Goal: Task Accomplishment & Management: Manage account settings

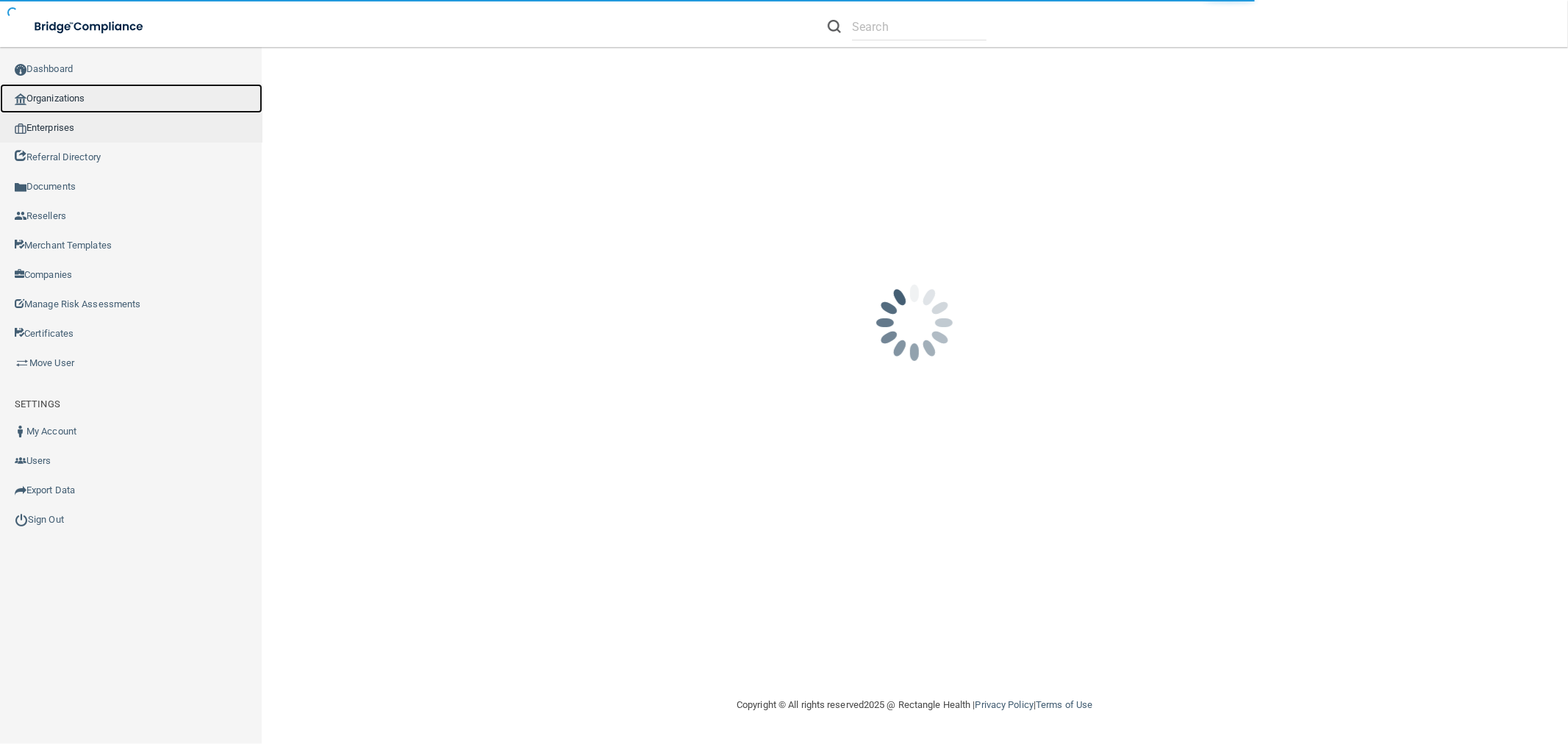
click at [86, 101] on link "Organizations" at bounding box center [131, 99] width 262 height 30
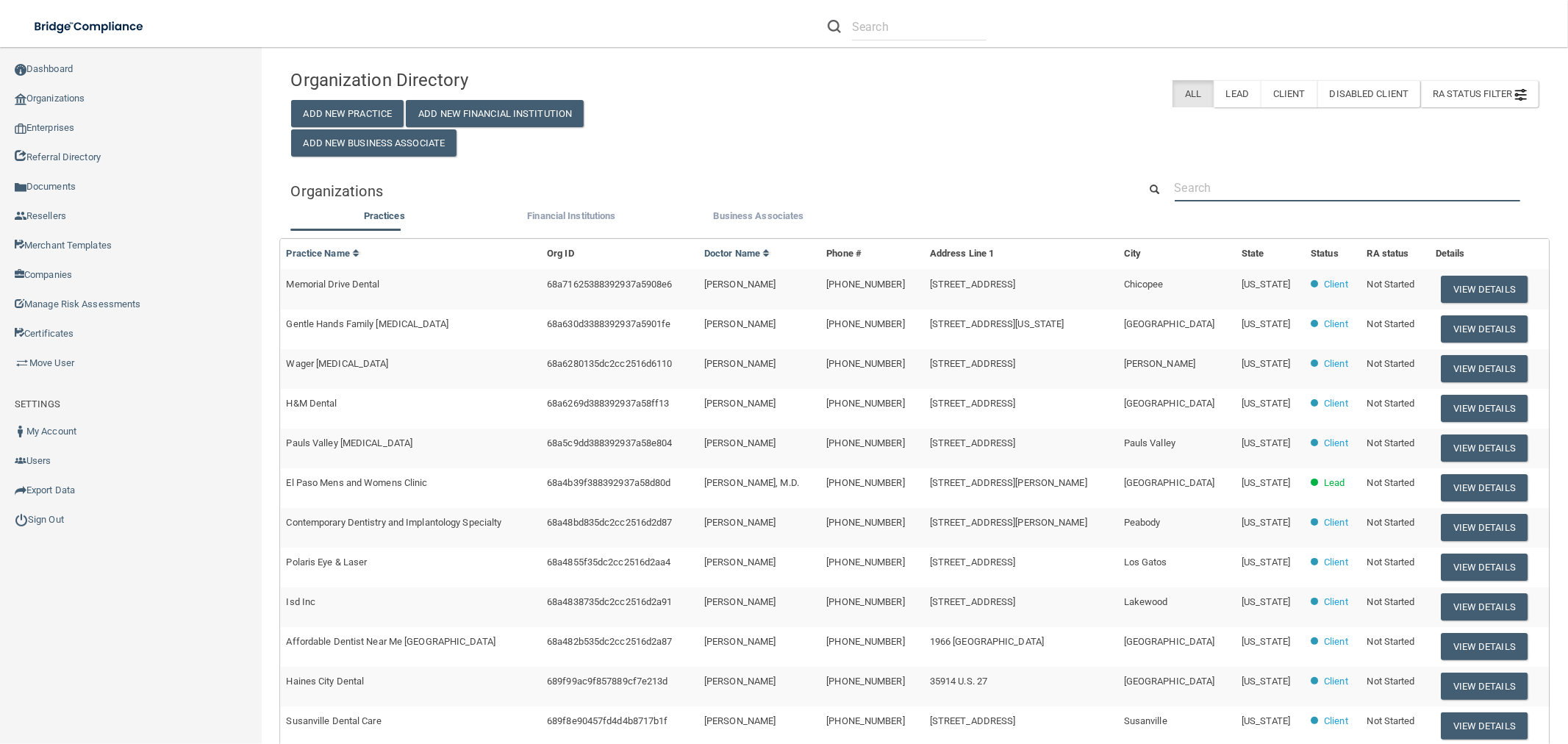
click at [1335, 181] on input "text" at bounding box center [1347, 188] width 346 height 28
type input "clacy"
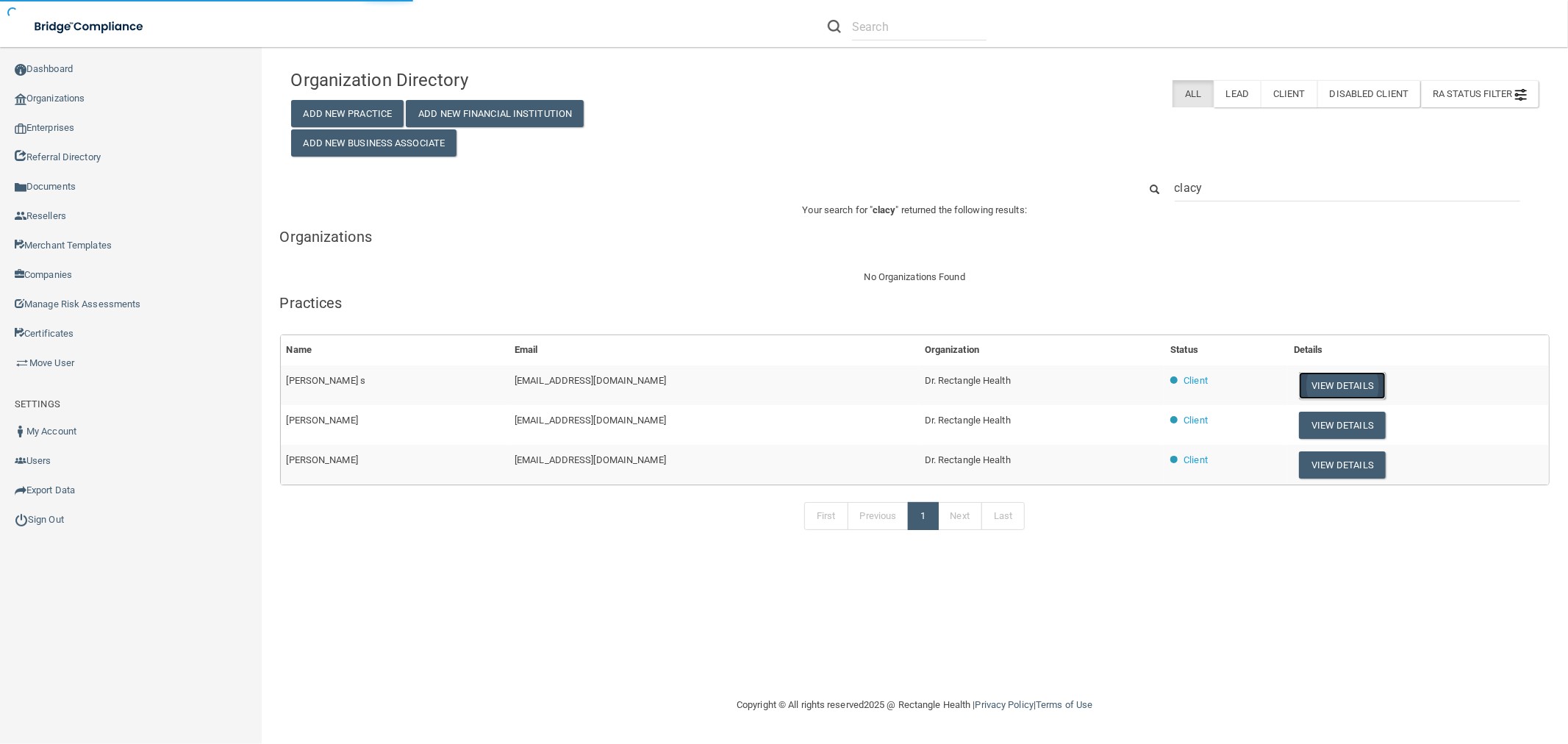
click at [1316, 381] on button "View Details" at bounding box center [1342, 386] width 87 height 28
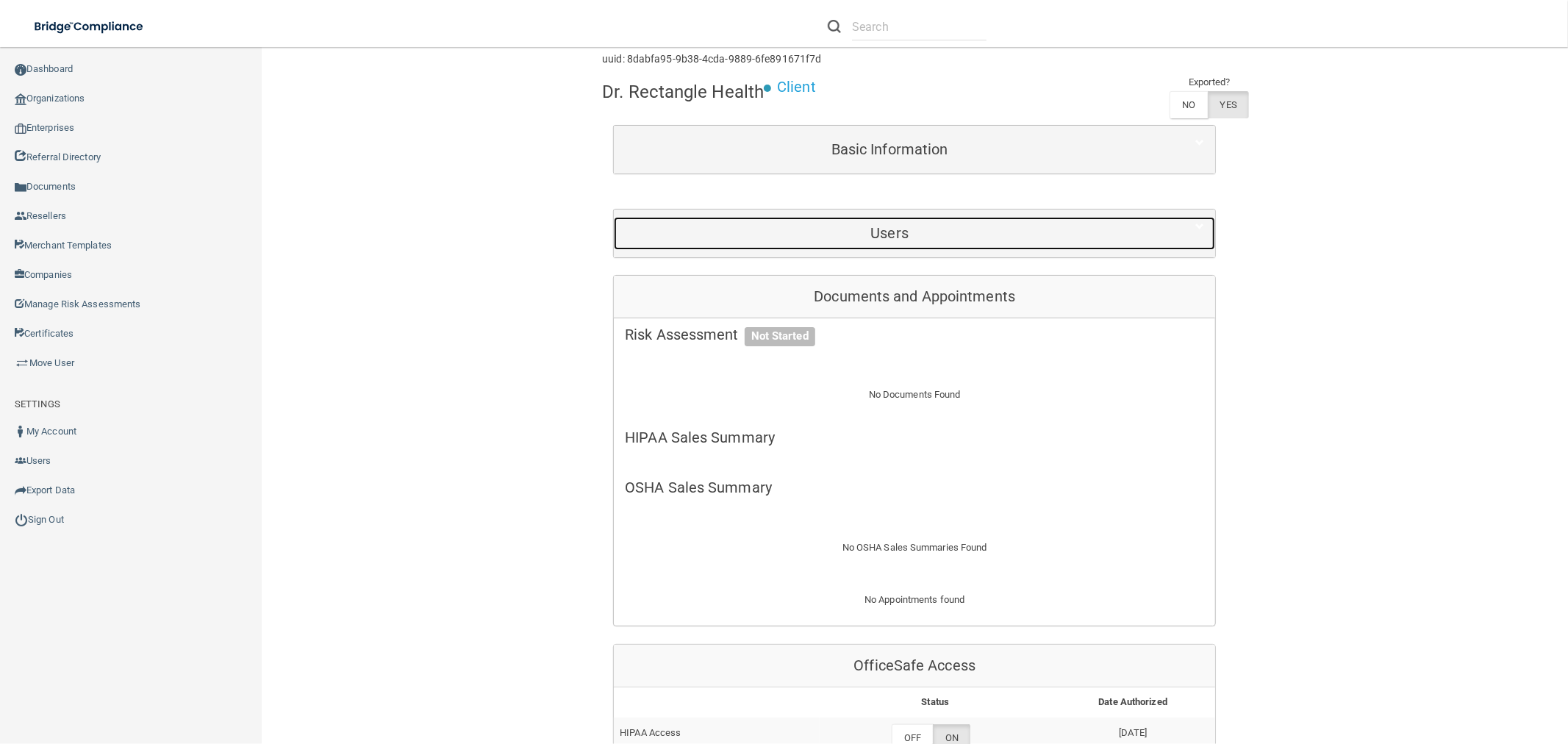
click at [880, 217] on div "Users" at bounding box center [889, 234] width 552 height 34
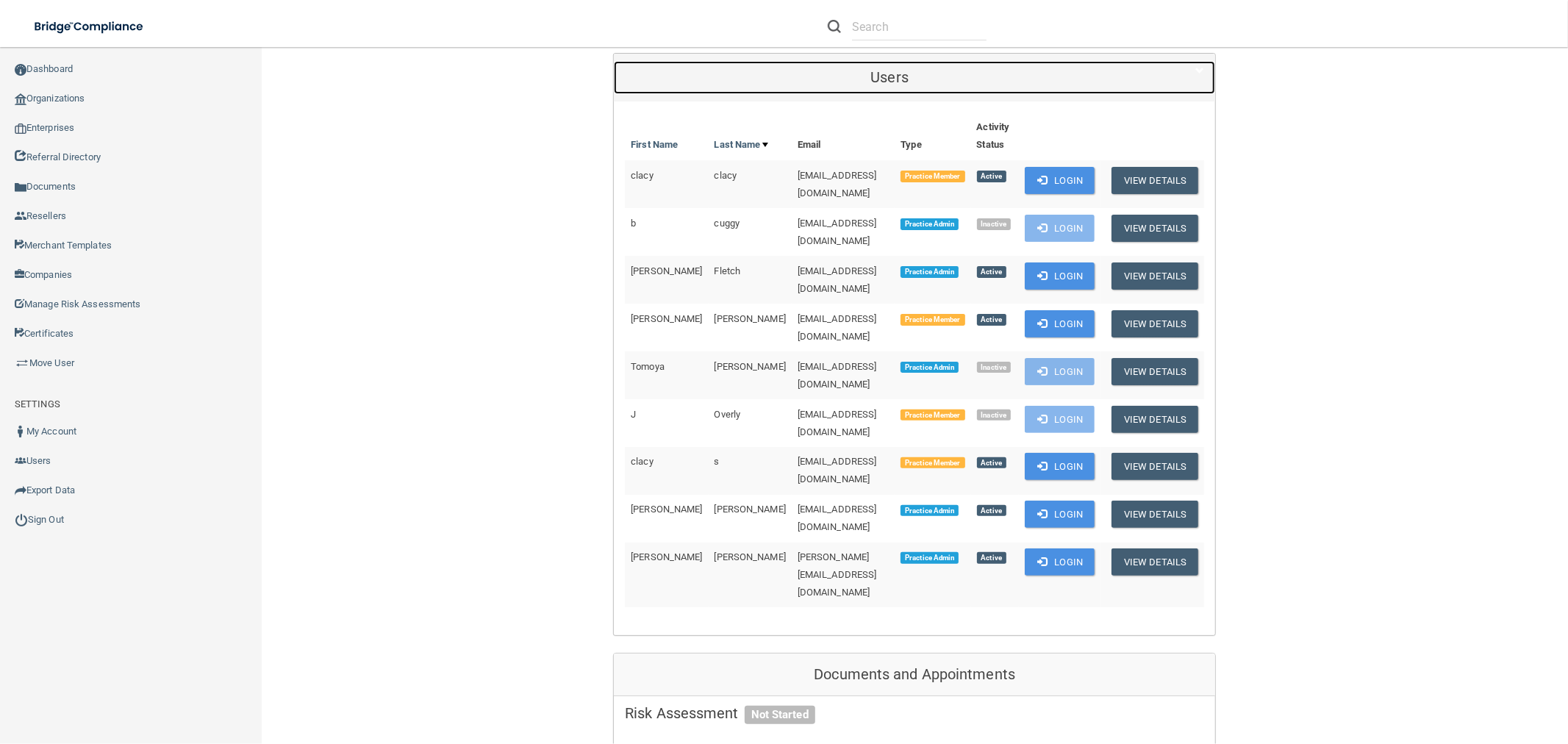
scroll to position [245, 0]
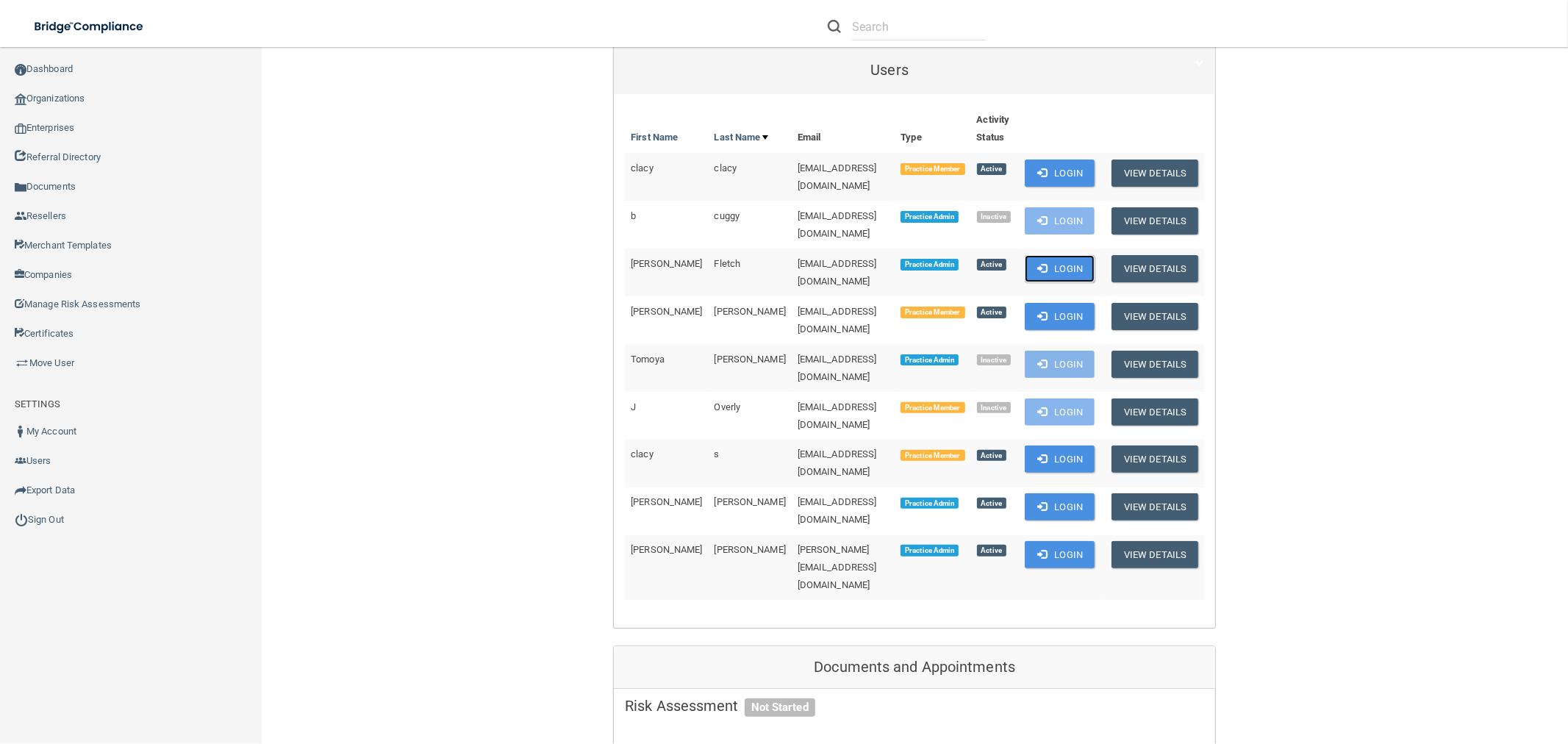
click at [1041, 255] on button "Login" at bounding box center [1059, 269] width 70 height 28
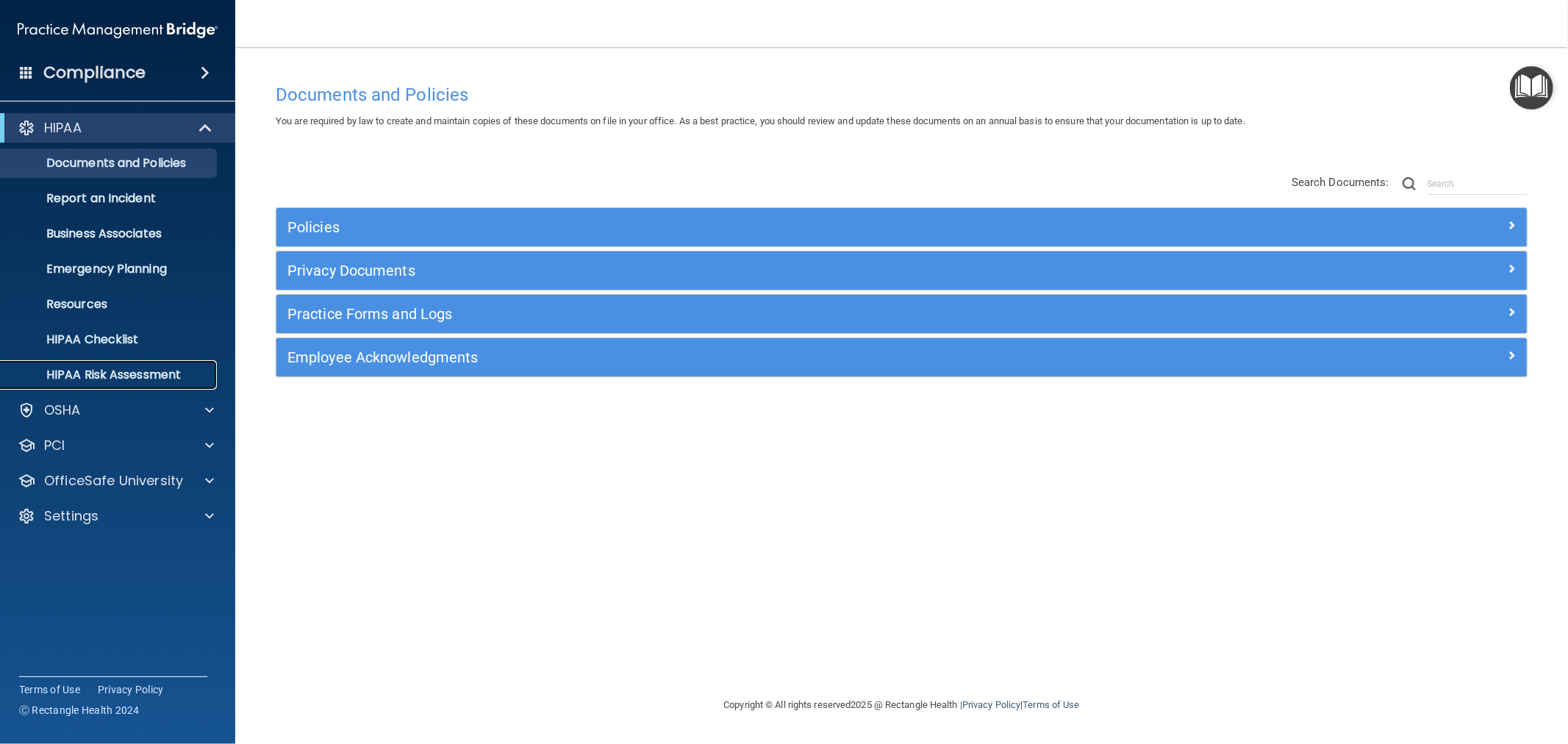
click at [119, 376] on p "HIPAA Risk Assessment" at bounding box center [110, 374] width 201 height 15
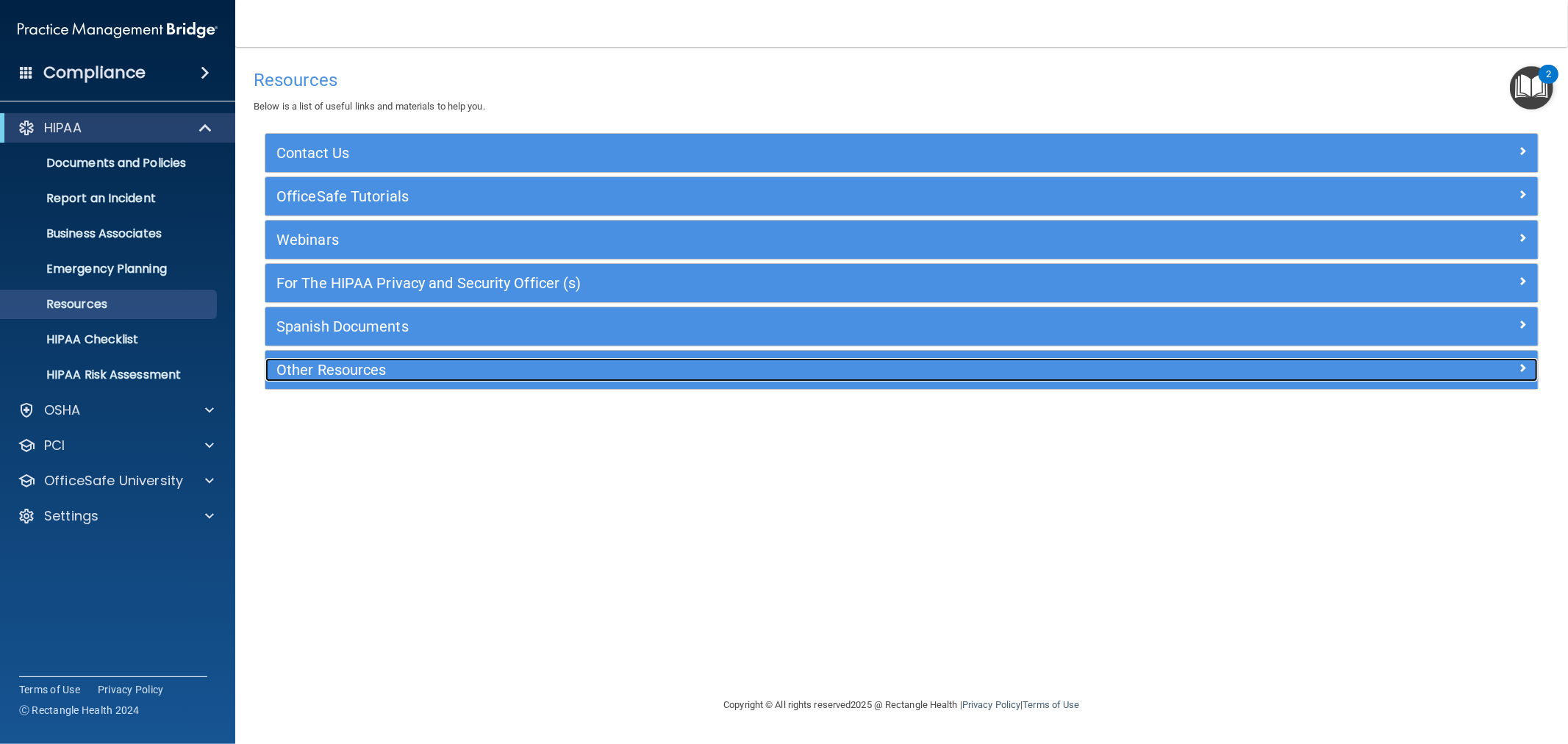
click at [340, 372] on h5 "Other Resources" at bounding box center [743, 370] width 932 height 16
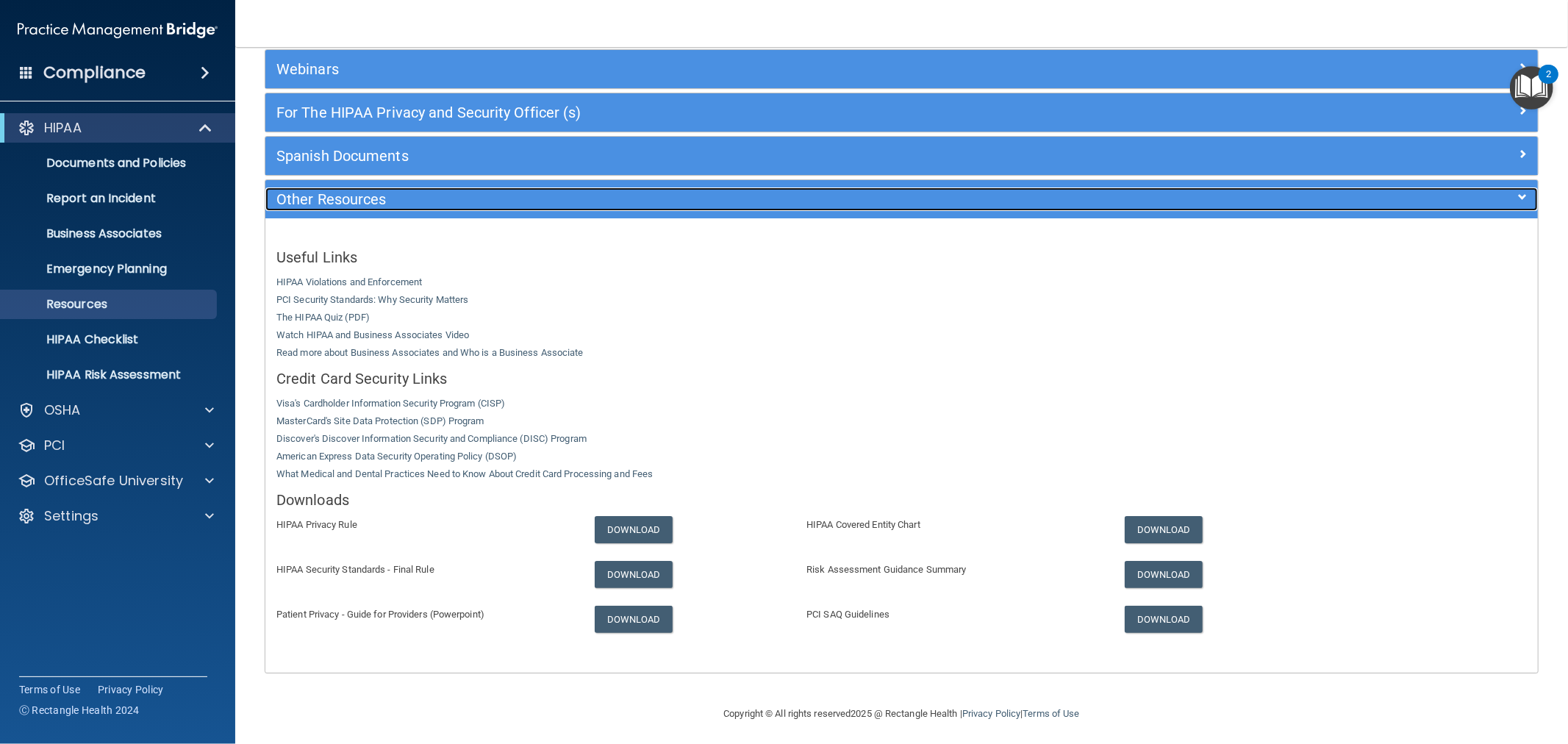
scroll to position [176, 0]
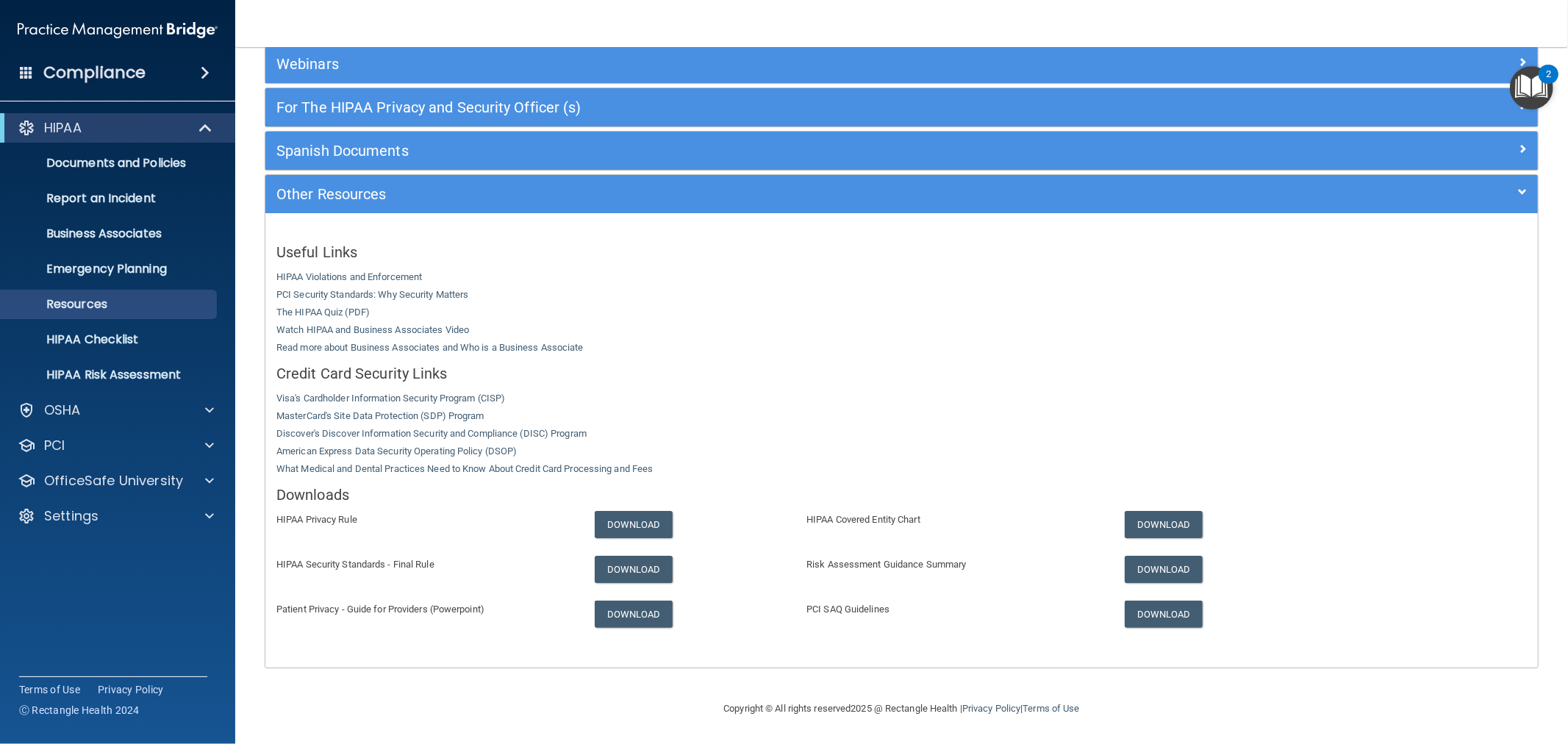
click at [1521, 86] on img "Open Resource Center, 2 new notifications" at bounding box center [1532, 88] width 43 height 43
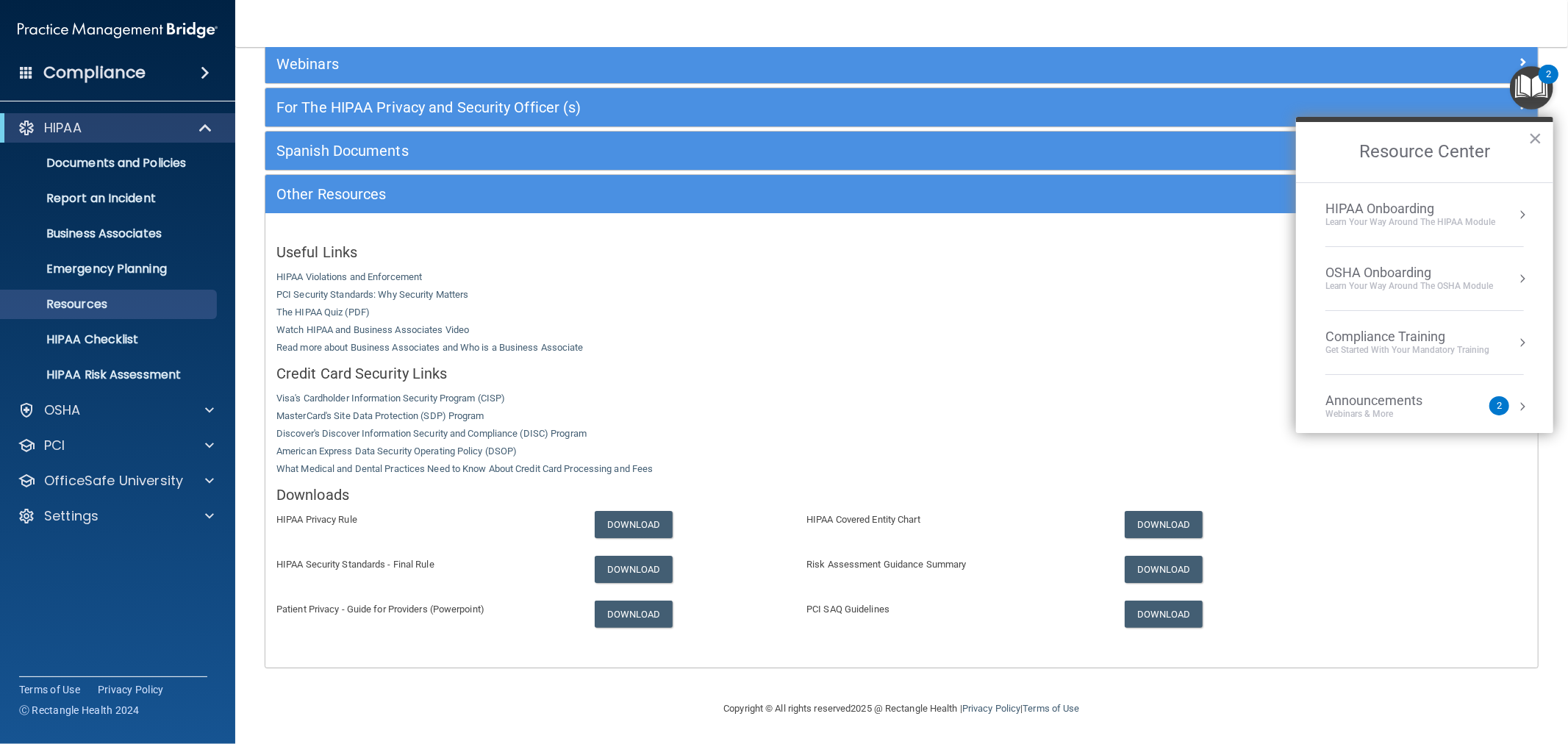
scroll to position [0, 0]
click at [1515, 216] on button "Resource Center" at bounding box center [1522, 214] width 15 height 15
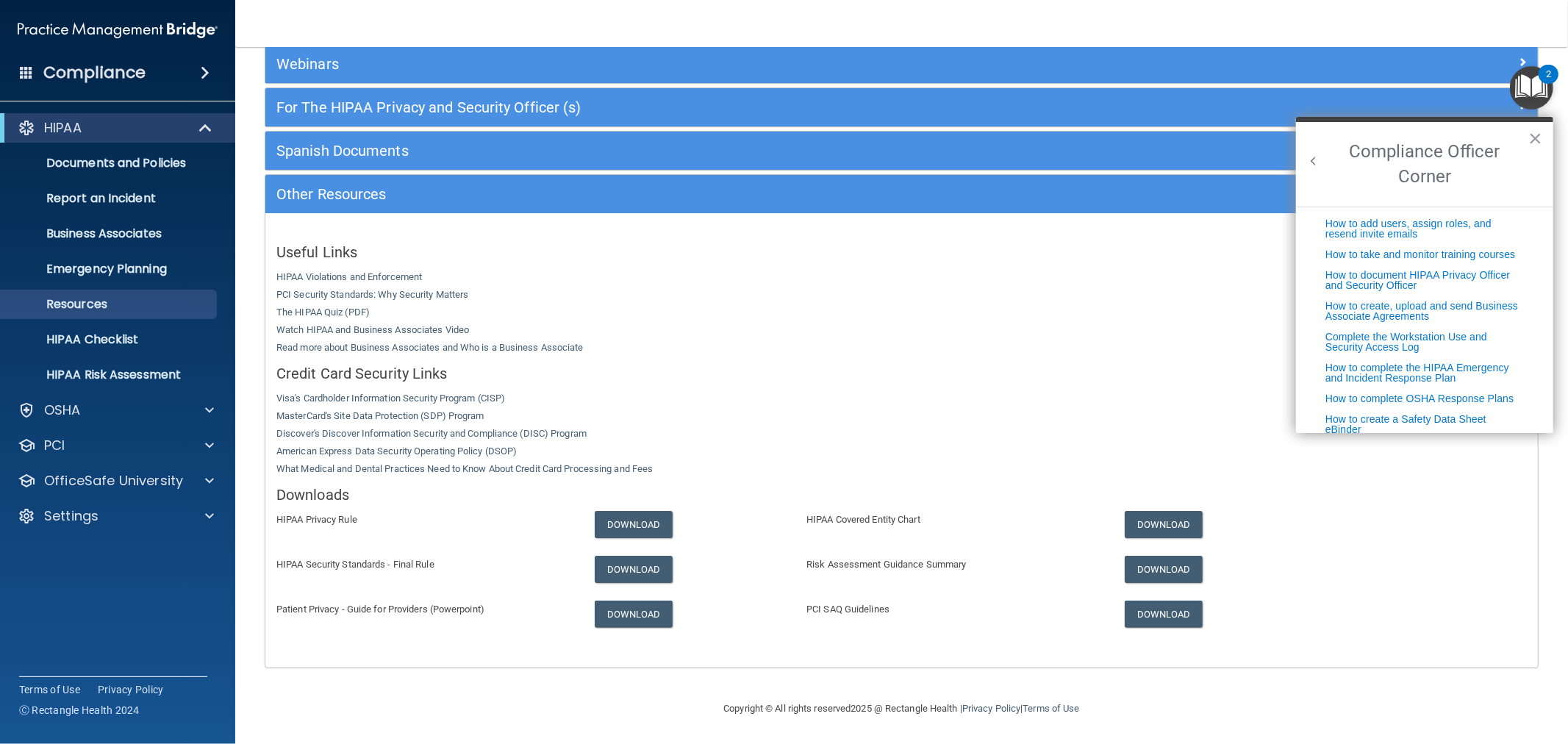
scroll to position [375, 0]
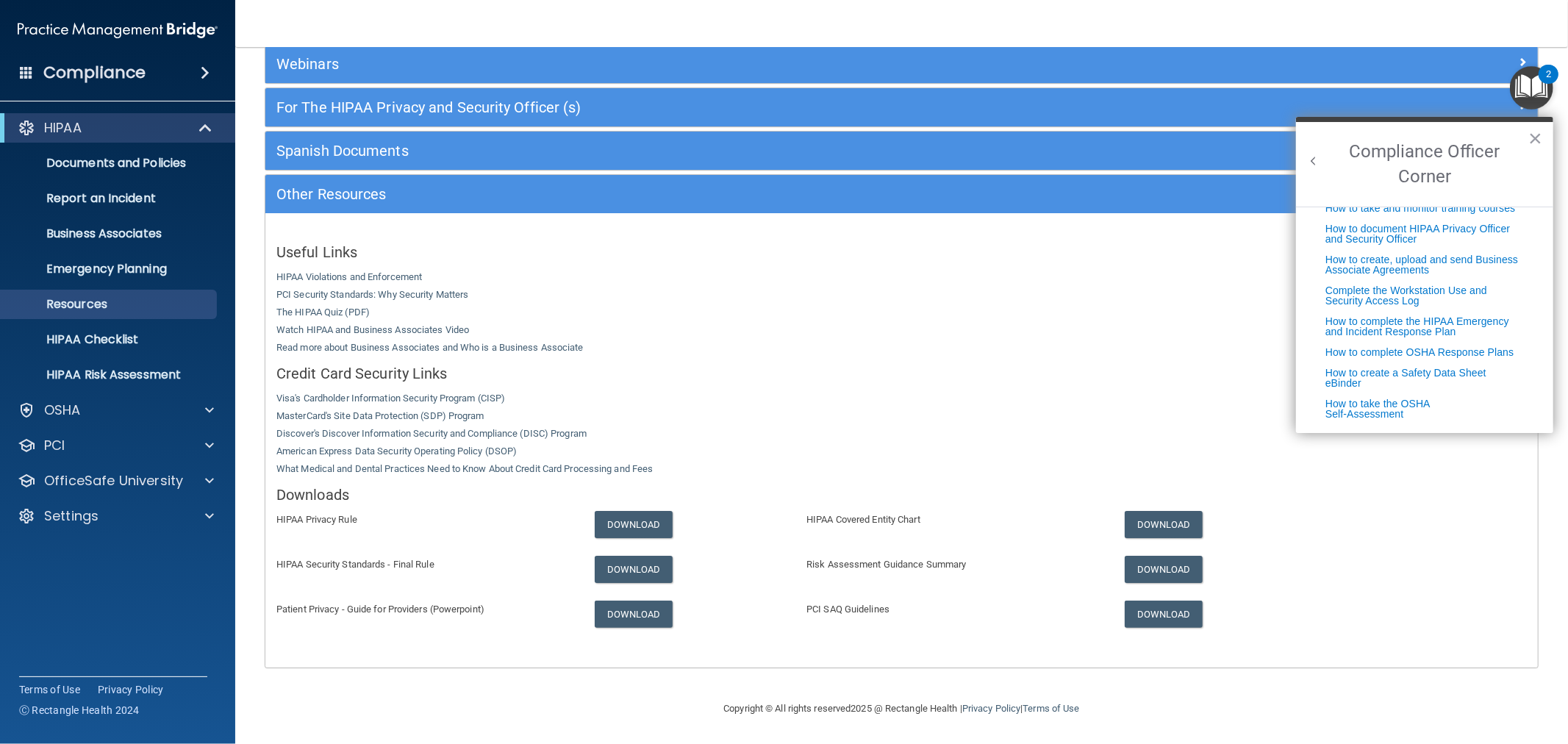
click at [1313, 158] on button "Back to Resource Center Home" at bounding box center [1313, 161] width 15 height 15
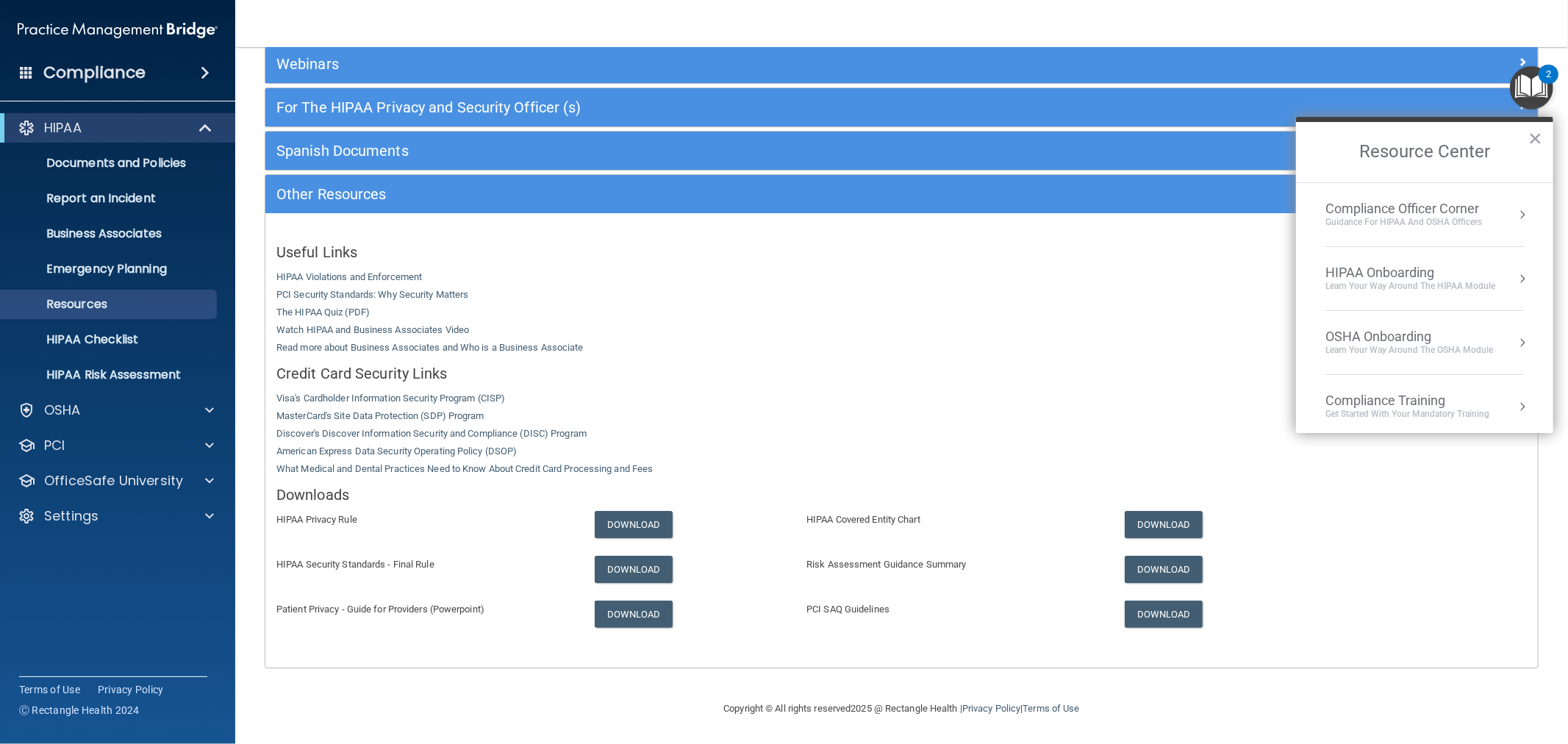
click at [1483, 278] on div "HIPAA Onboarding" at bounding box center [1410, 273] width 169 height 16
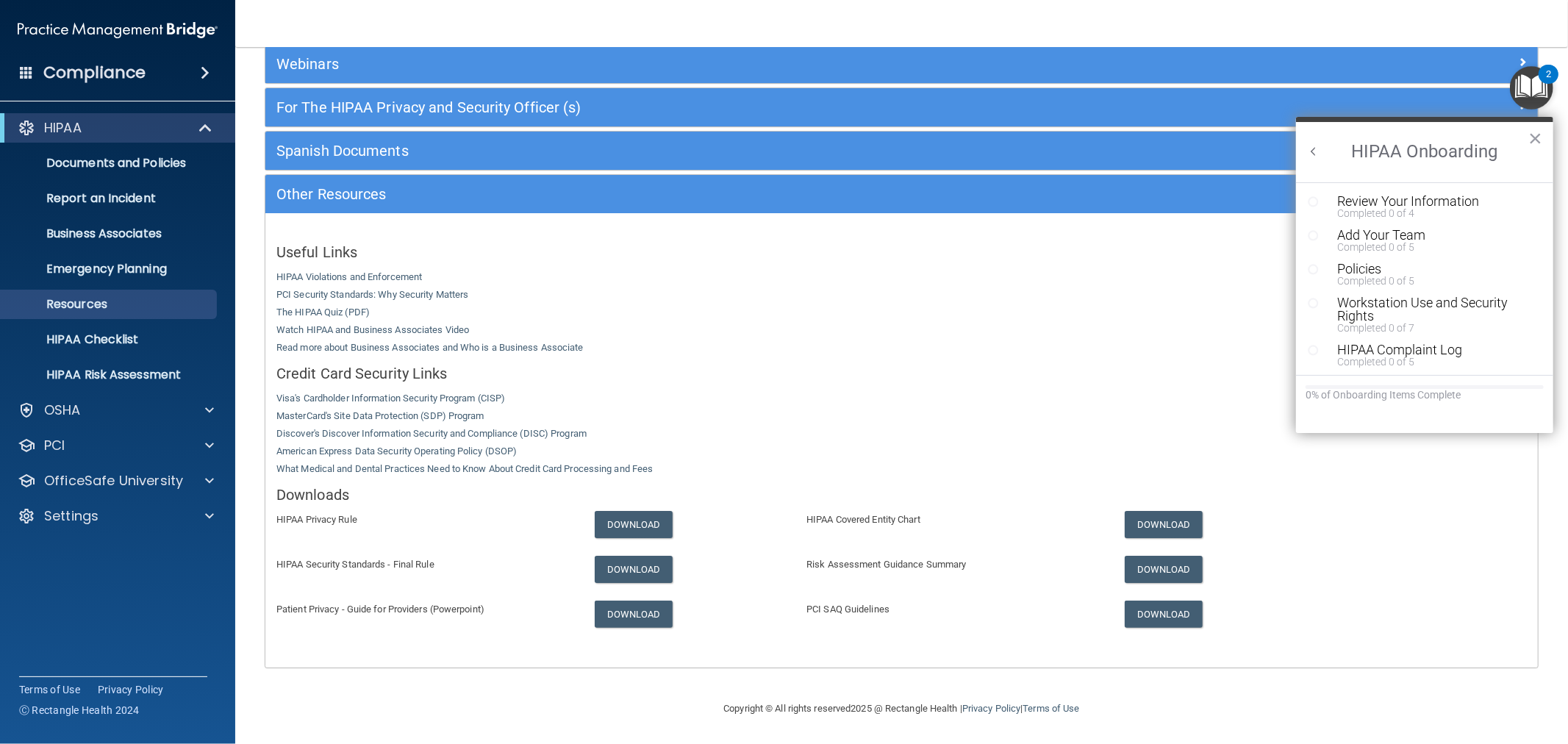
scroll to position [0, 0]
click at [1312, 150] on button "Back to Resource Center Home" at bounding box center [1313, 151] width 15 height 15
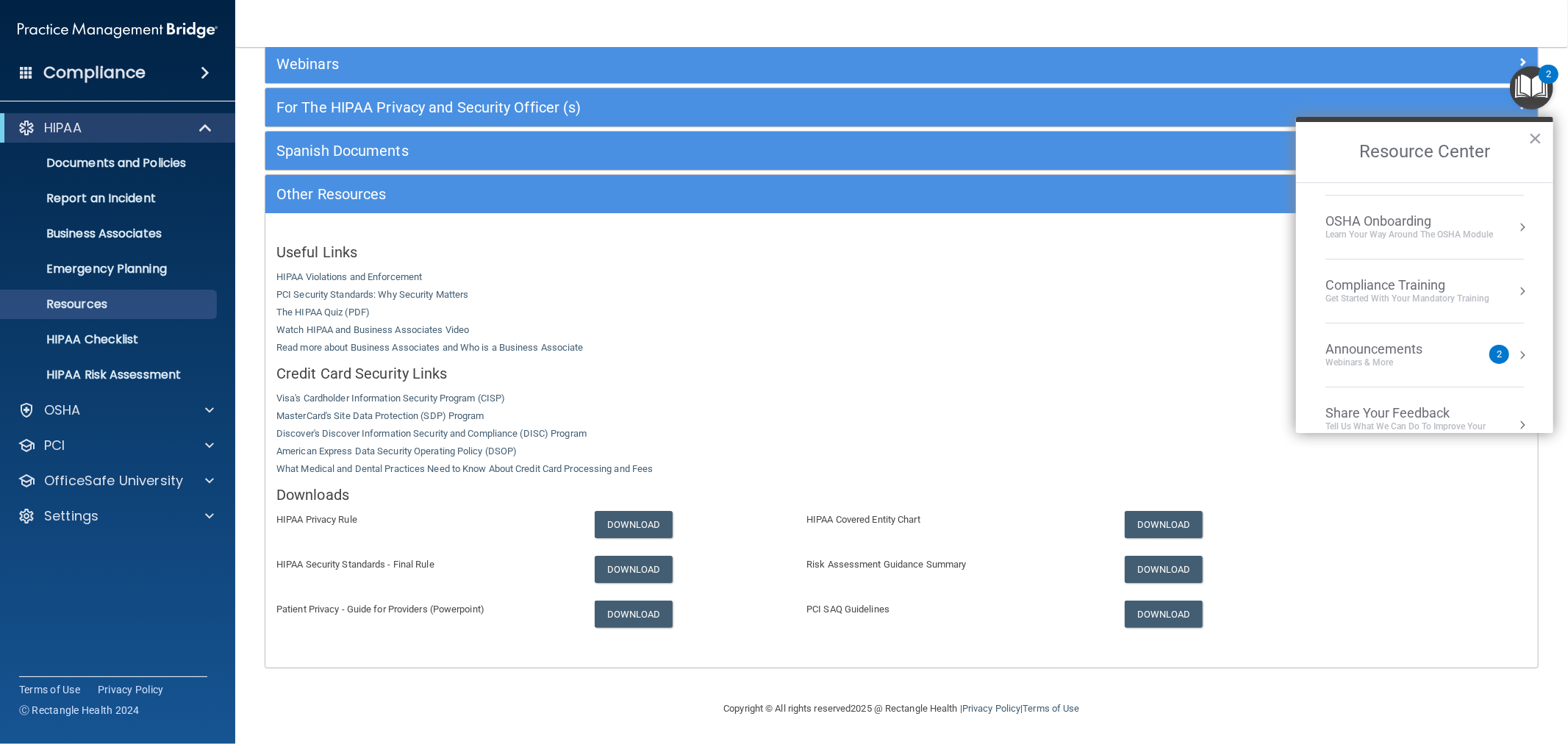
scroll to position [146, 0]
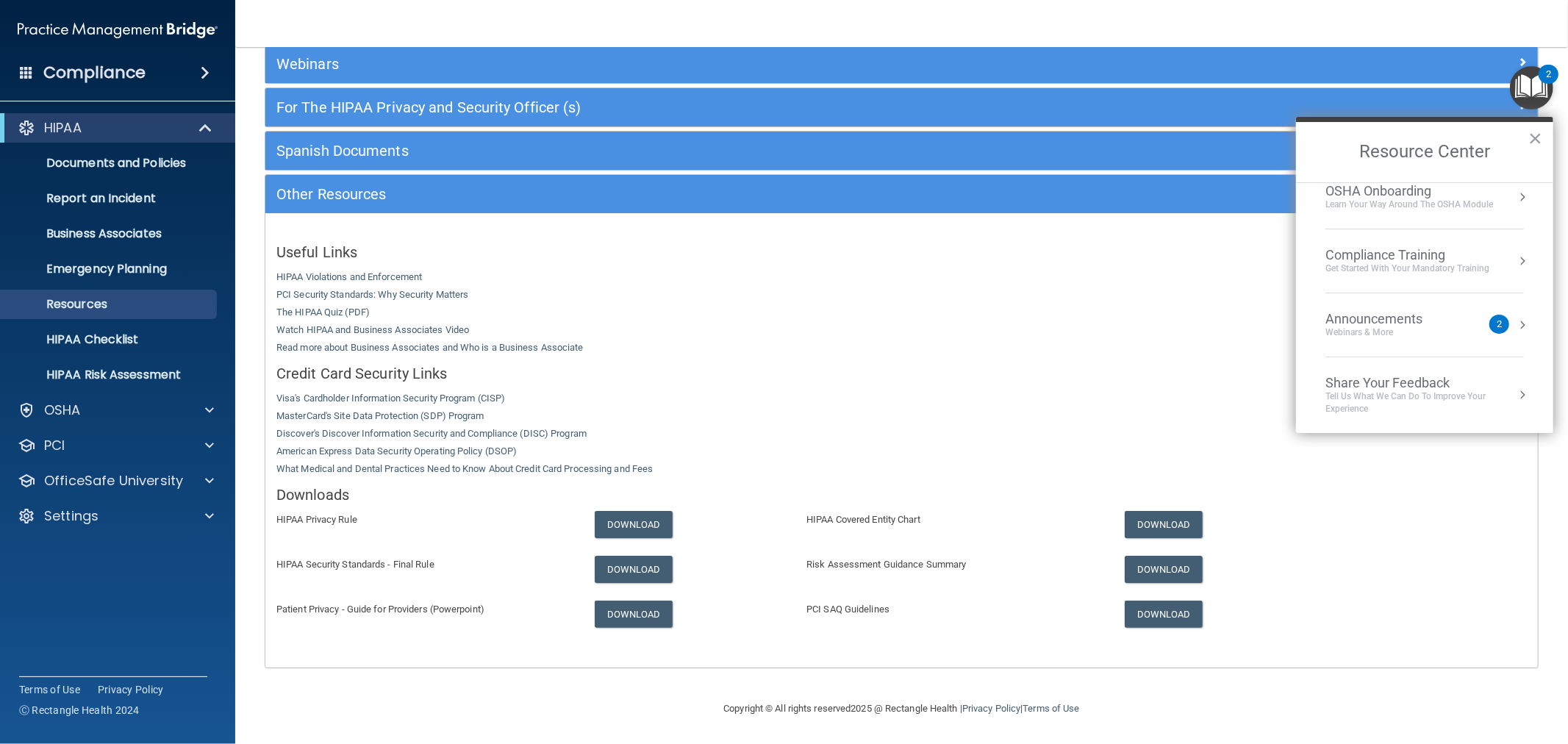
click at [1515, 254] on button "Resource Center" at bounding box center [1522, 261] width 15 height 15
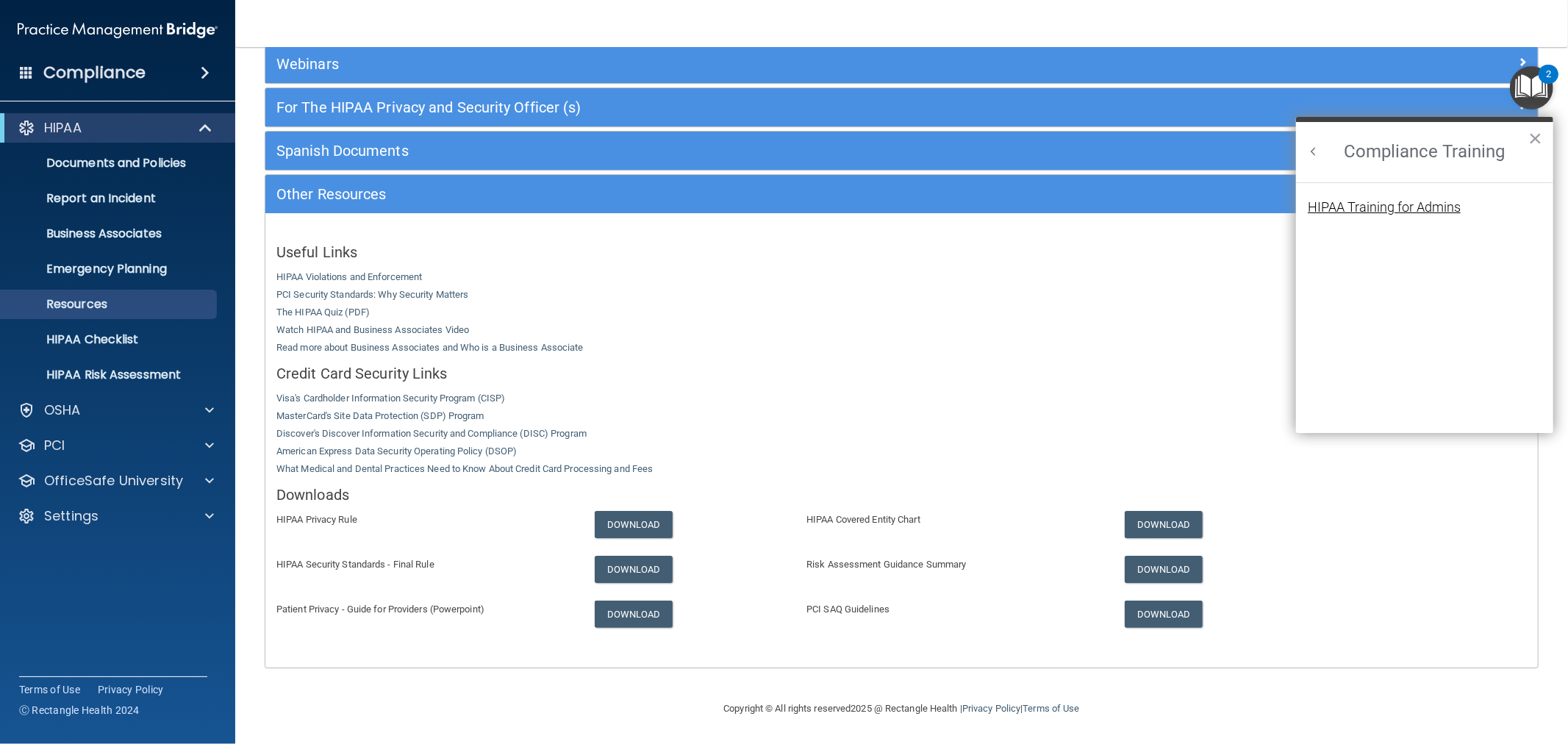
click at [1384, 210] on div "HIPAA Training for Admins" at bounding box center [1384, 207] width 153 height 13
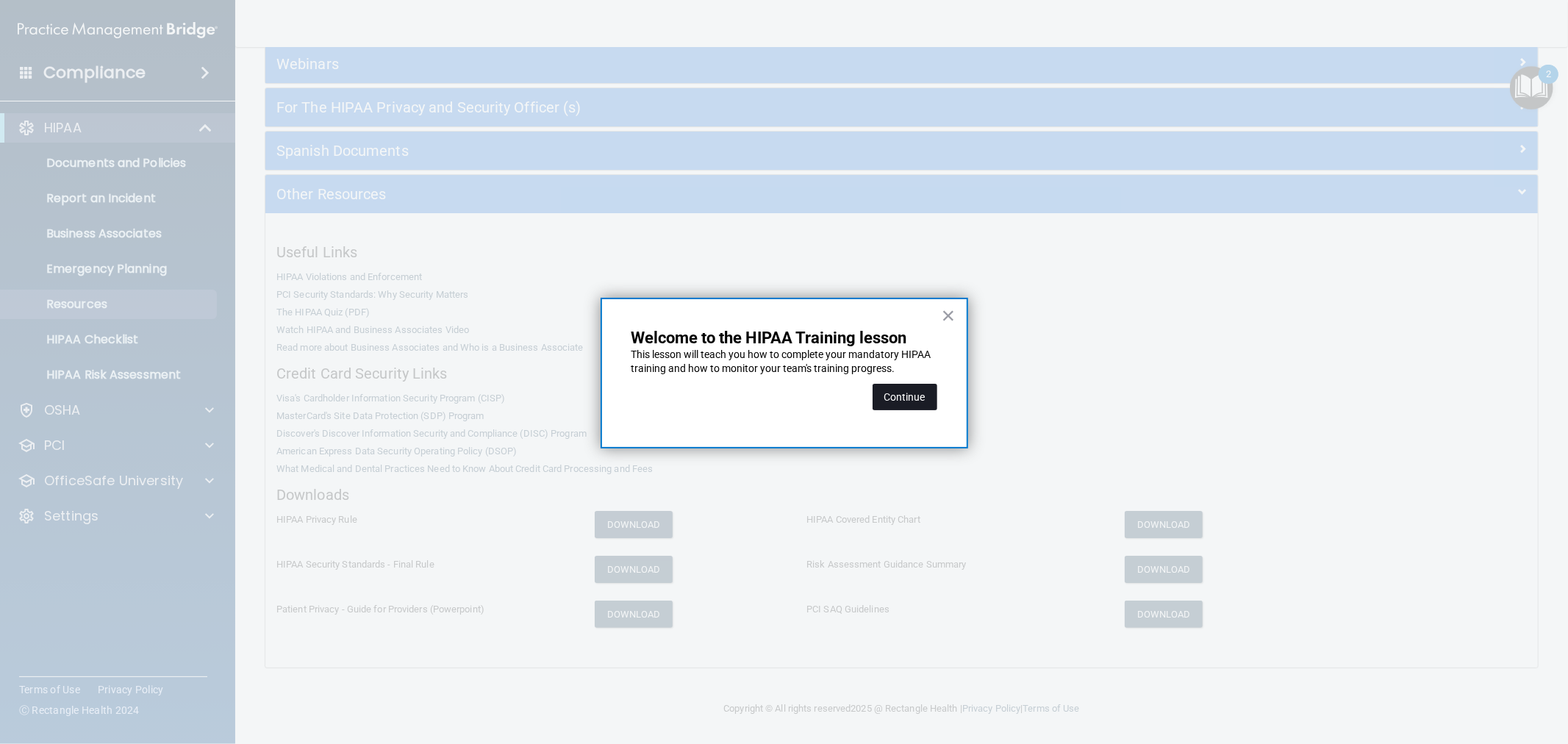
click at [915, 394] on button "Continue" at bounding box center [905, 397] width 65 height 27
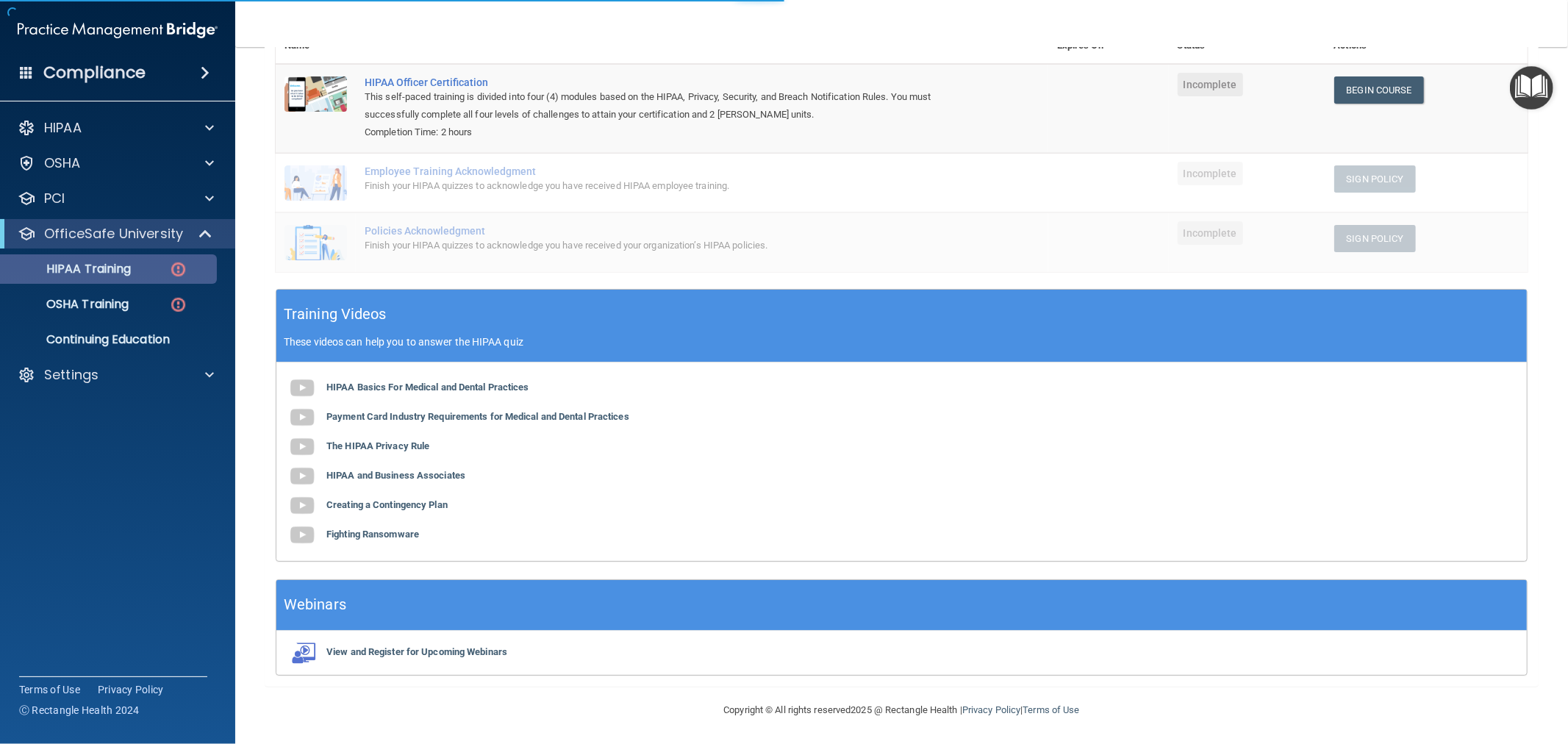
scroll to position [113, 0]
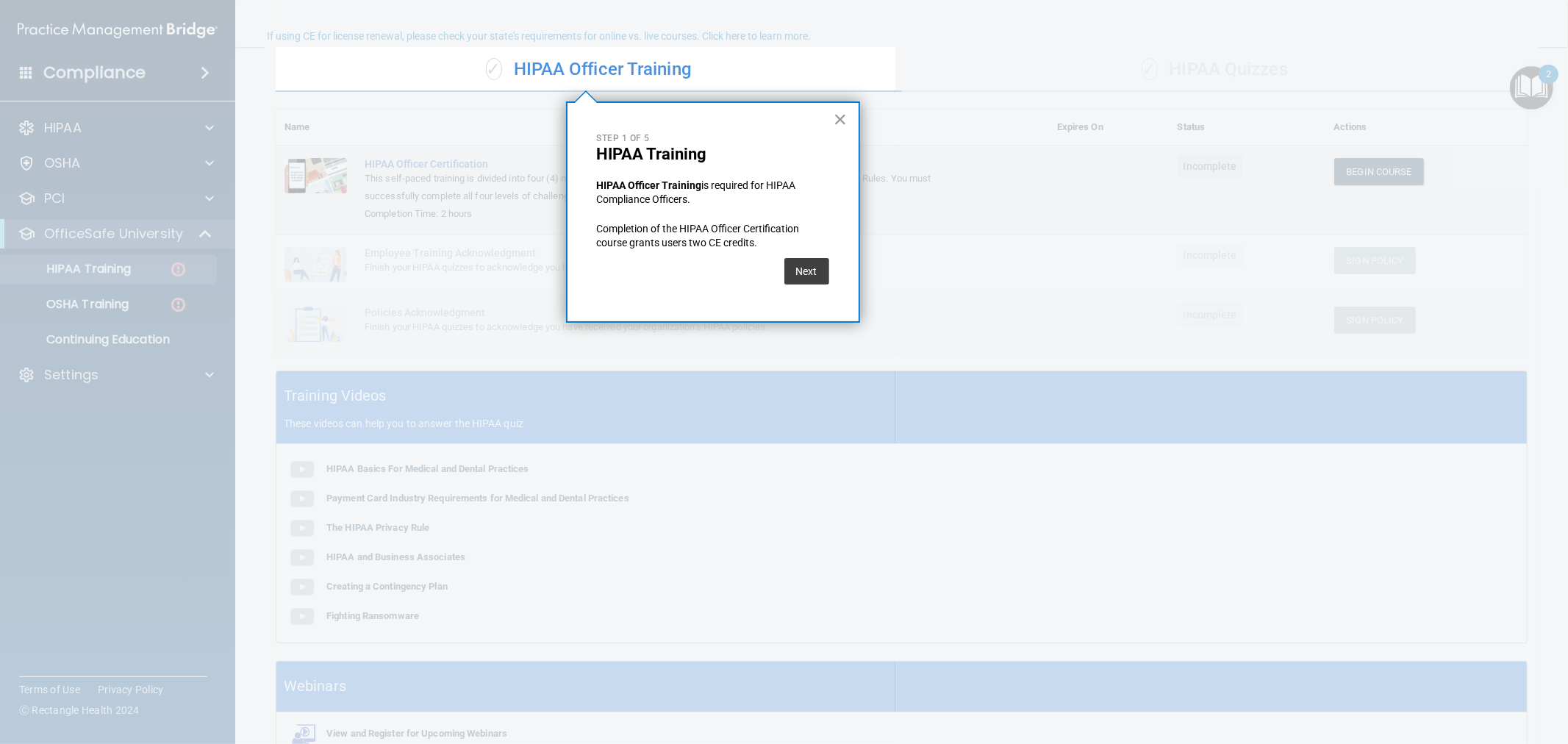
click at [848, 111] on button "×" at bounding box center [840, 119] width 14 height 24
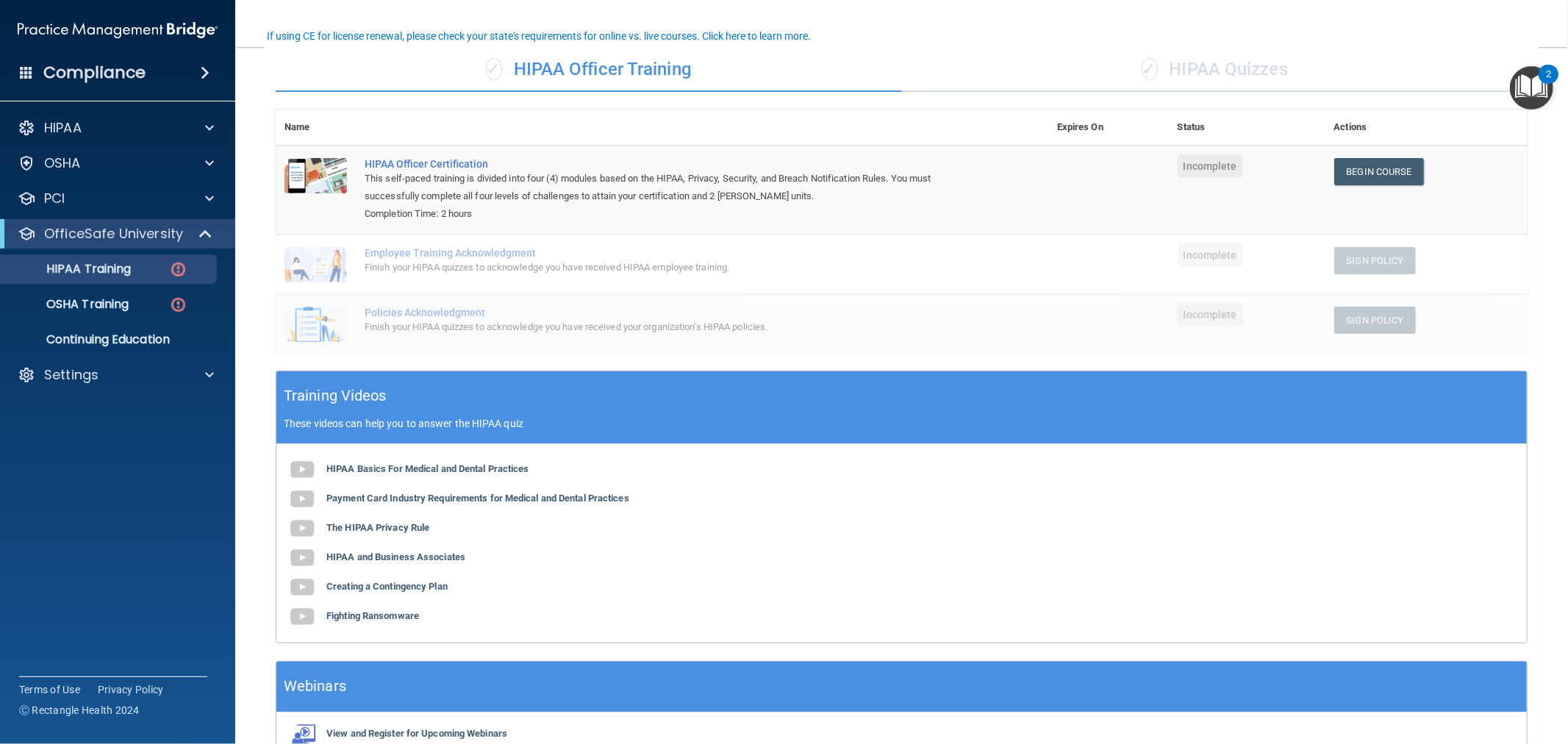
click at [1533, 89] on img "Open Resource Center, 2 new notifications" at bounding box center [1532, 88] width 43 height 43
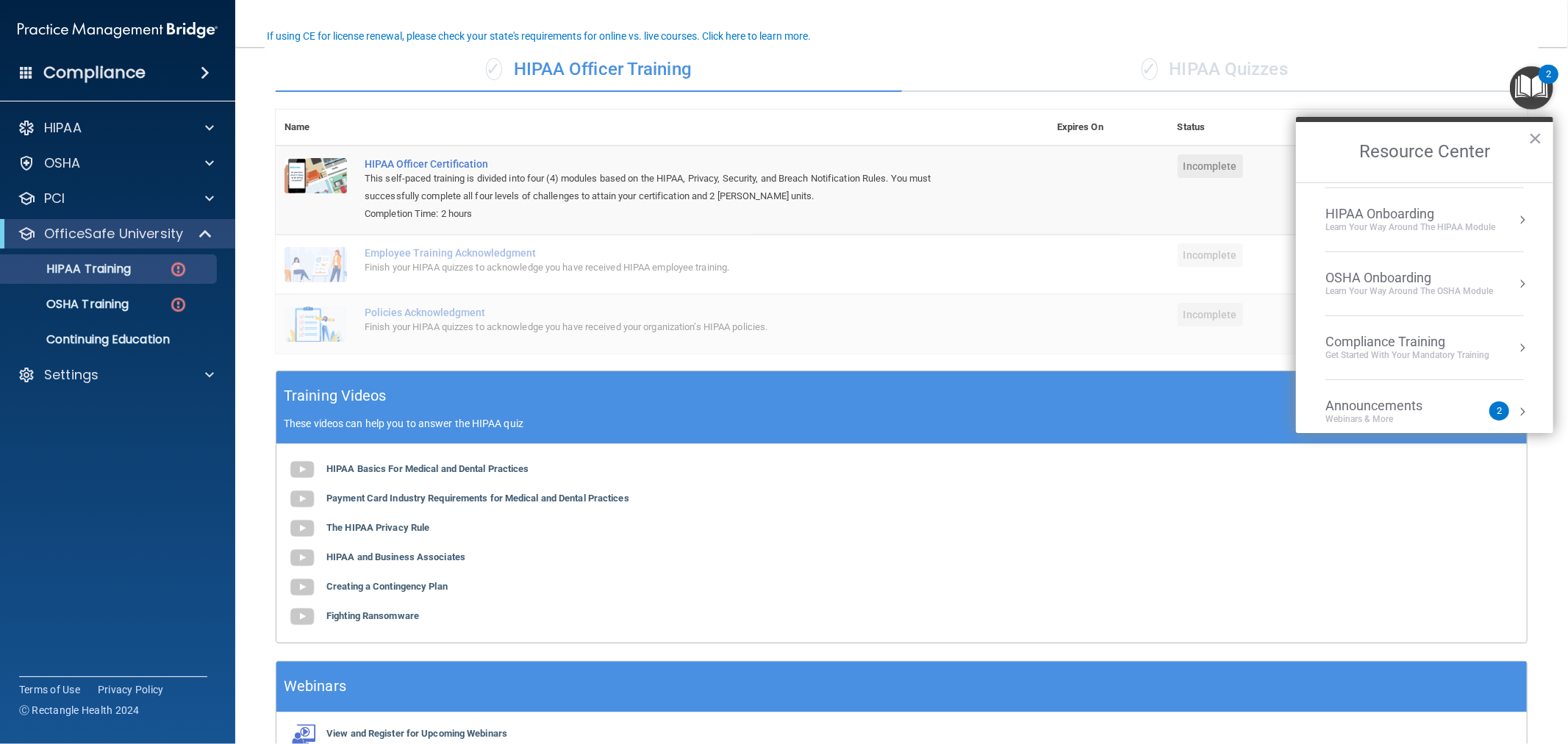
scroll to position [146, 0]
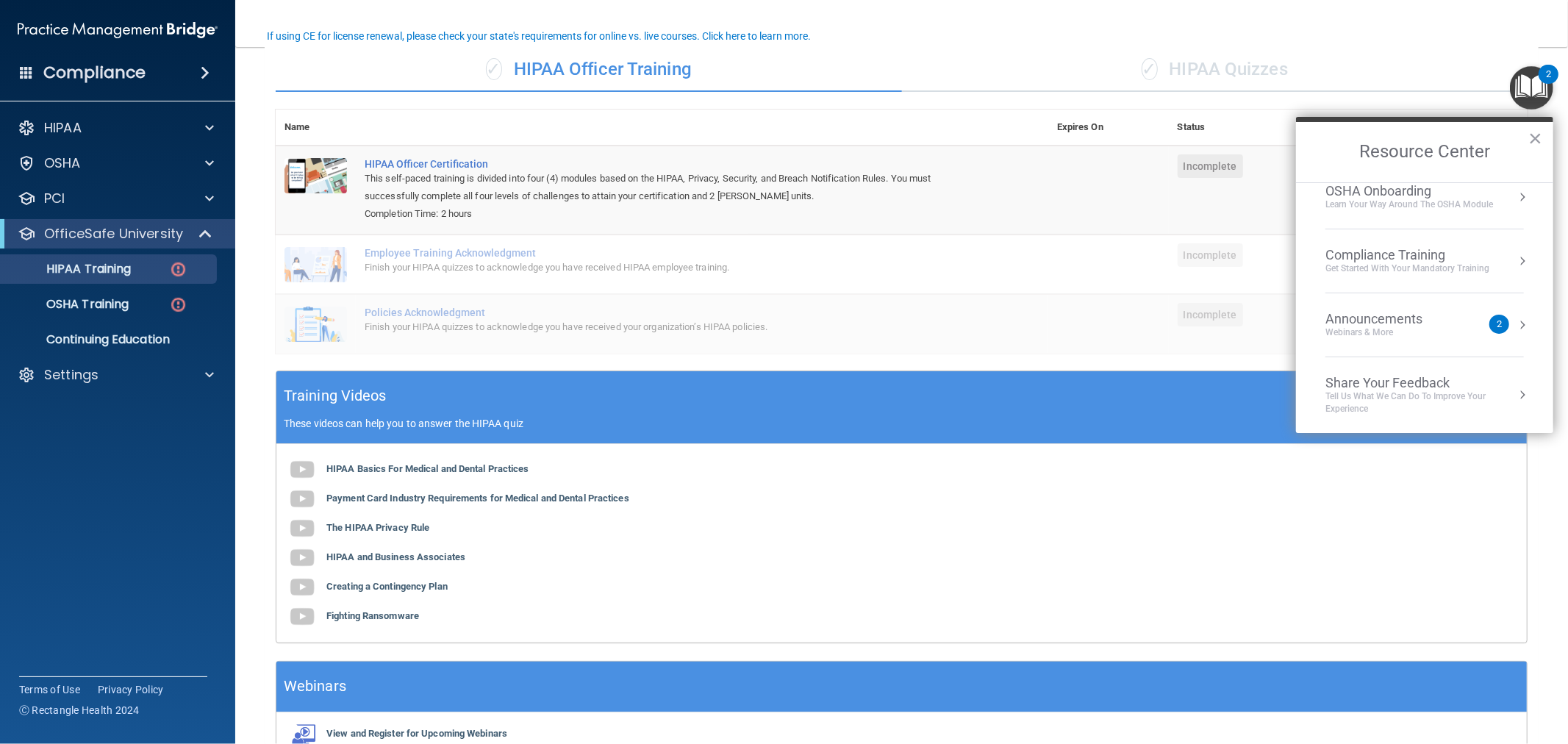
click at [1515, 324] on button "Resource Center" at bounding box center [1522, 324] width 15 height 15
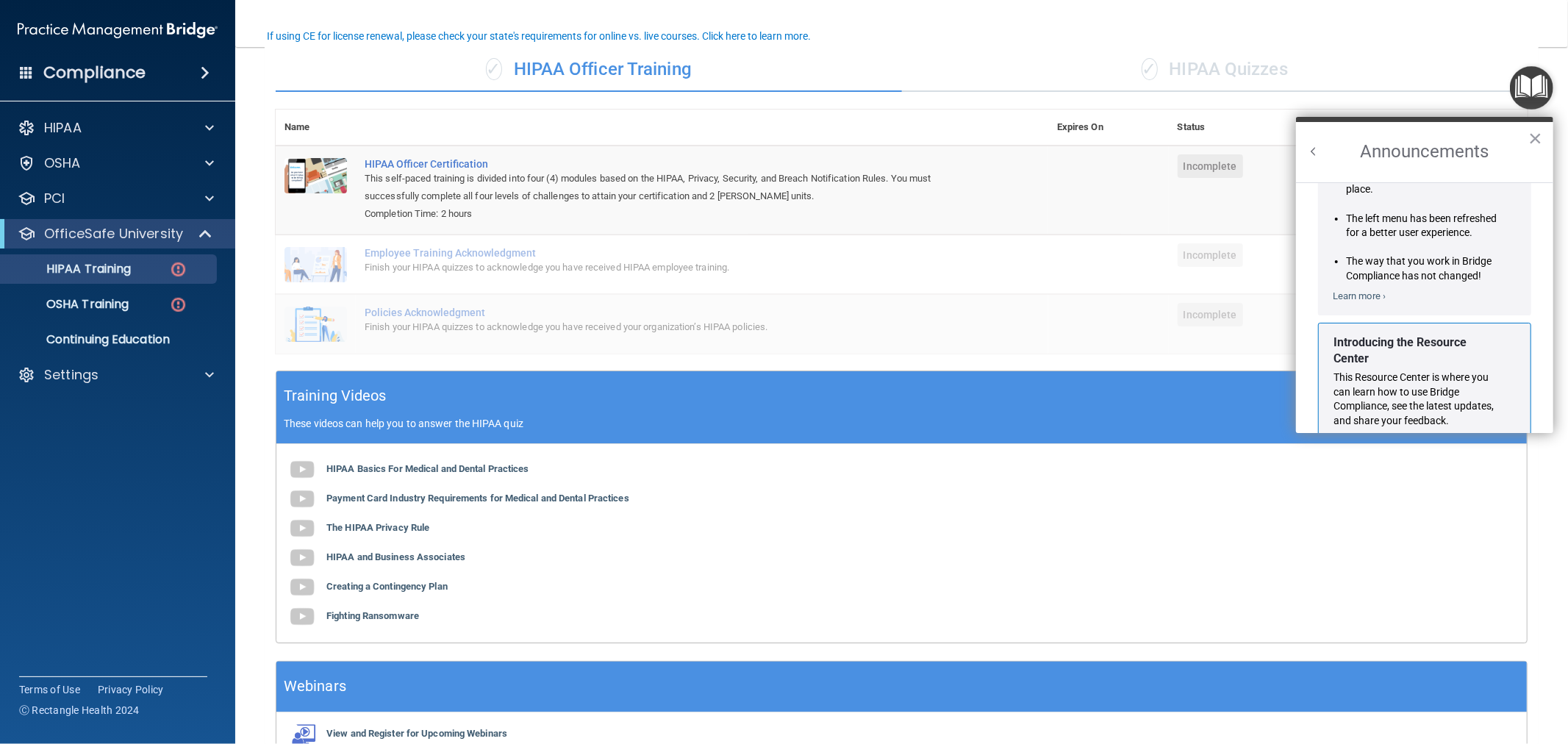
scroll to position [0, 0]
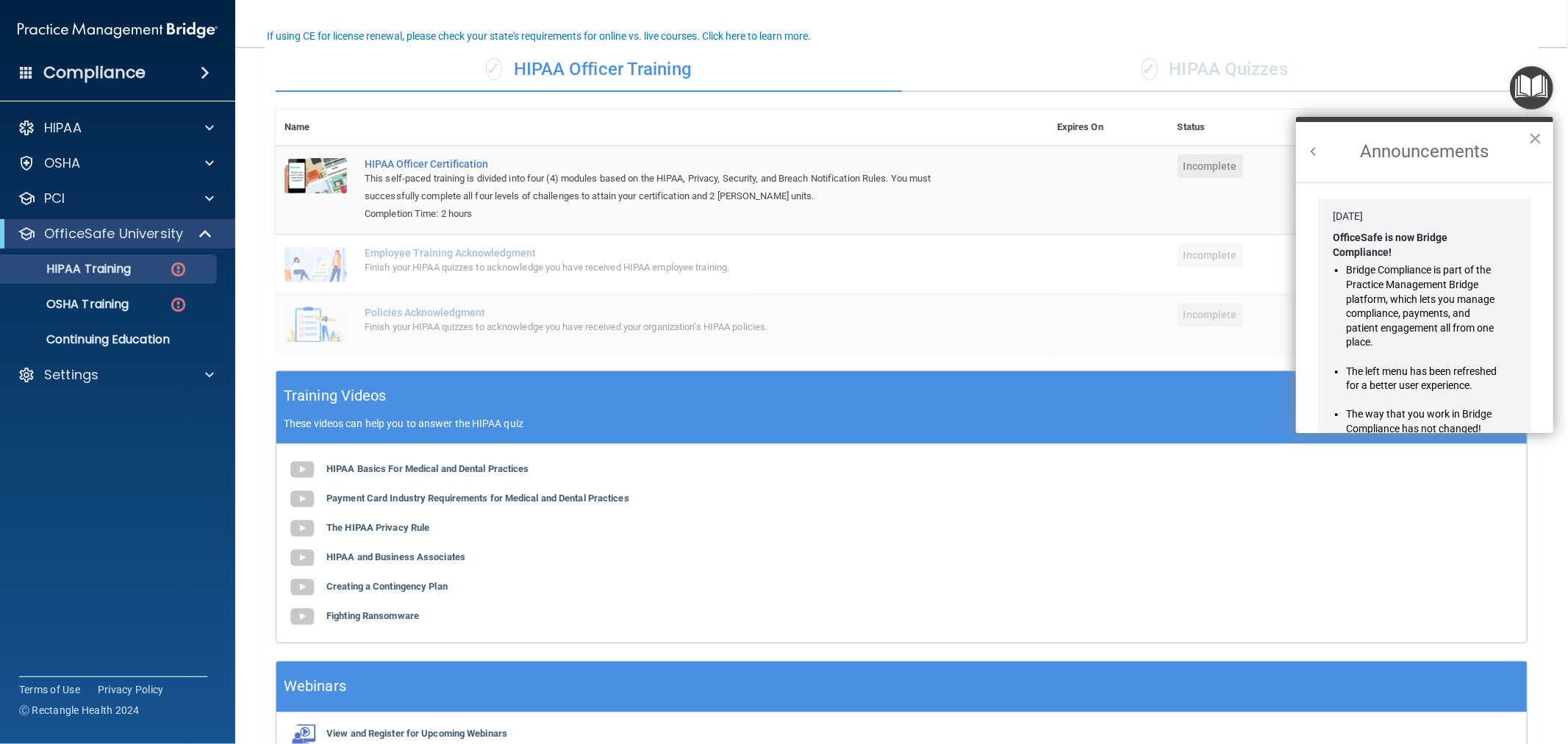
click at [1319, 159] on h2 "Announcements" at bounding box center [1424, 152] width 257 height 60
click at [1316, 149] on button "Back to Resource Center Home" at bounding box center [1313, 151] width 15 height 15
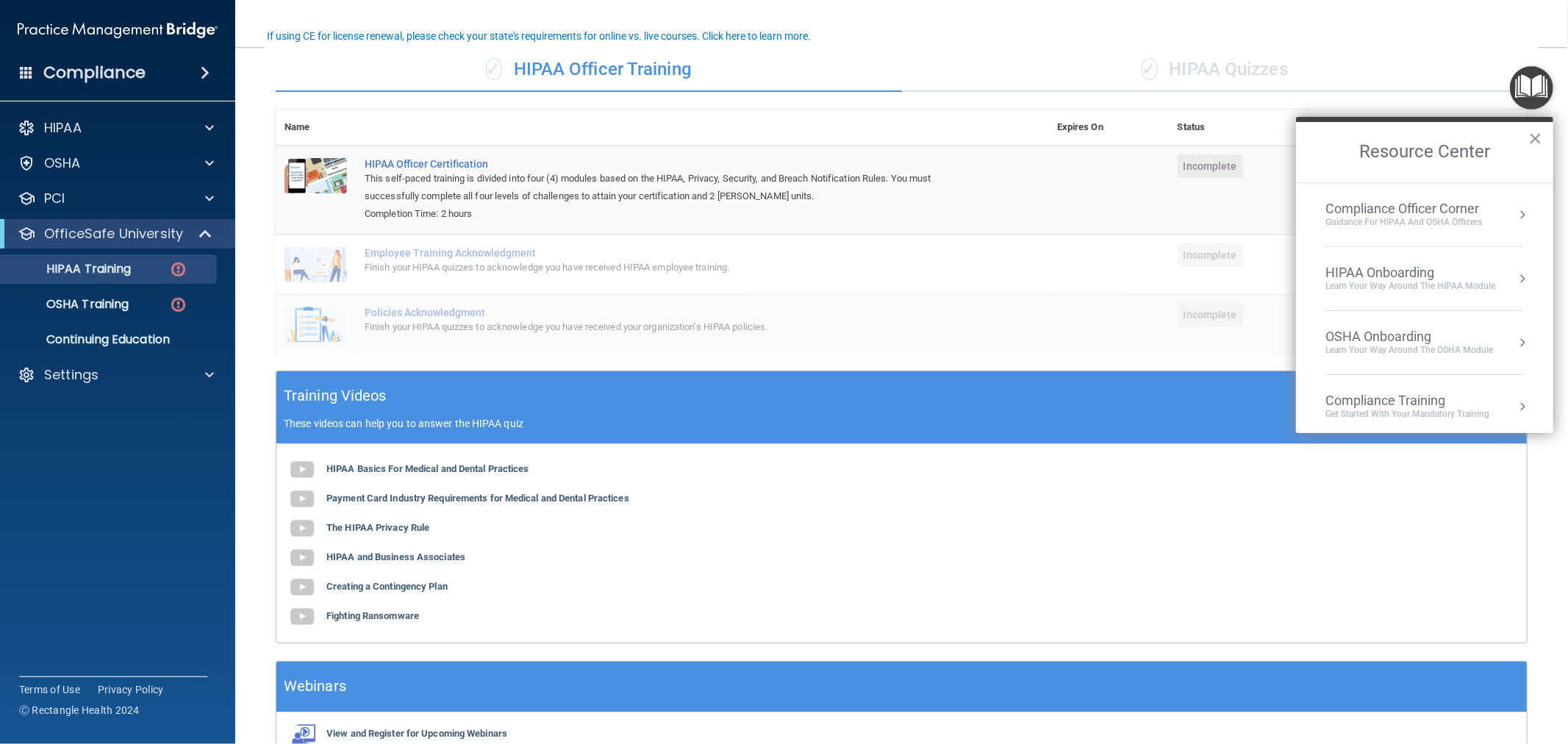
click at [1532, 135] on button "×" at bounding box center [1535, 138] width 14 height 24
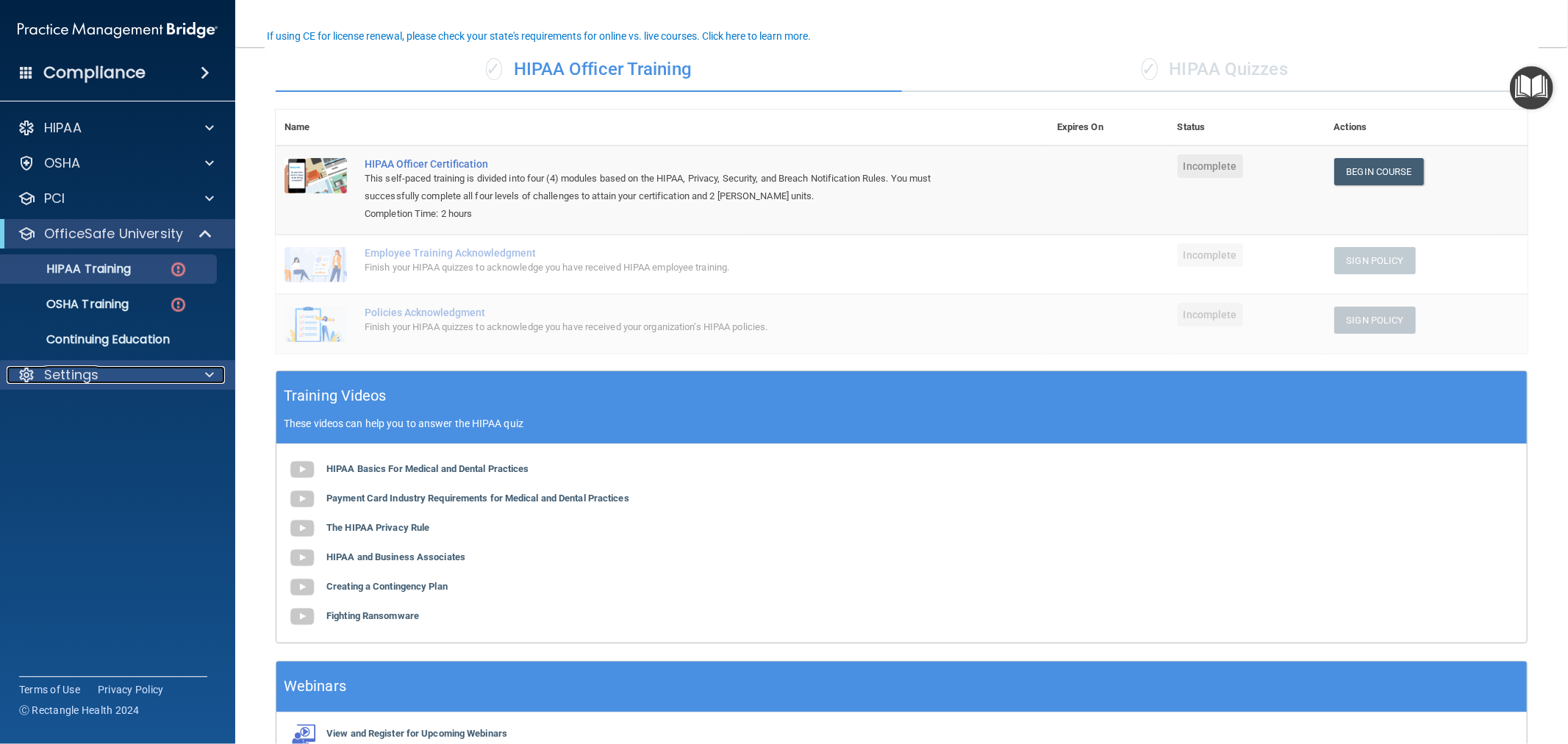
click at [89, 376] on p "Settings" at bounding box center [71, 375] width 54 height 18
click at [74, 524] on link "Sign Out" at bounding box center [100, 516] width 231 height 30
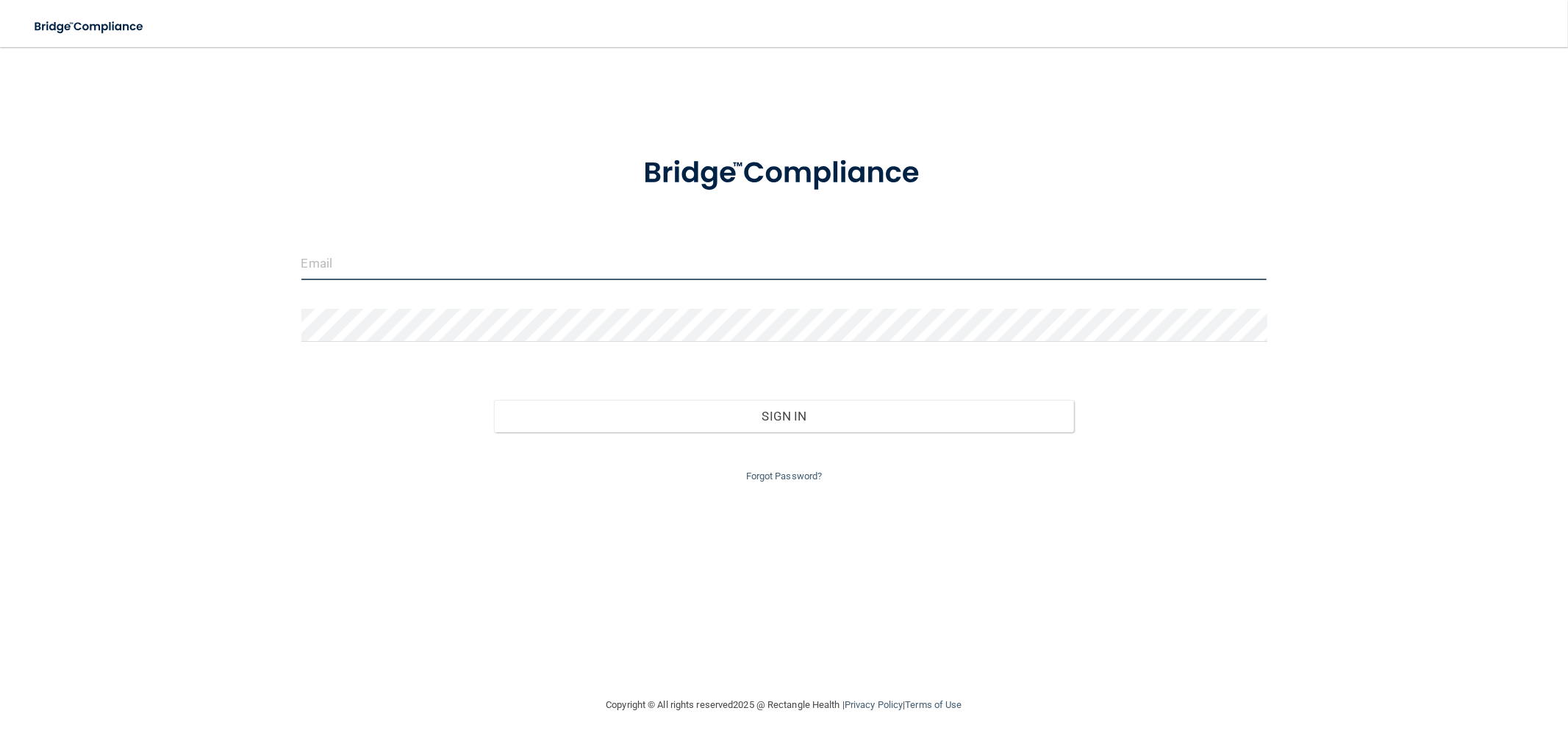
type input "[EMAIL_ADDRESS][DOMAIN_NAME]"
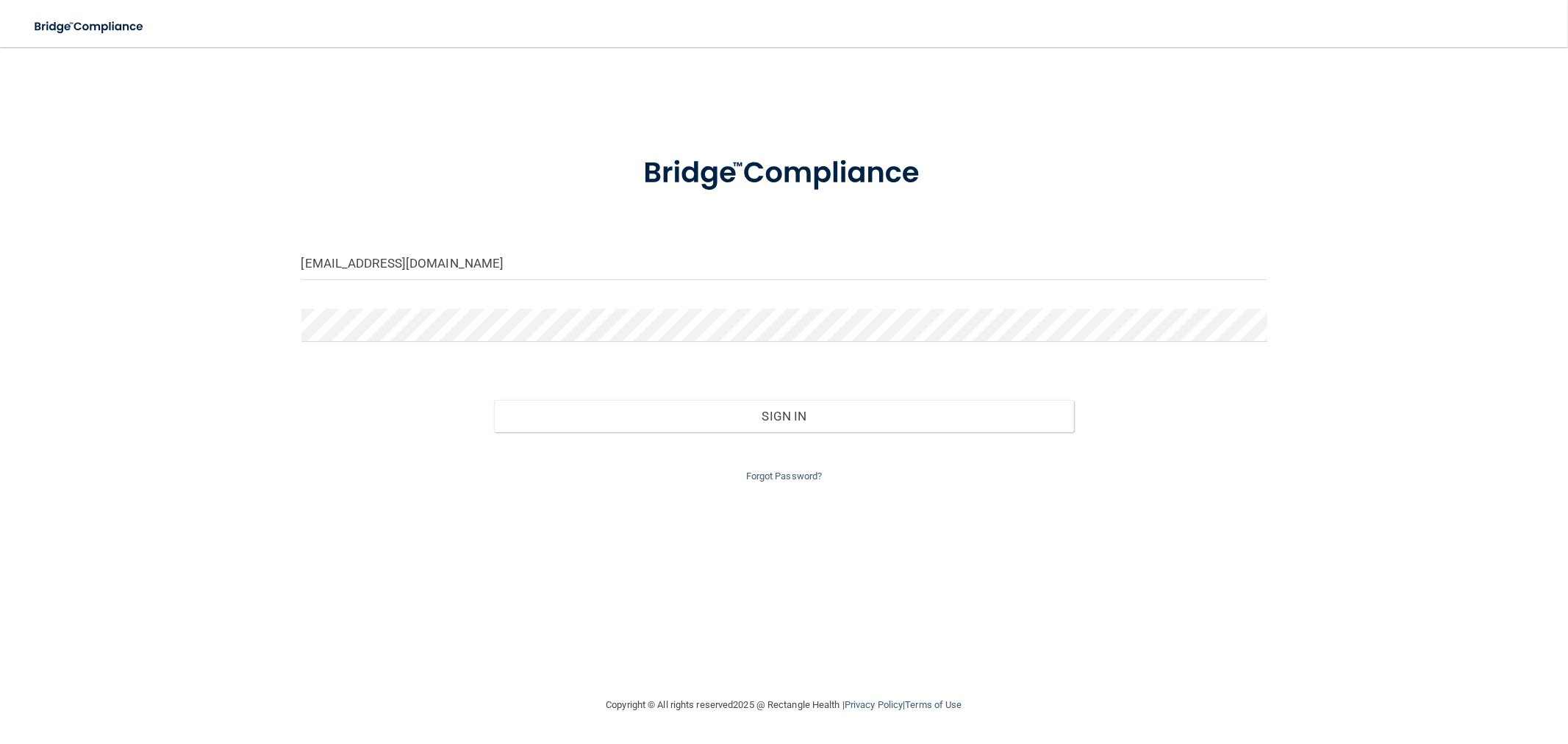
click at [699, 436] on div "Forgot Password?" at bounding box center [784, 459] width 988 height 53
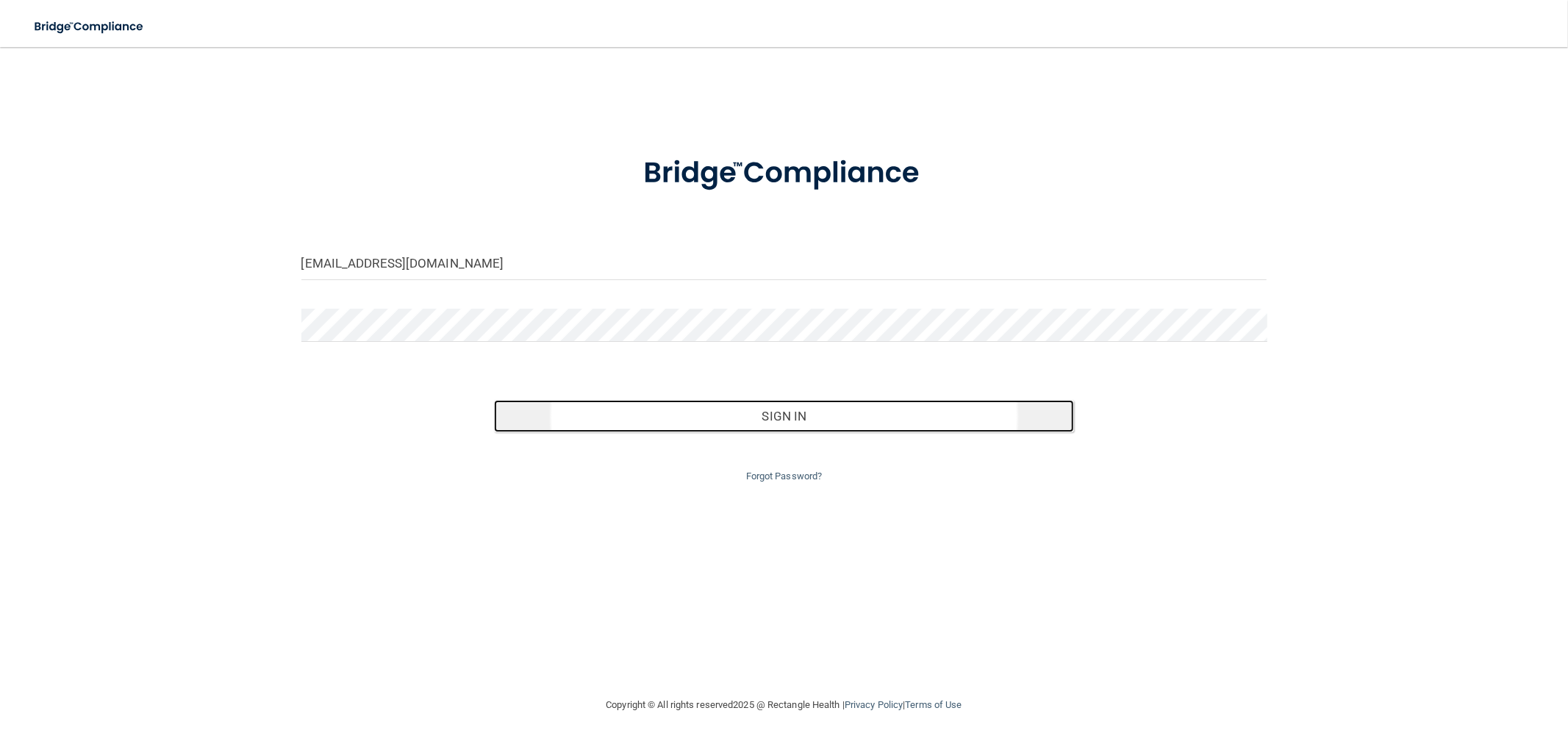
click at [699, 425] on button "Sign In" at bounding box center [784, 416] width 579 height 33
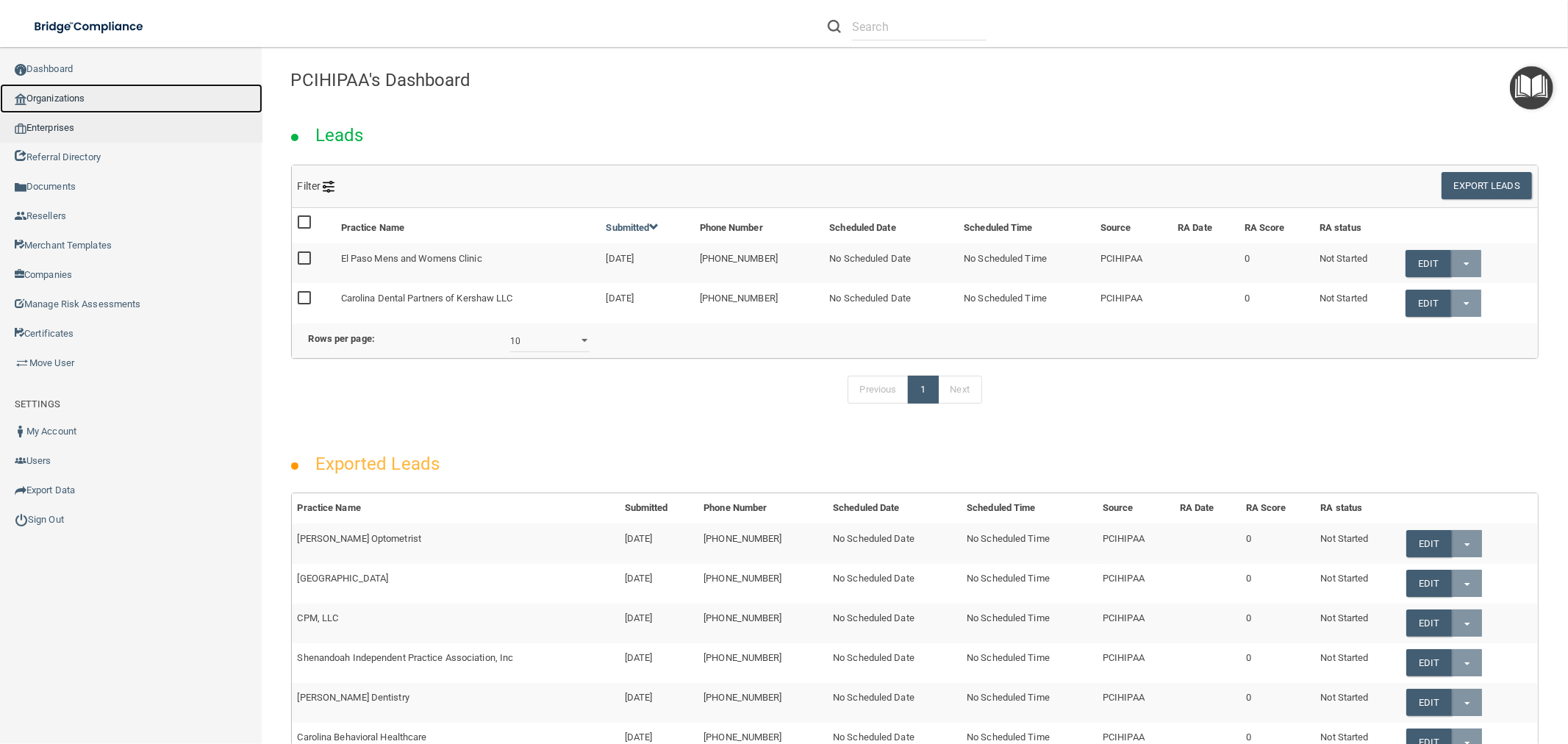
drag, startPoint x: 96, startPoint y: 97, endPoint x: 157, endPoint y: 112, distance: 62.8
click at [96, 96] on link "Organizations" at bounding box center [131, 99] width 262 height 30
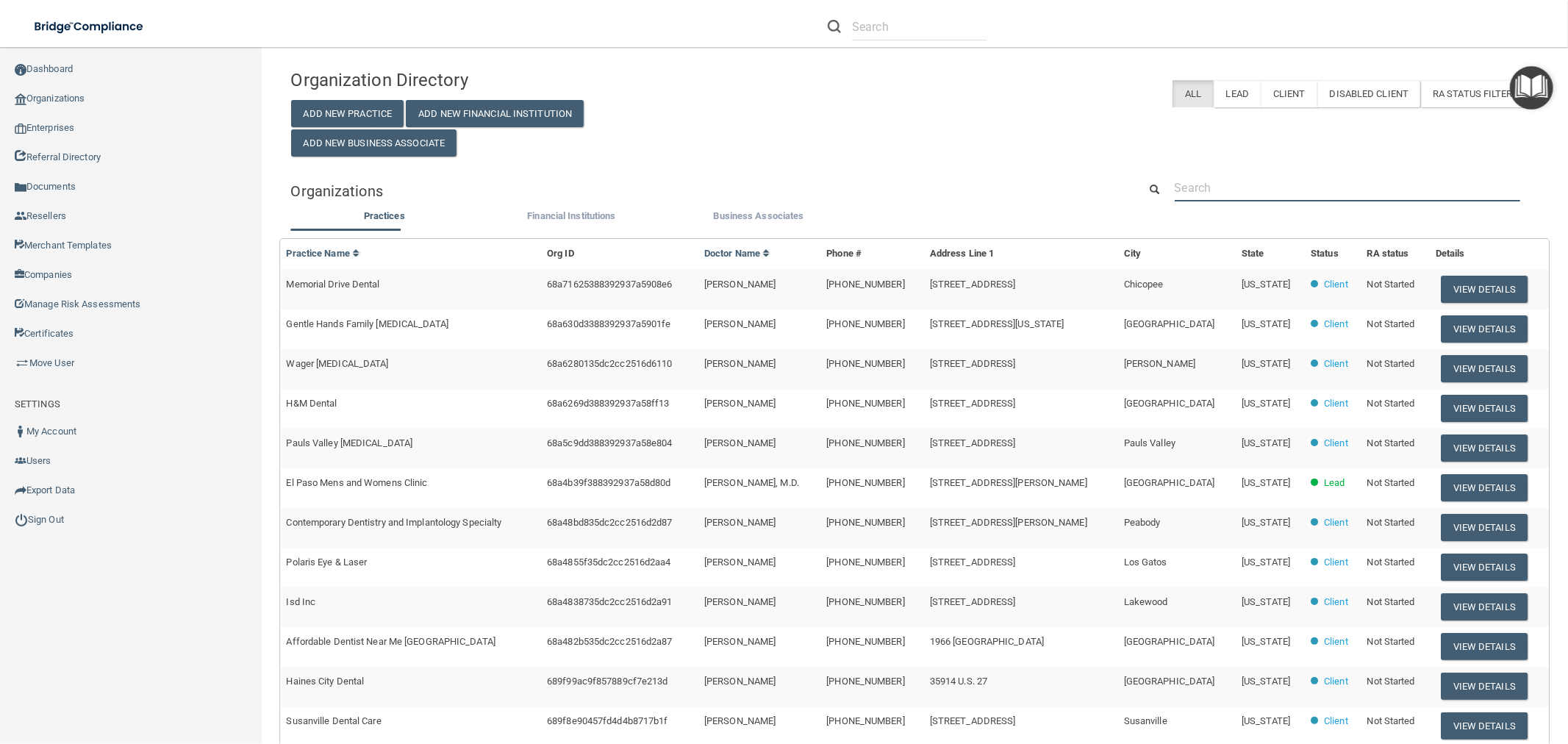
click at [1353, 188] on input "text" at bounding box center [1347, 188] width 346 height 28
type input "clacy"
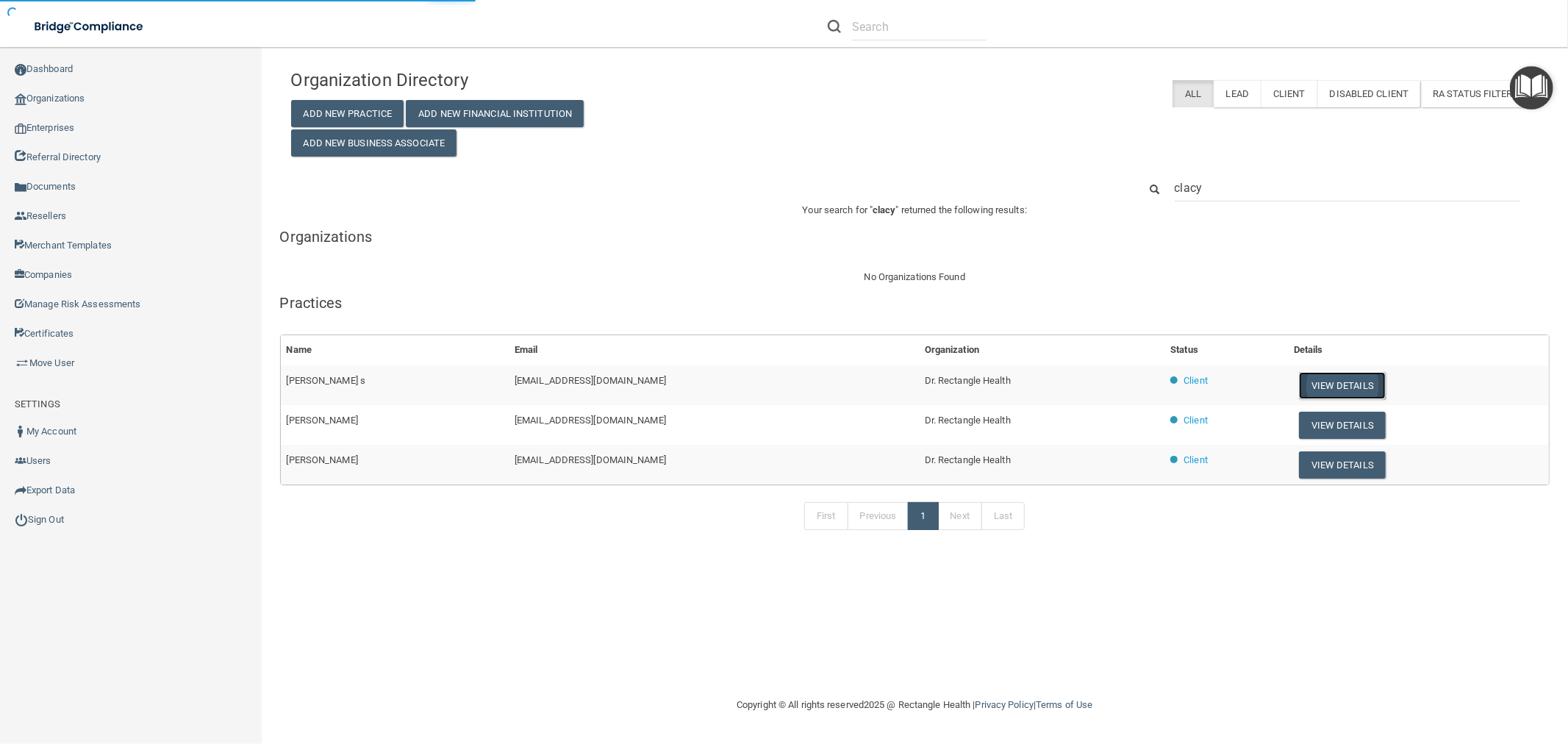
click at [1325, 390] on button "View Details" at bounding box center [1342, 386] width 87 height 28
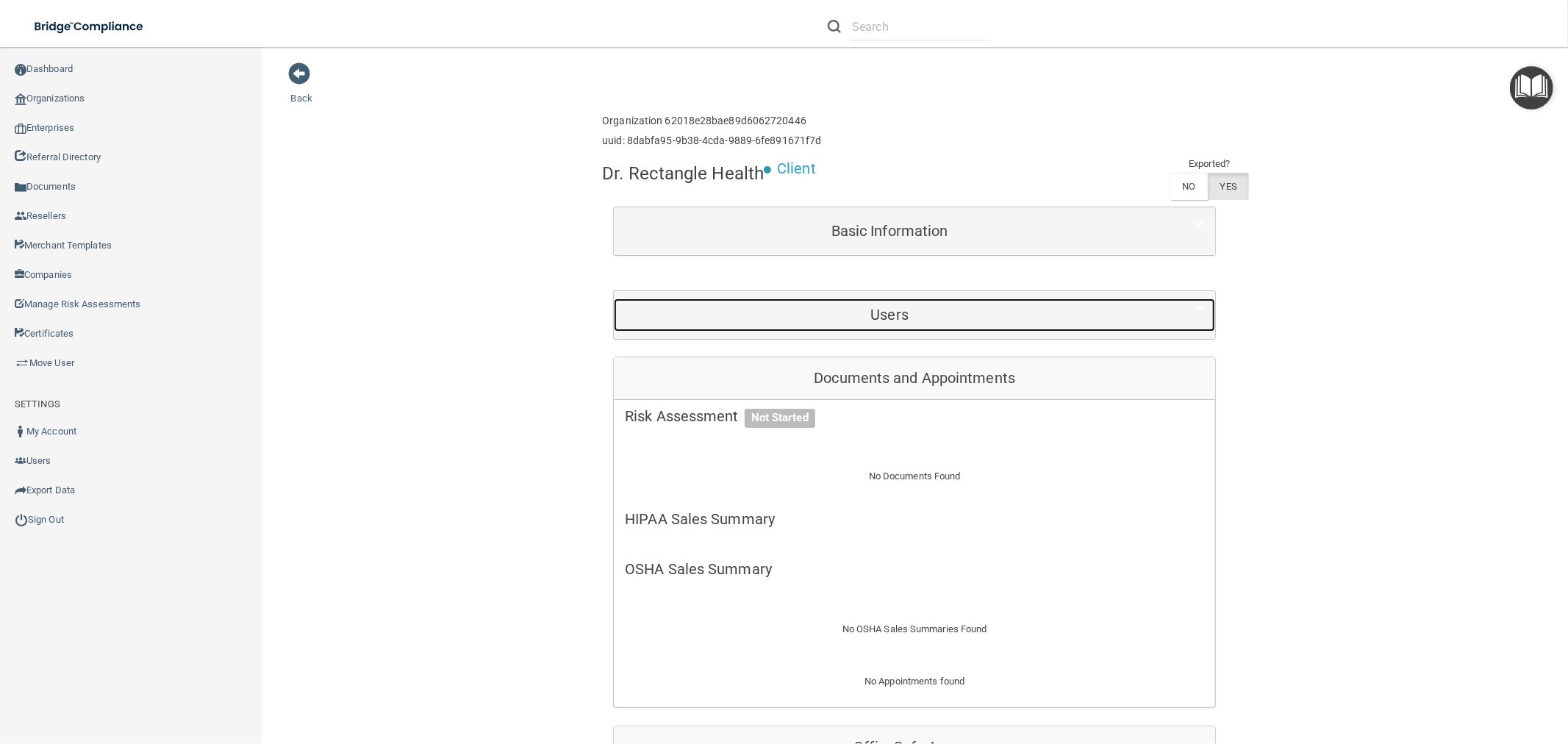
click at [817, 305] on div "Users" at bounding box center [889, 315] width 552 height 34
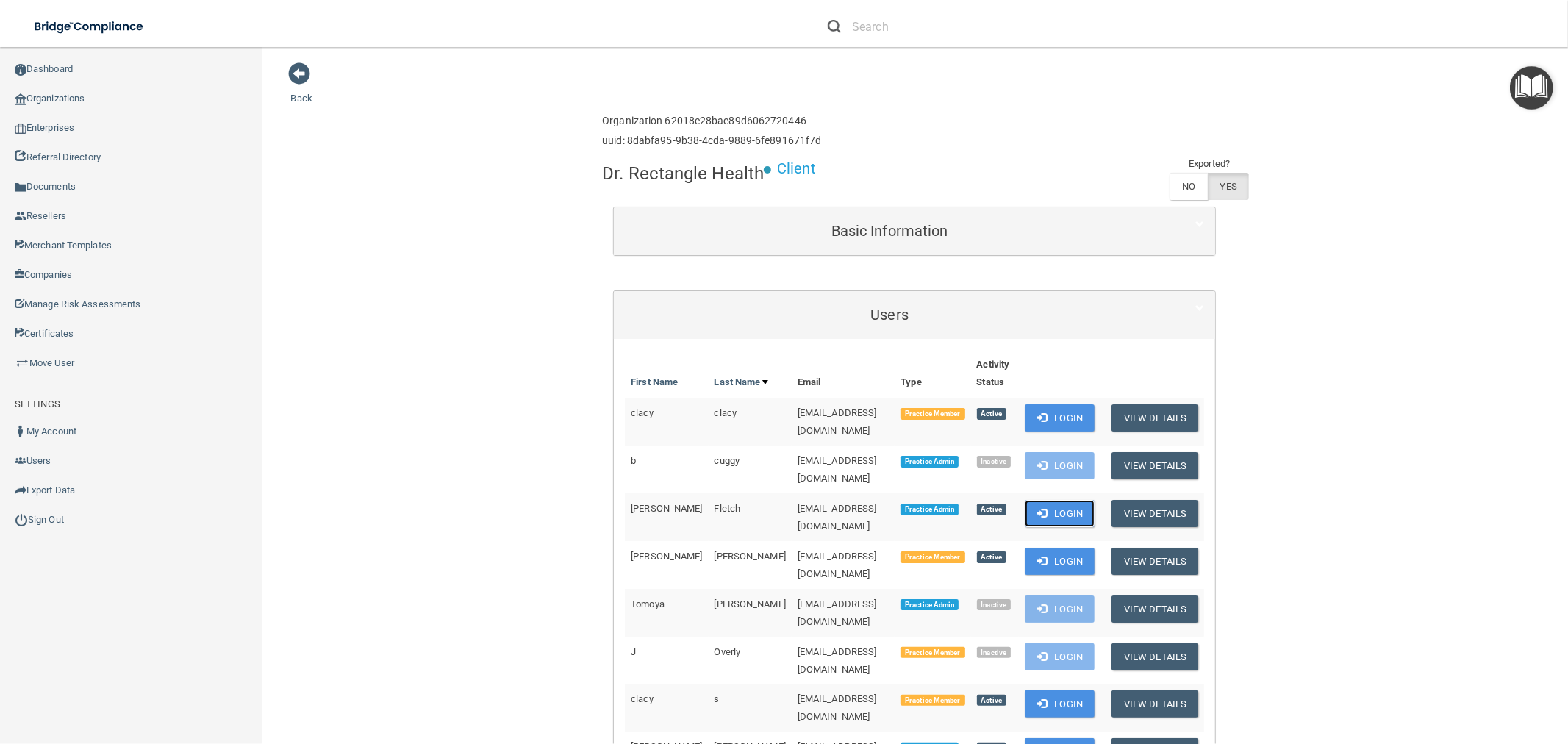
click at [1050, 501] on button "Login" at bounding box center [1059, 514] width 70 height 28
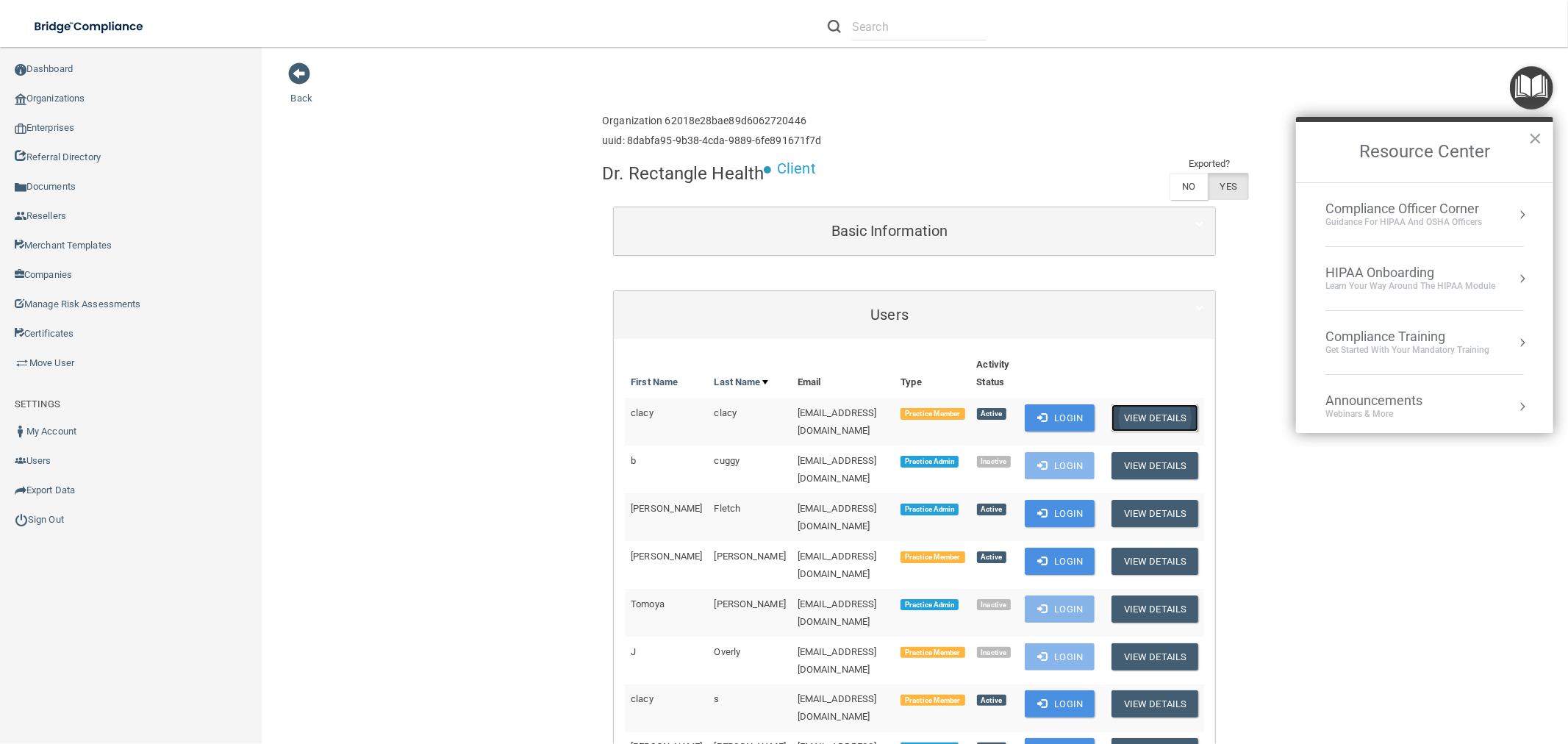
click at [1165, 419] on button "View Details" at bounding box center [1155, 419] width 87 height 28
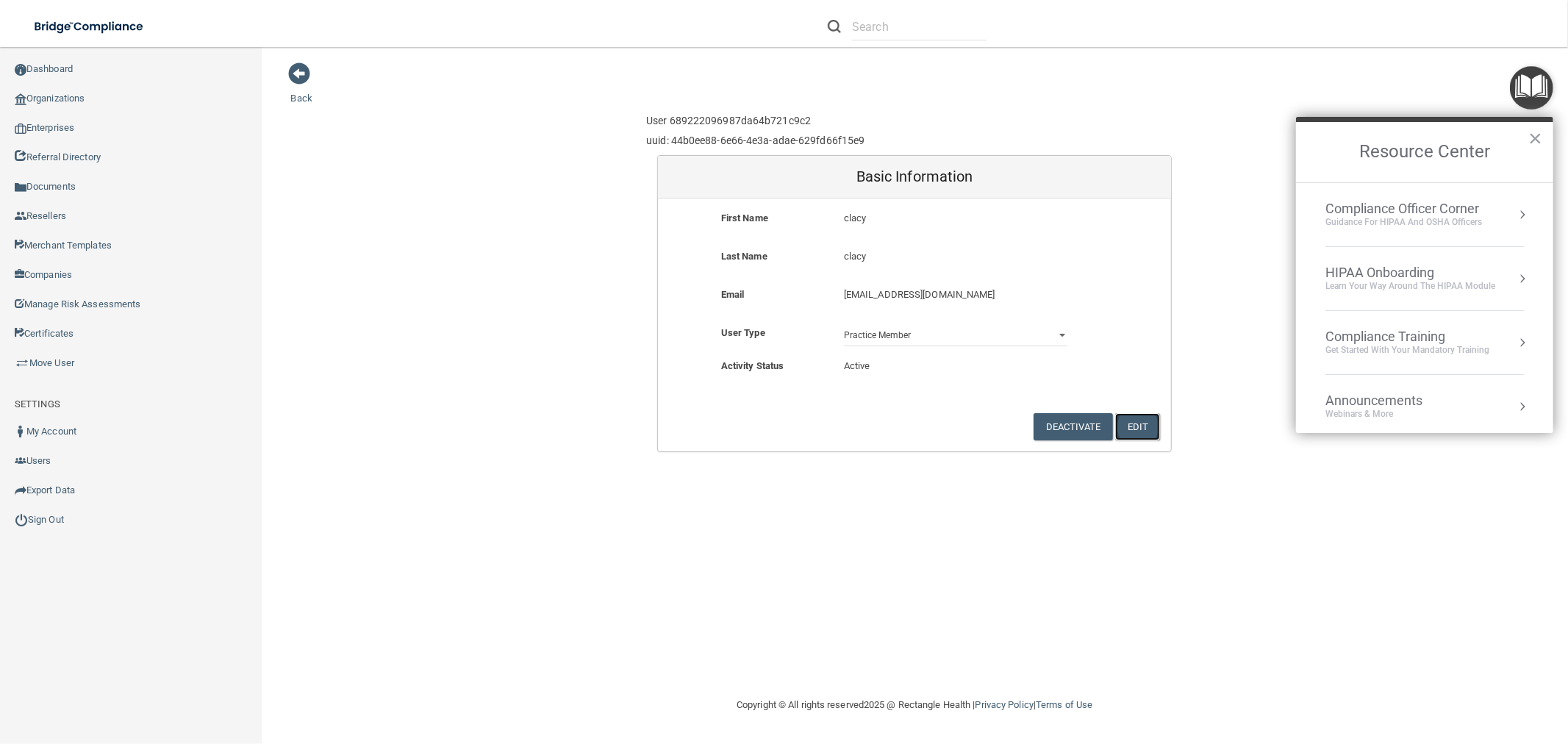
click at [1145, 425] on button "Edit" at bounding box center [1138, 427] width 45 height 28
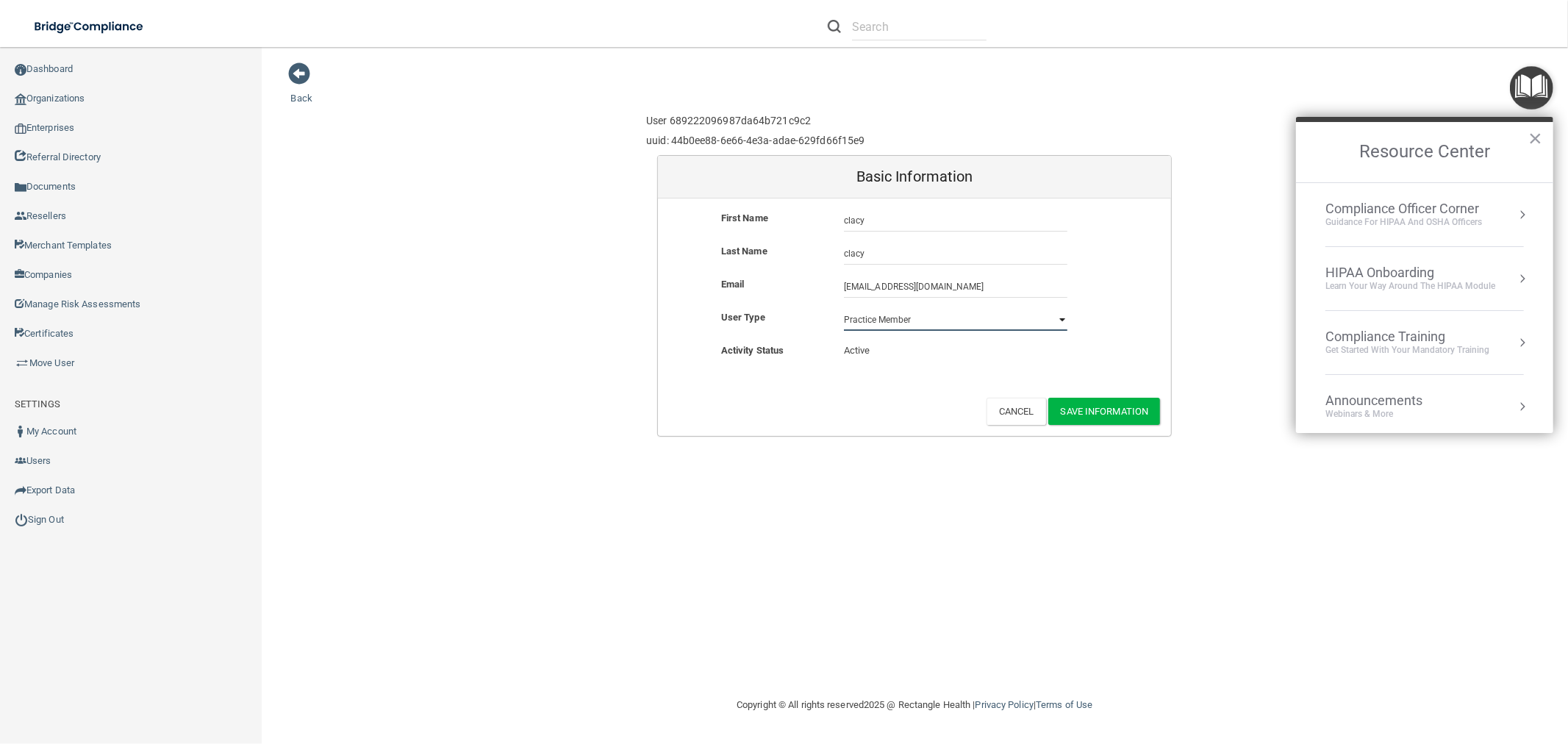
click at [1041, 308] on select "Practice Admin Practice Member Financial Institution Admin Business Associate A…" at bounding box center [955, 319] width 224 height 22
select select "practice_admin"
click at [844, 308] on select "Practice Admin Practice Member Financial Institution Admin Business Associate A…" at bounding box center [955, 319] width 224 height 22
drag, startPoint x: 1076, startPoint y: 406, endPoint x: 1112, endPoint y: 383, distance: 42.7
click at [1076, 408] on button "Save Information" at bounding box center [1104, 412] width 112 height 28
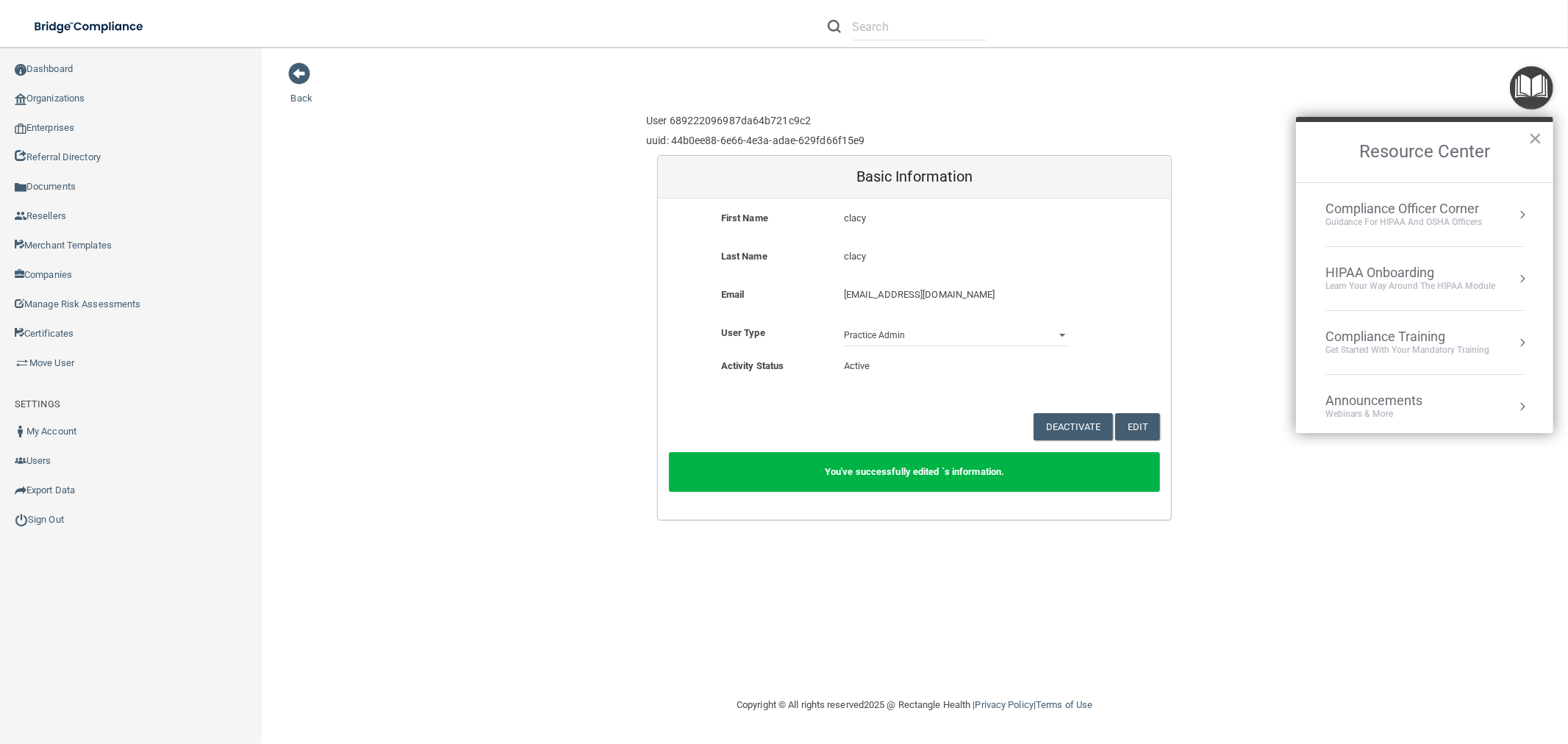
click at [1537, 135] on button "×" at bounding box center [1535, 138] width 14 height 24
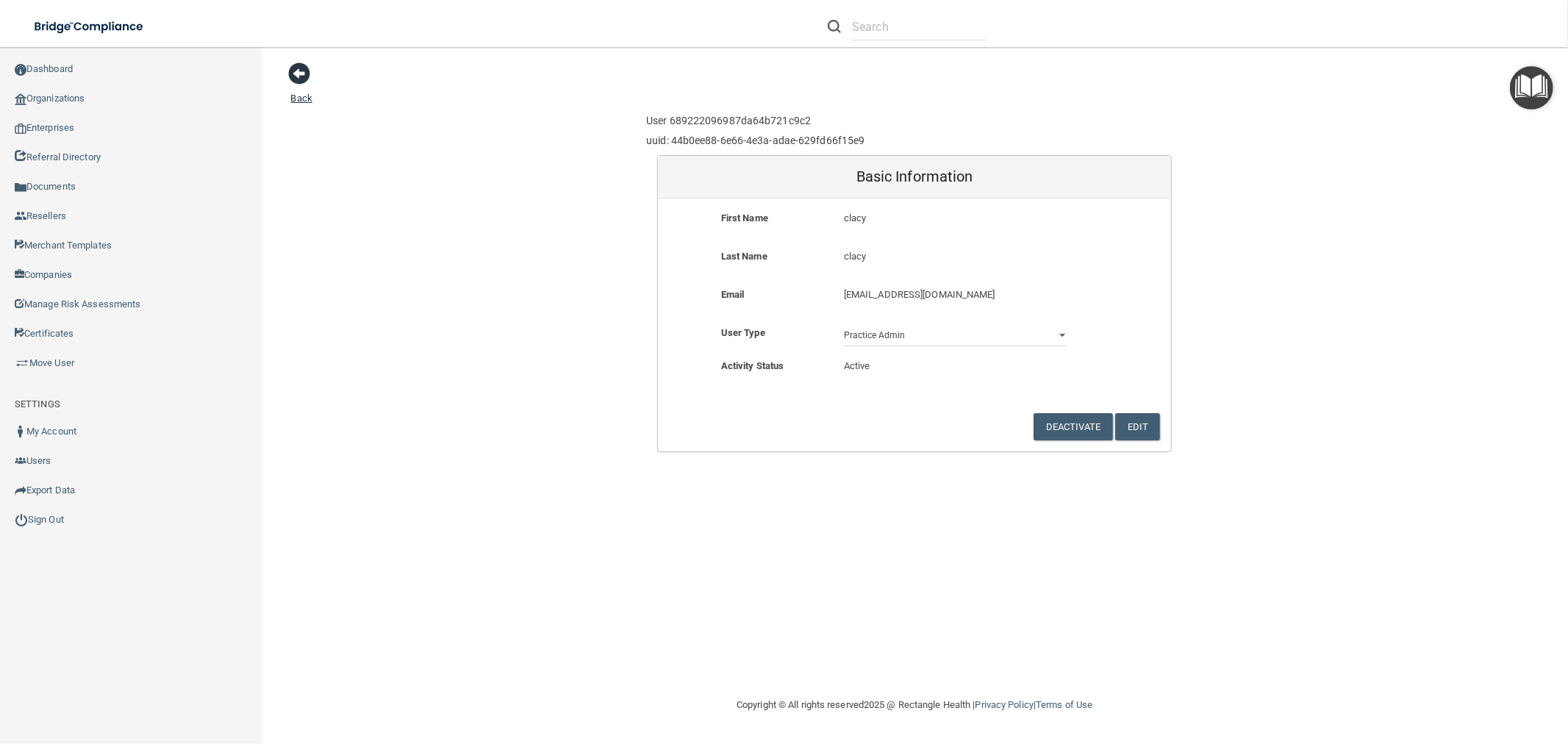
click at [298, 72] on span at bounding box center [299, 73] width 22 height 22
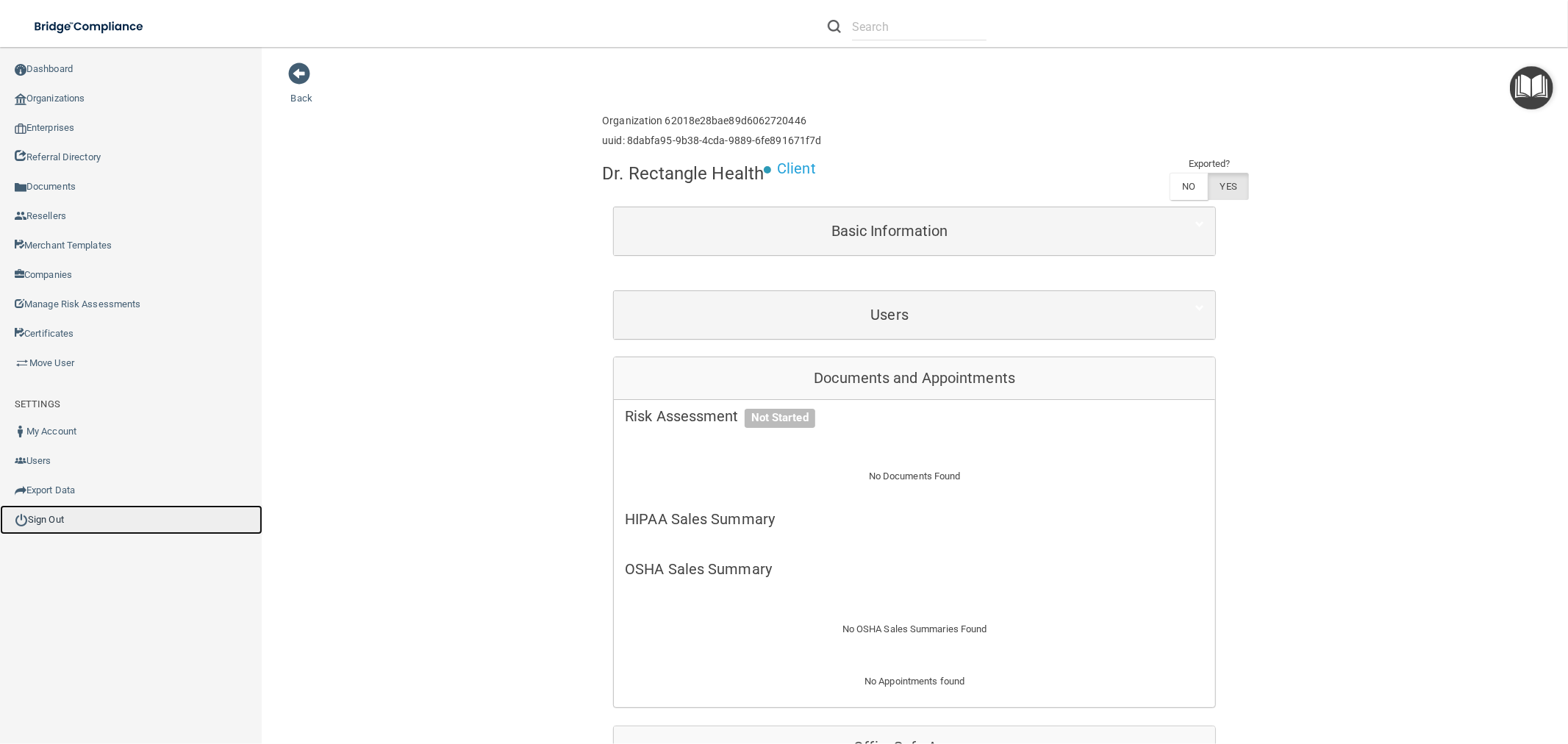
click at [49, 513] on link "Sign Out" at bounding box center [131, 520] width 262 height 30
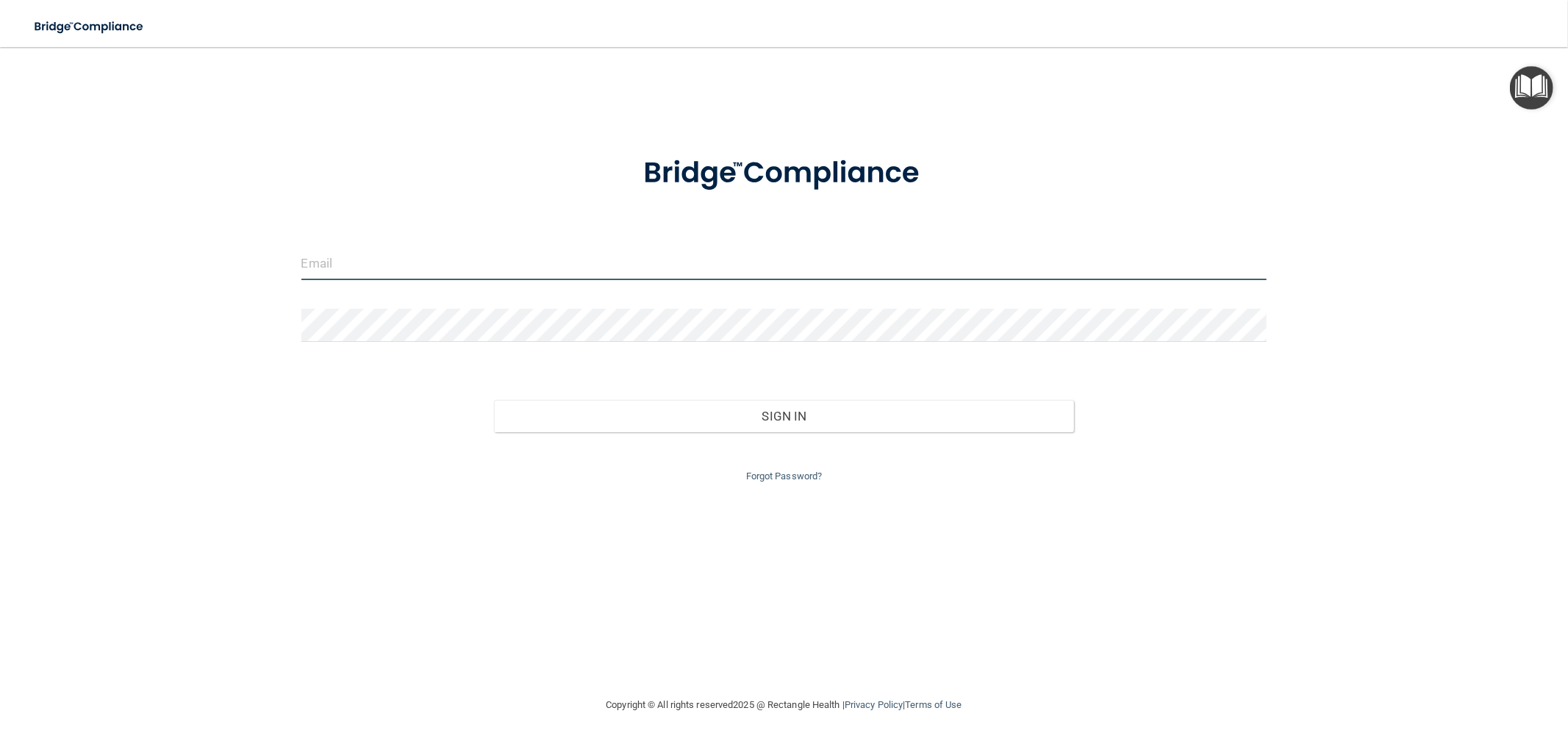
type input "[EMAIL_ADDRESS][DOMAIN_NAME]"
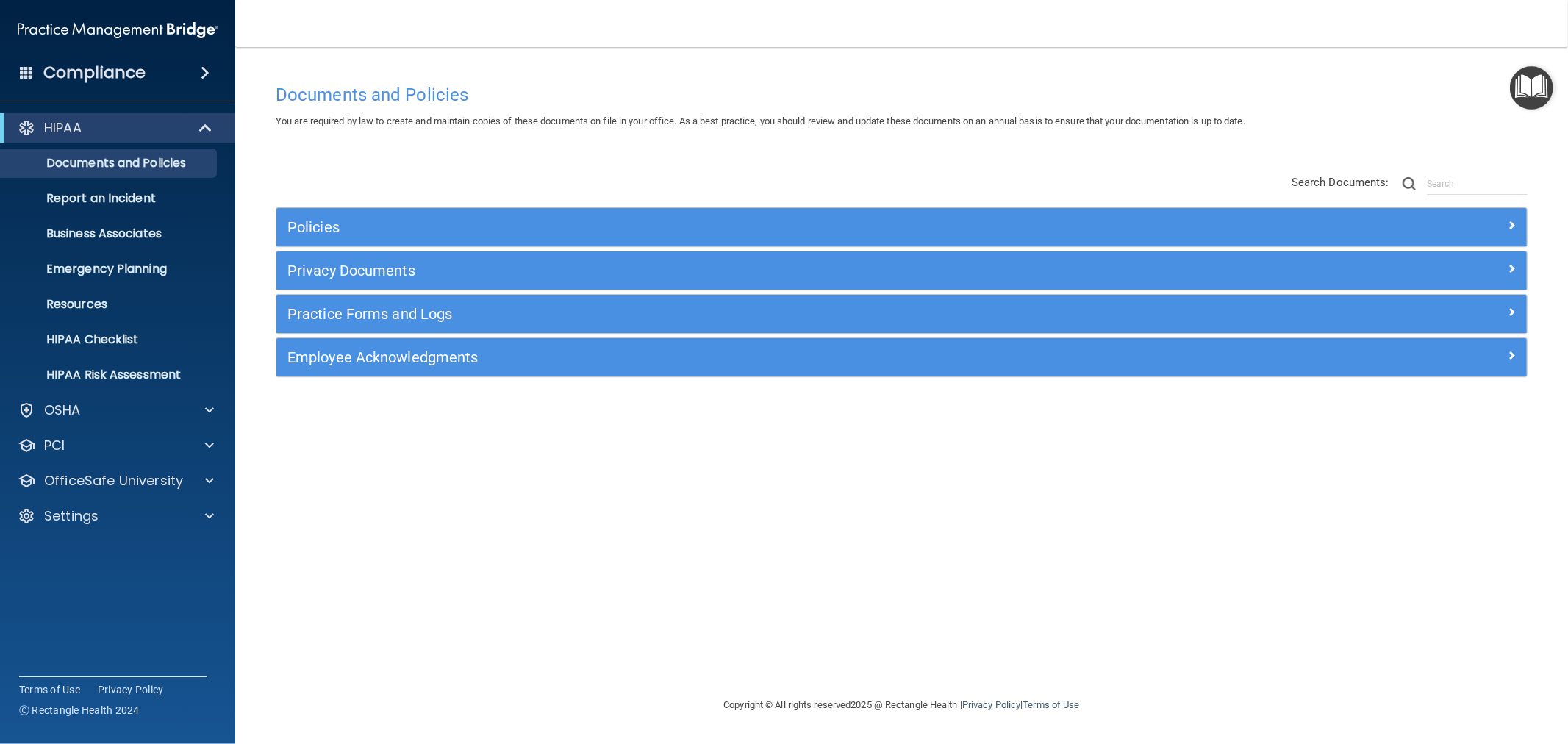
drag, startPoint x: 1513, startPoint y: 669, endPoint x: 1501, endPoint y: 641, distance: 30.5
click at [1513, 668] on div "Documents and Policies You are required by law to create and maintain copies of…" at bounding box center [902, 386] width 1274 height 620
click at [1534, 83] on img "Open Resource Center" at bounding box center [1532, 88] width 43 height 43
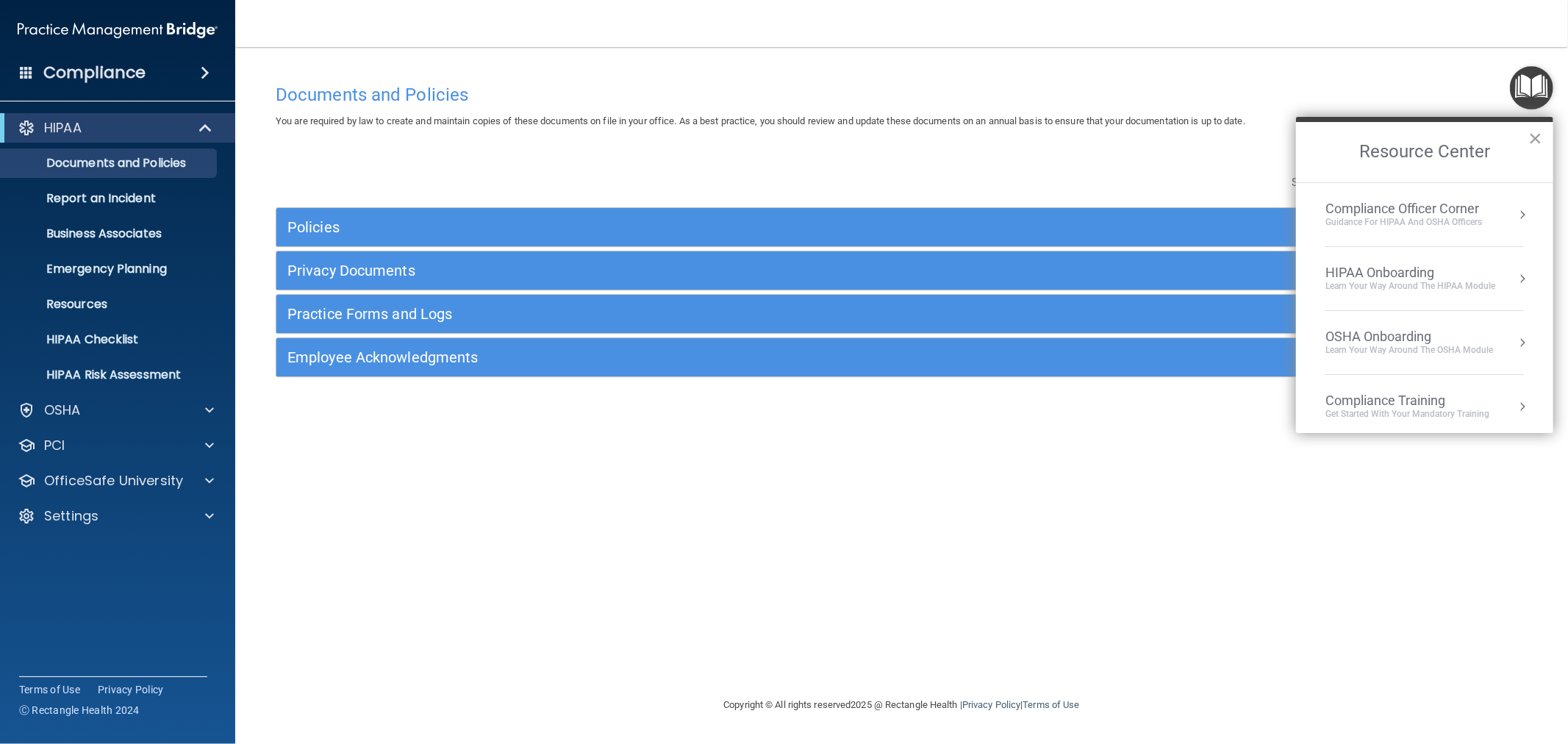
scroll to position [146, 0]
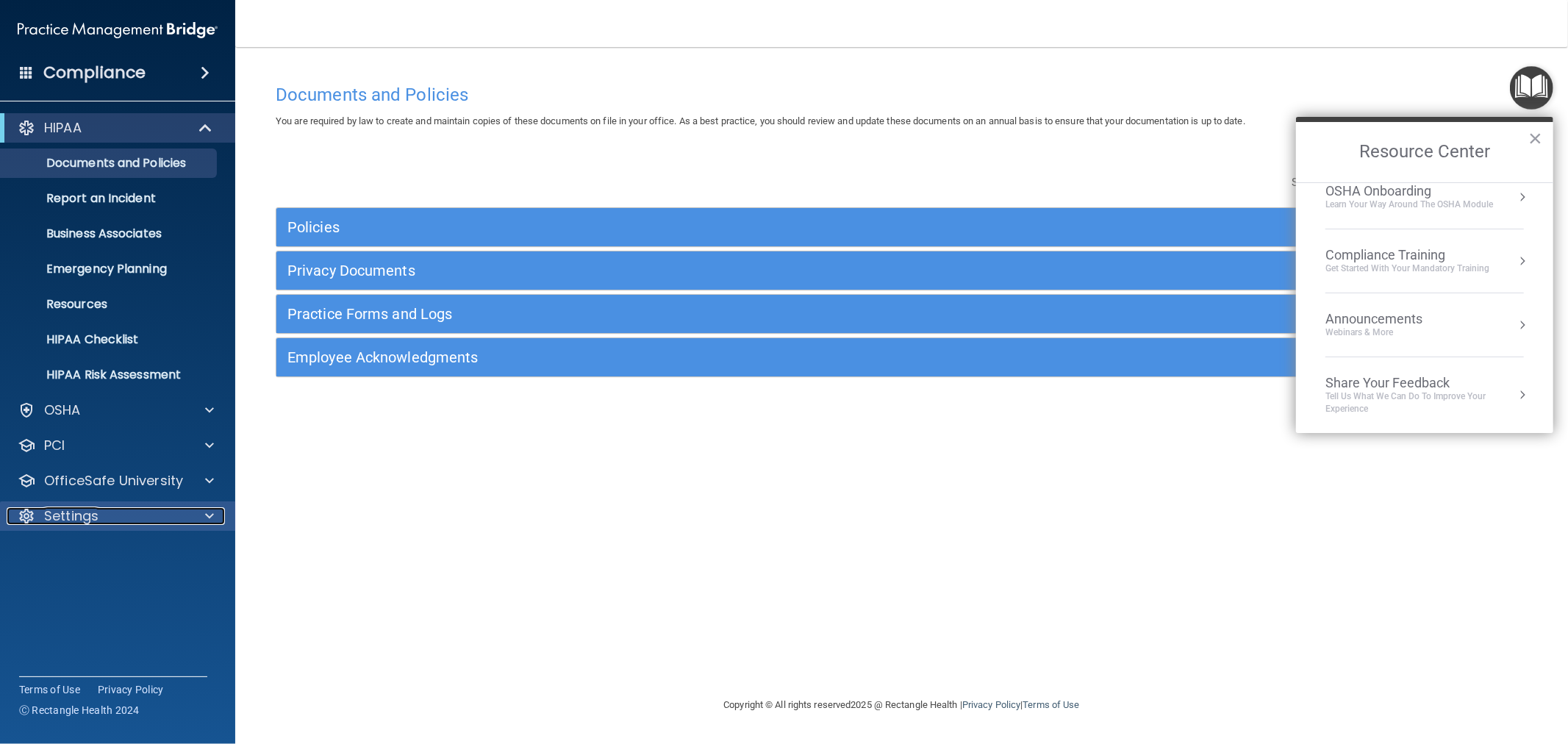
click at [105, 517] on div "Settings" at bounding box center [98, 516] width 182 height 18
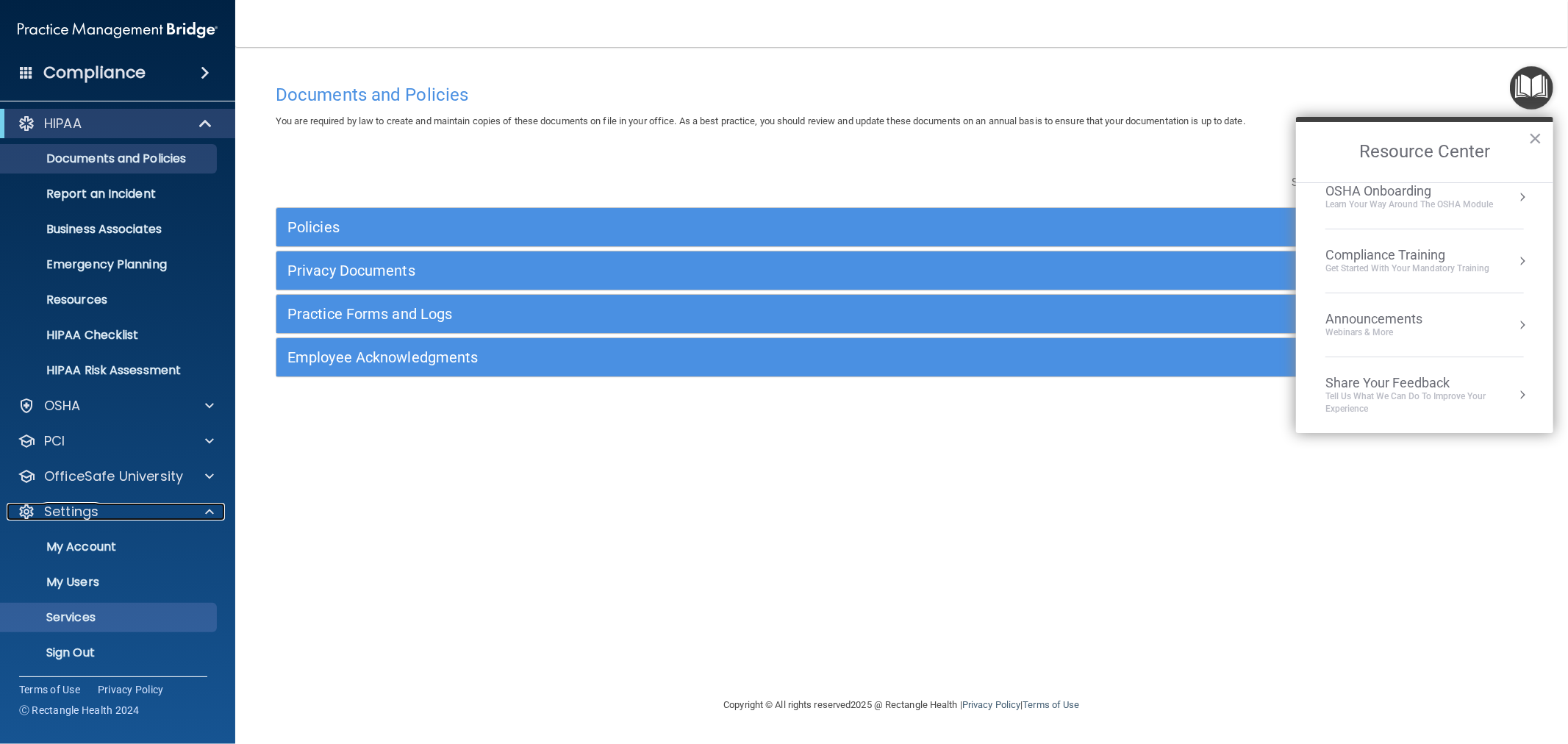
scroll to position [6, 0]
click at [90, 649] on p "Sign Out" at bounding box center [110, 651] width 201 height 15
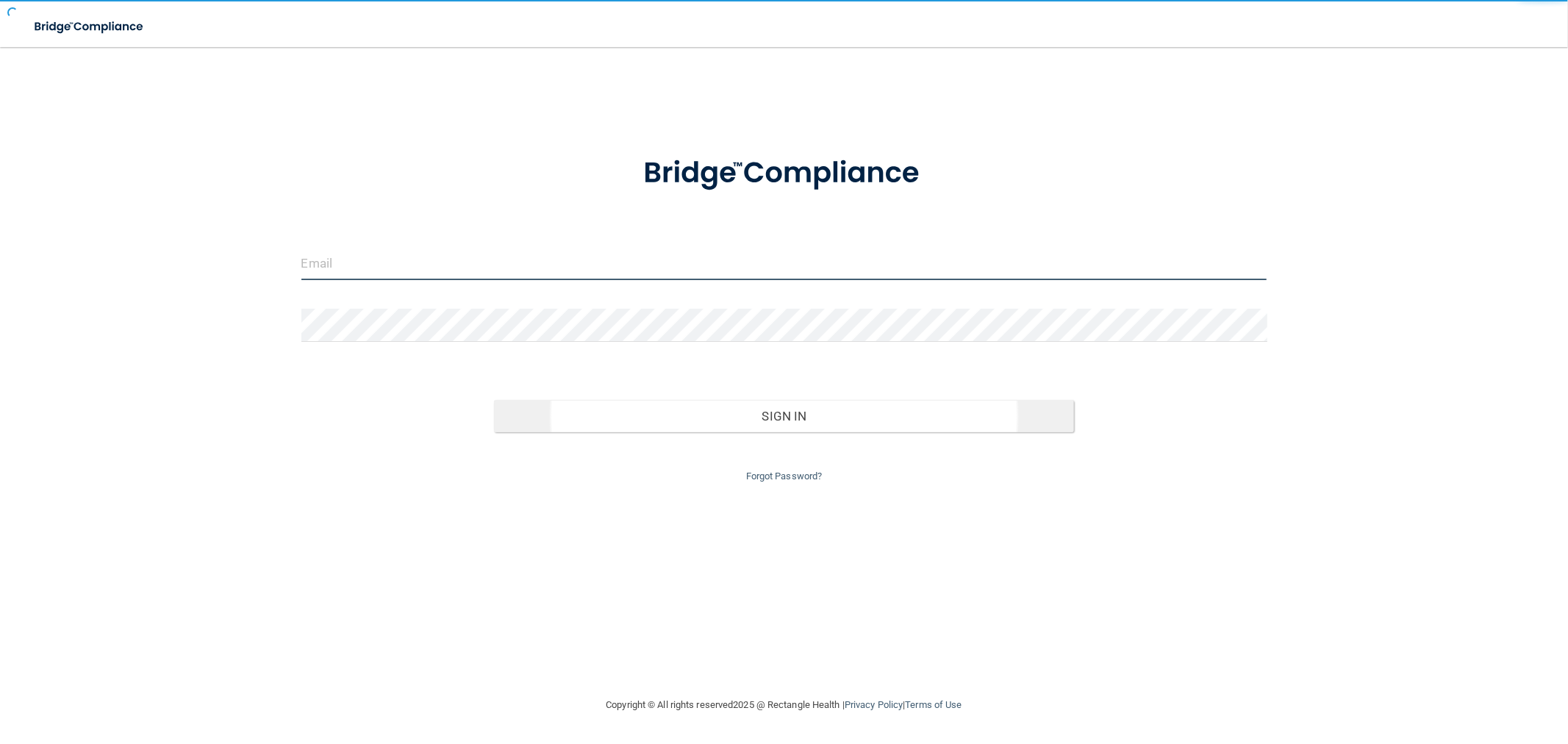
type input "[EMAIL_ADDRESS][DOMAIN_NAME]"
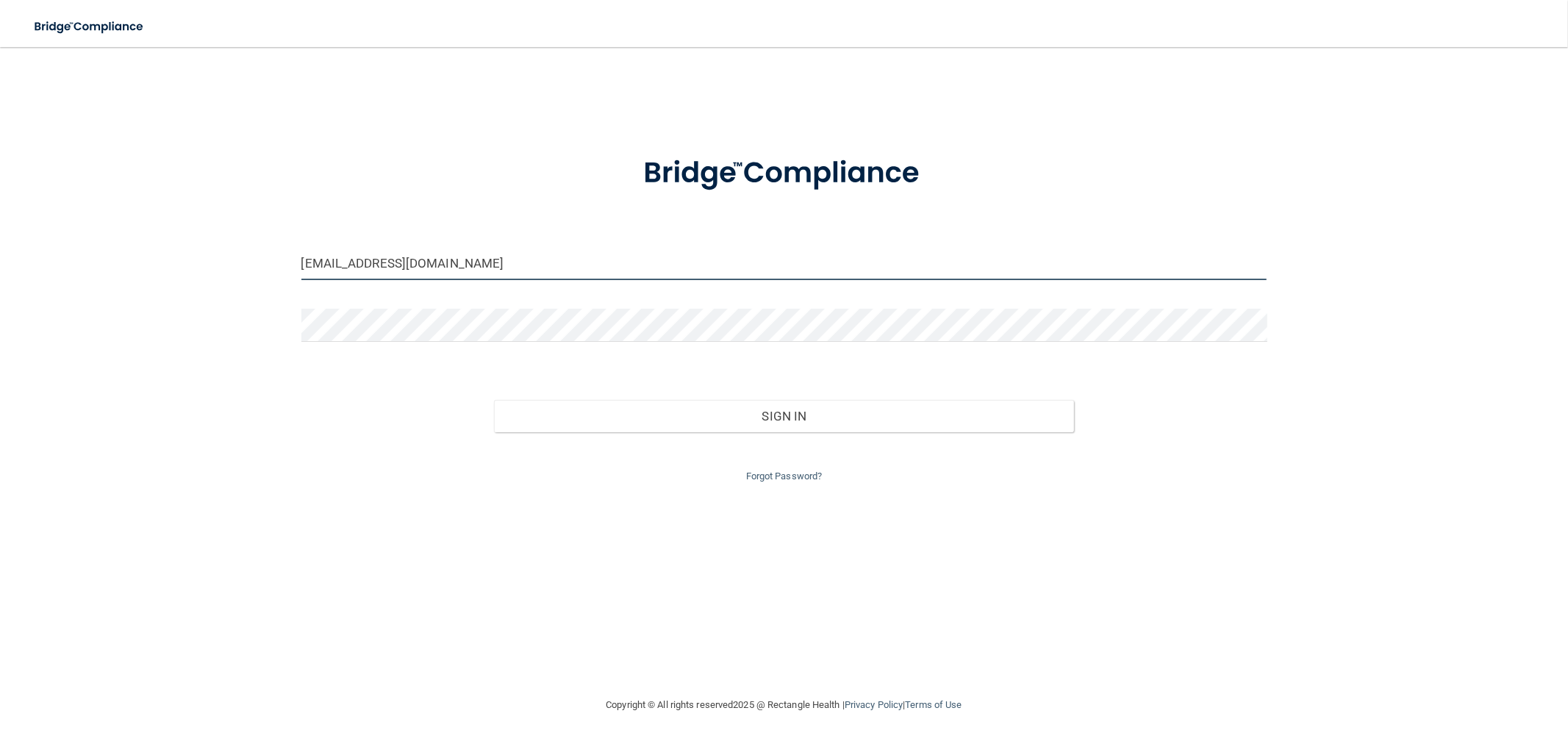
click at [520, 265] on input "[EMAIL_ADDRESS][DOMAIN_NAME]" at bounding box center [784, 264] width 966 height 34
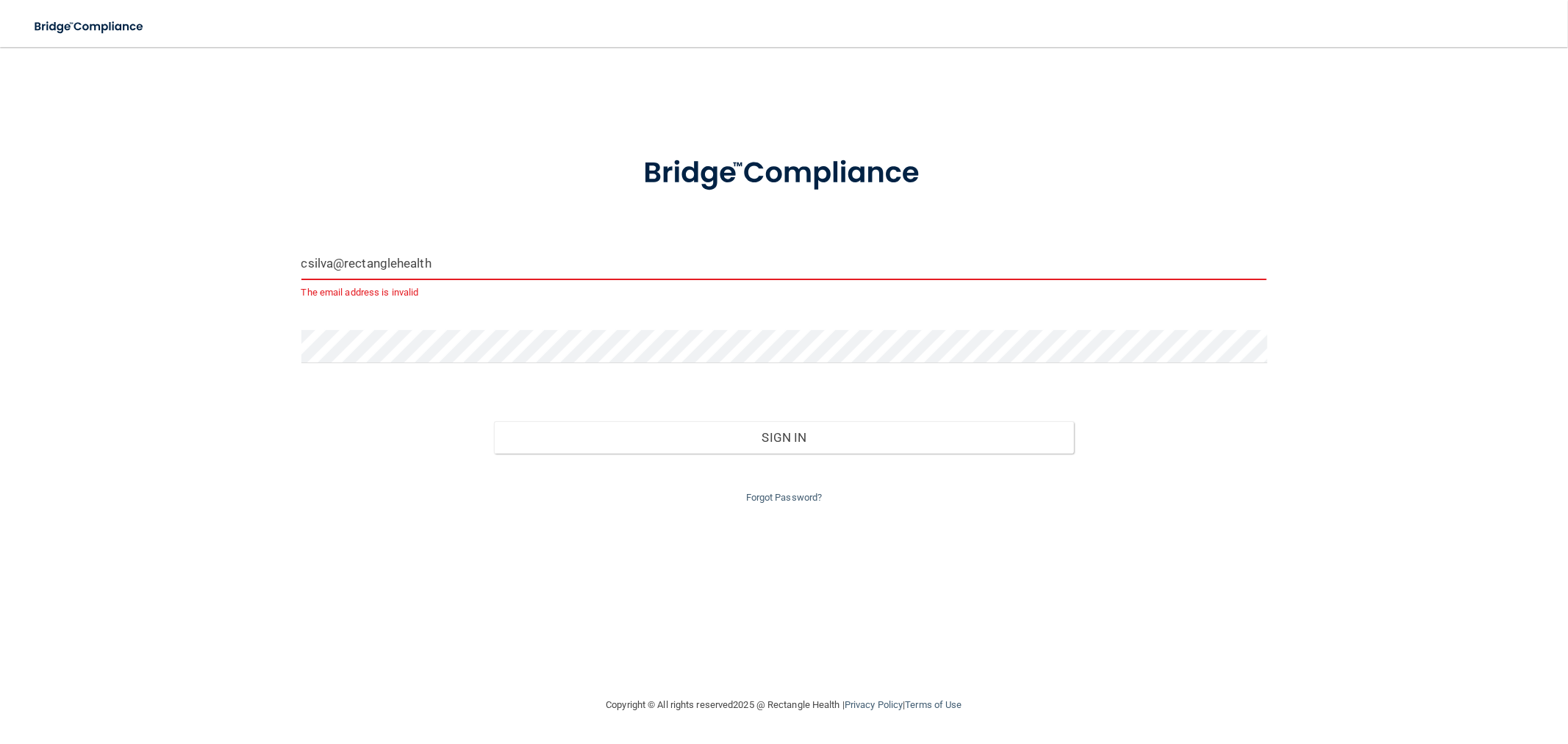
type input "[EMAIL_ADDRESS][DOMAIN_NAME]"
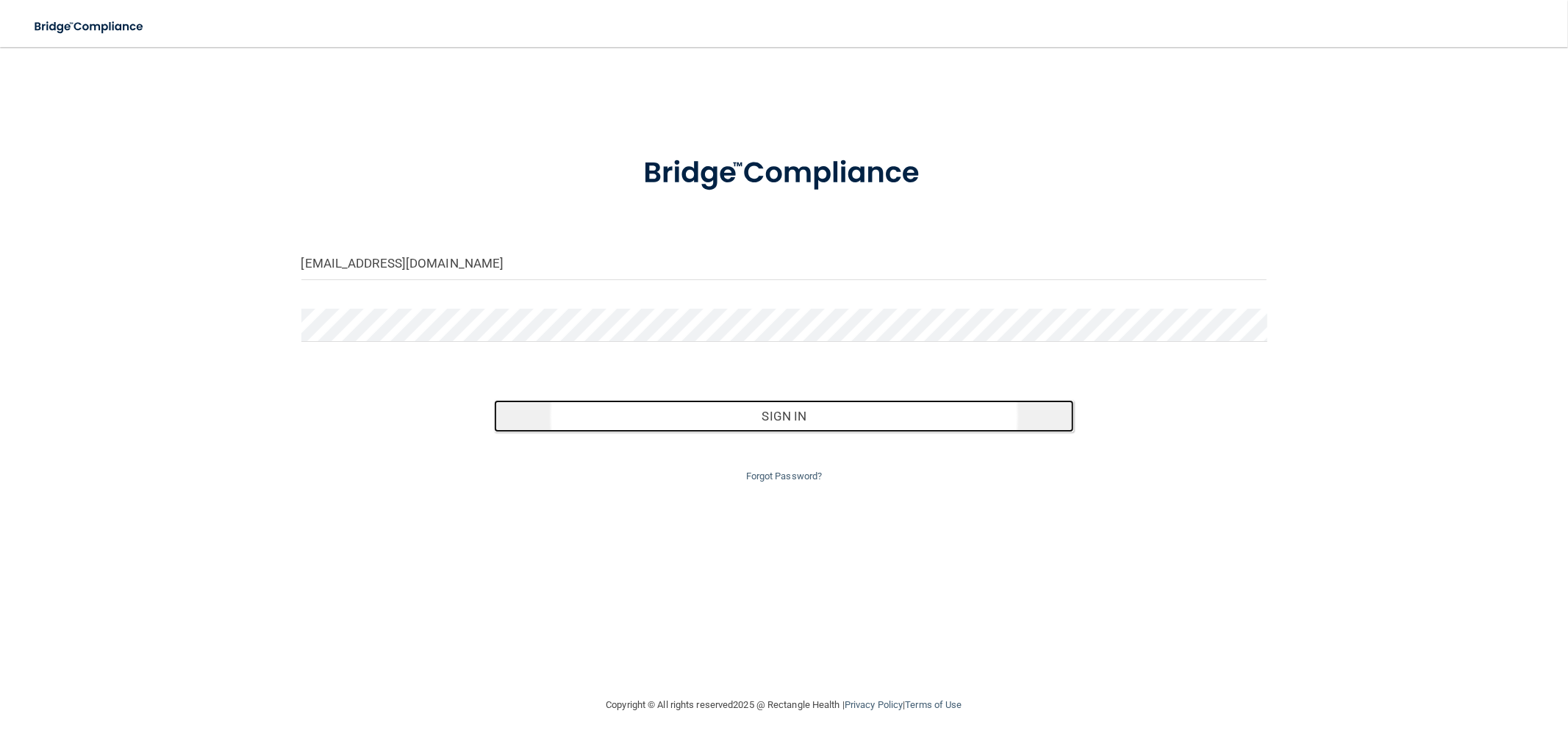
click at [586, 422] on button "Sign In" at bounding box center [784, 416] width 579 height 33
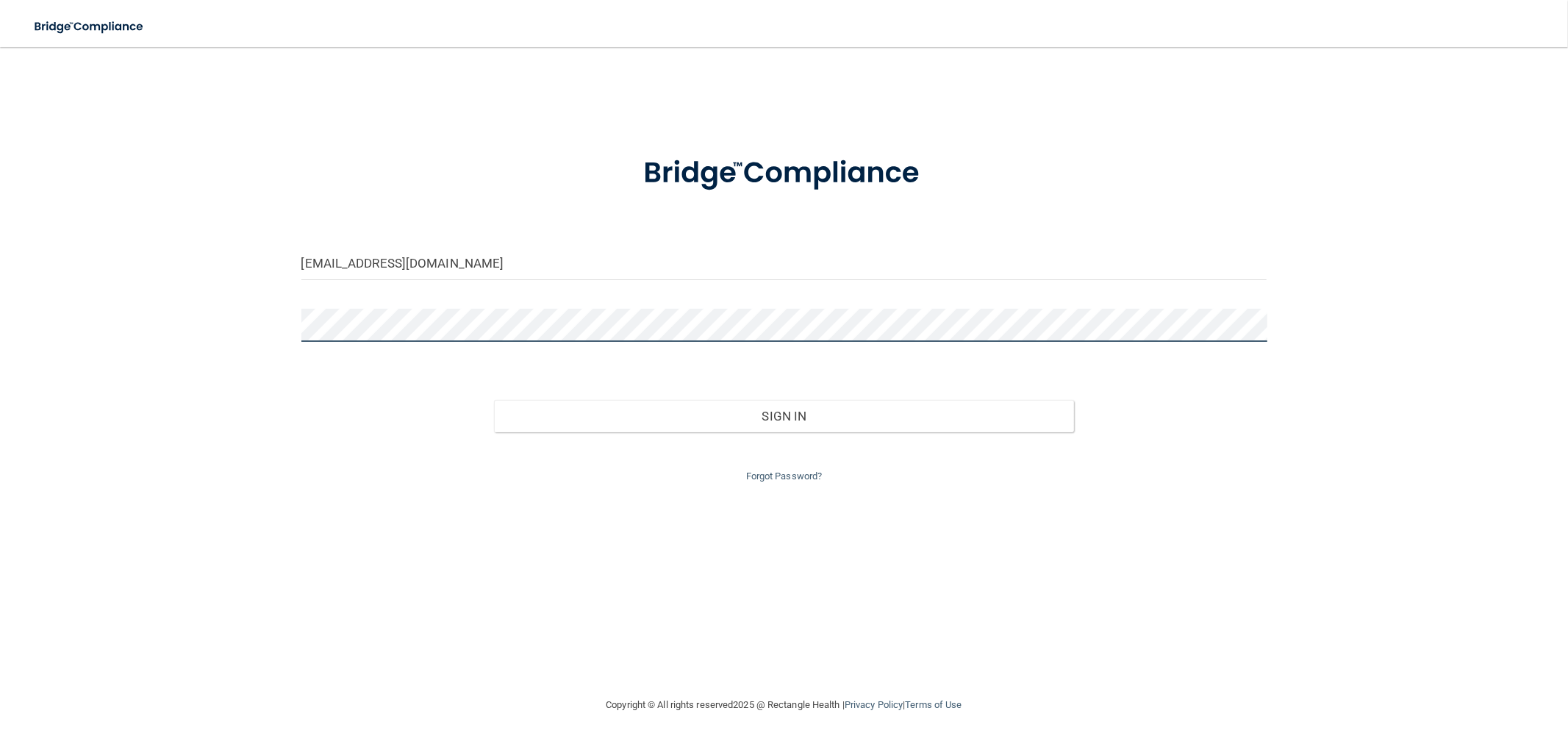
click at [494, 400] on button "Sign In" at bounding box center [784, 416] width 579 height 33
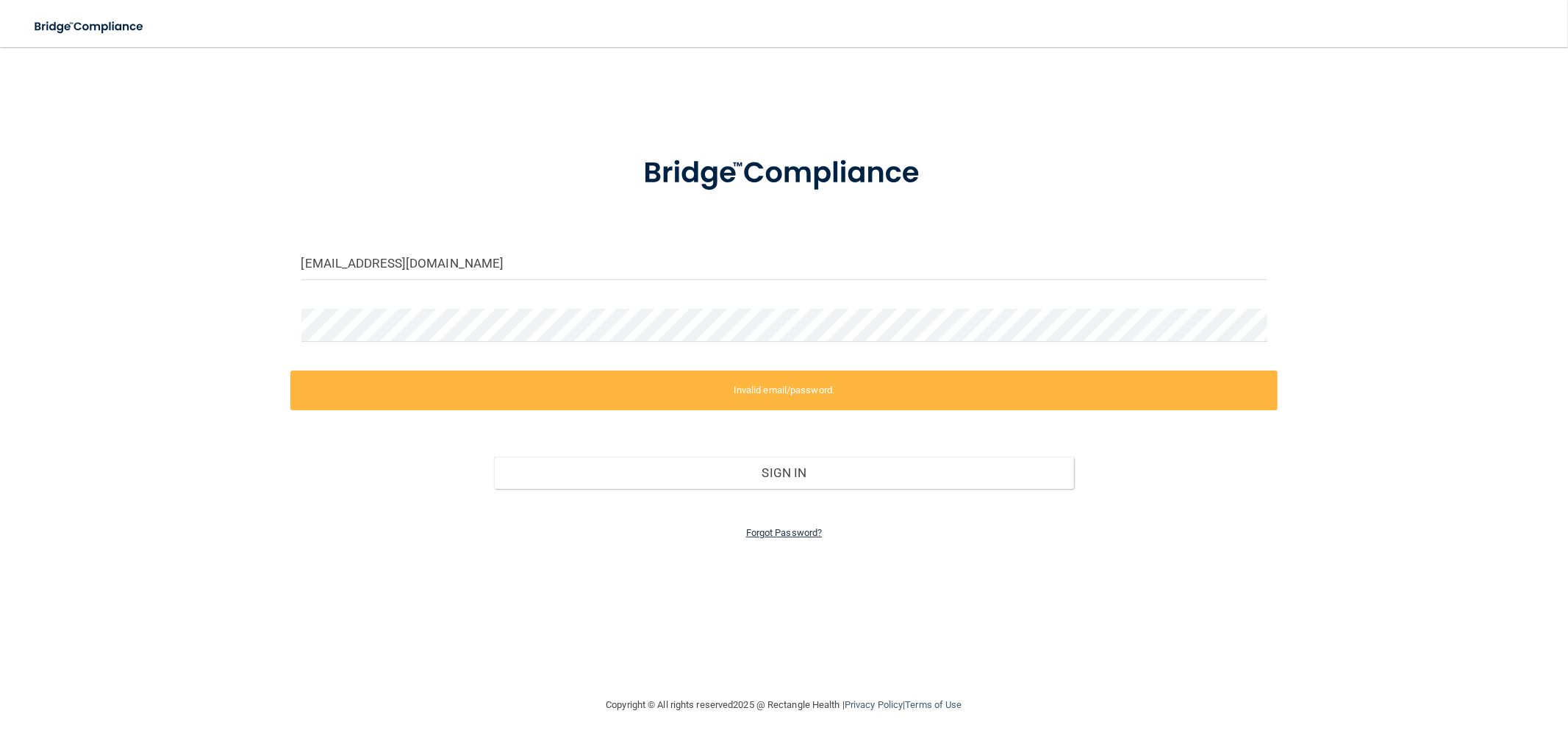
click at [782, 530] on link "Forgot Password?" at bounding box center [785, 532] width 77 height 11
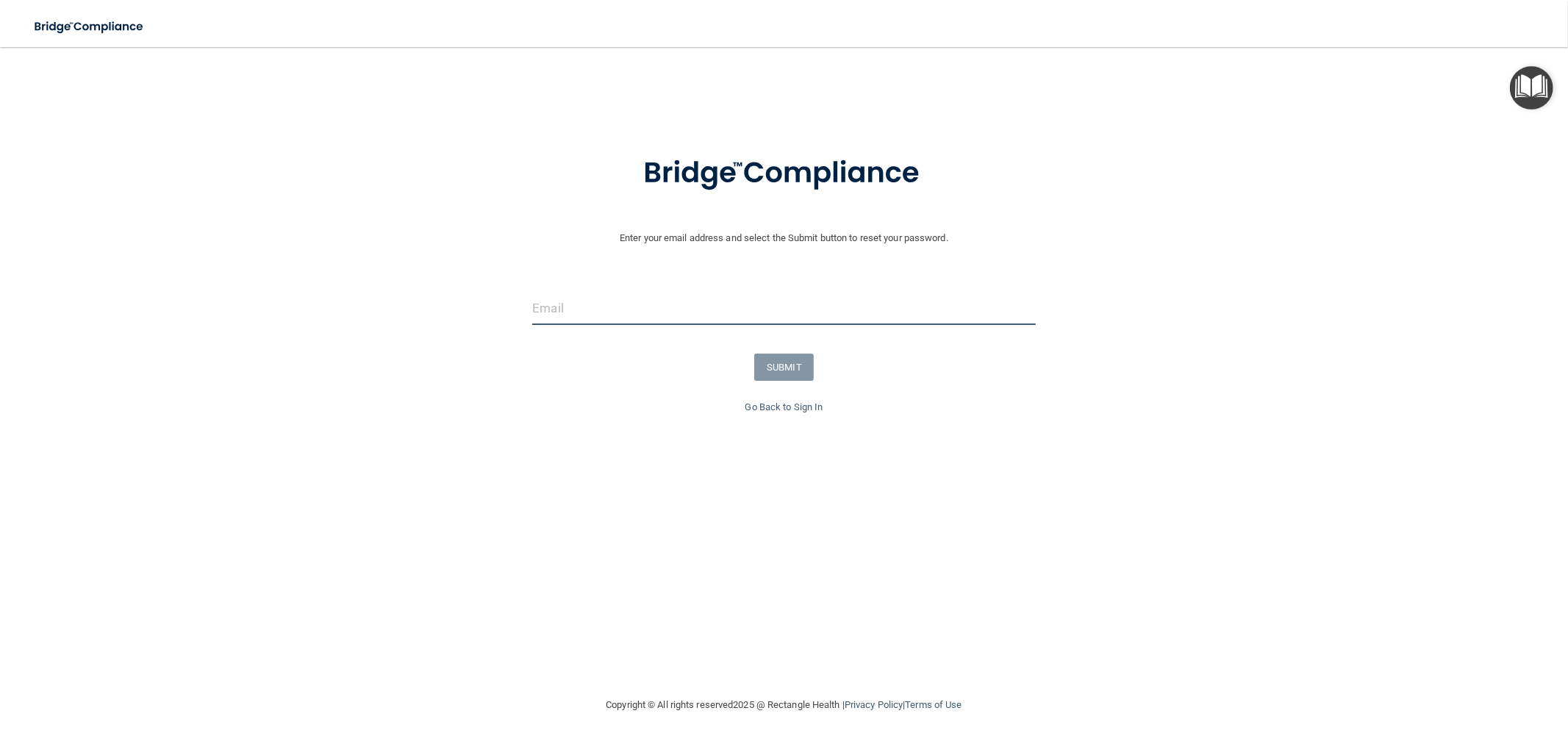
click at [736, 320] on input "email" at bounding box center [783, 308] width 503 height 34
type input "[EMAIL_ADDRESS][DOMAIN_NAME]"
click at [790, 369] on button "SUBMIT" at bounding box center [784, 368] width 59 height 28
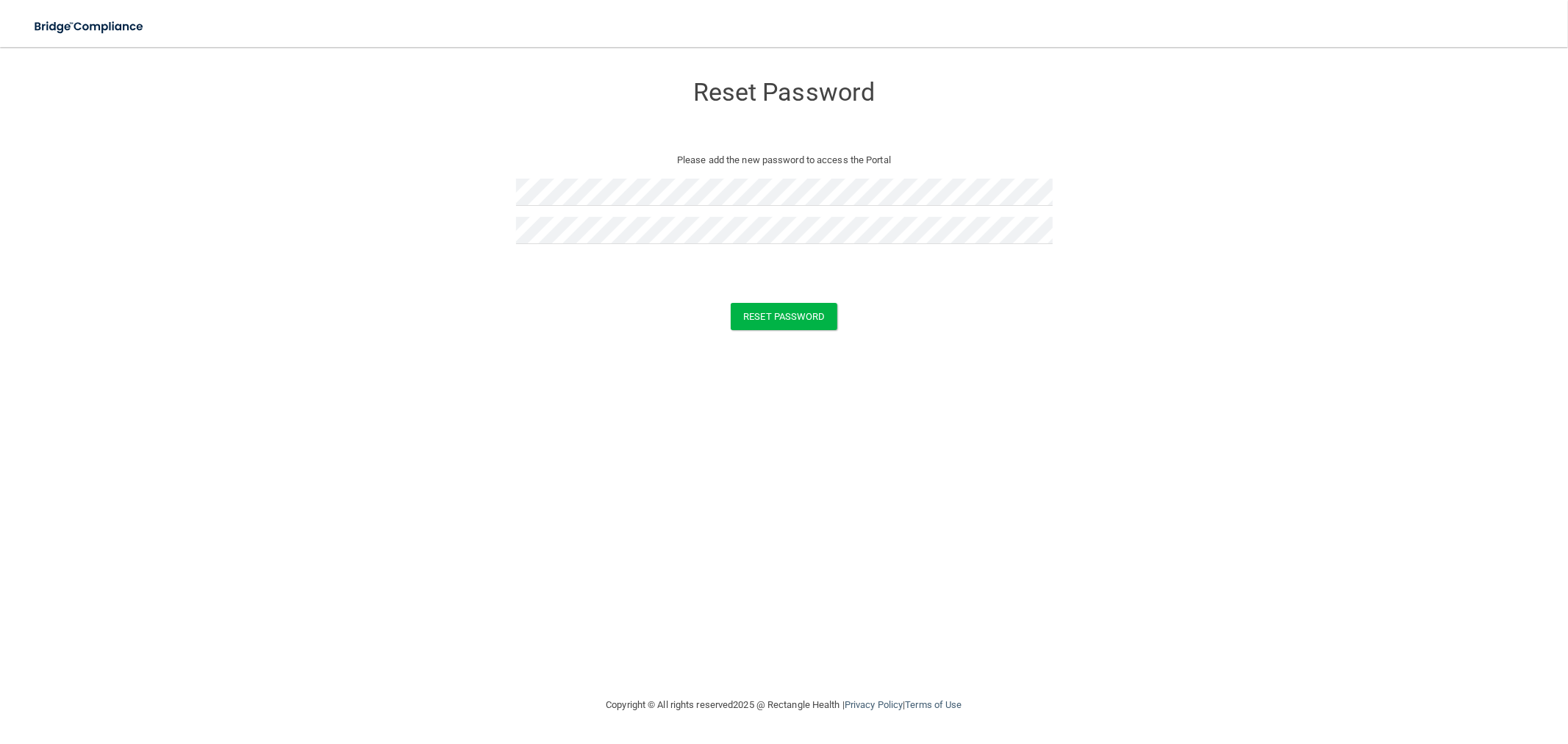
click at [944, 356] on div "Reset Password Please add the new password to access the Portal Reset Password …" at bounding box center [784, 372] width 1509 height 620
click at [821, 317] on button "Reset Password" at bounding box center [783, 317] width 105 height 28
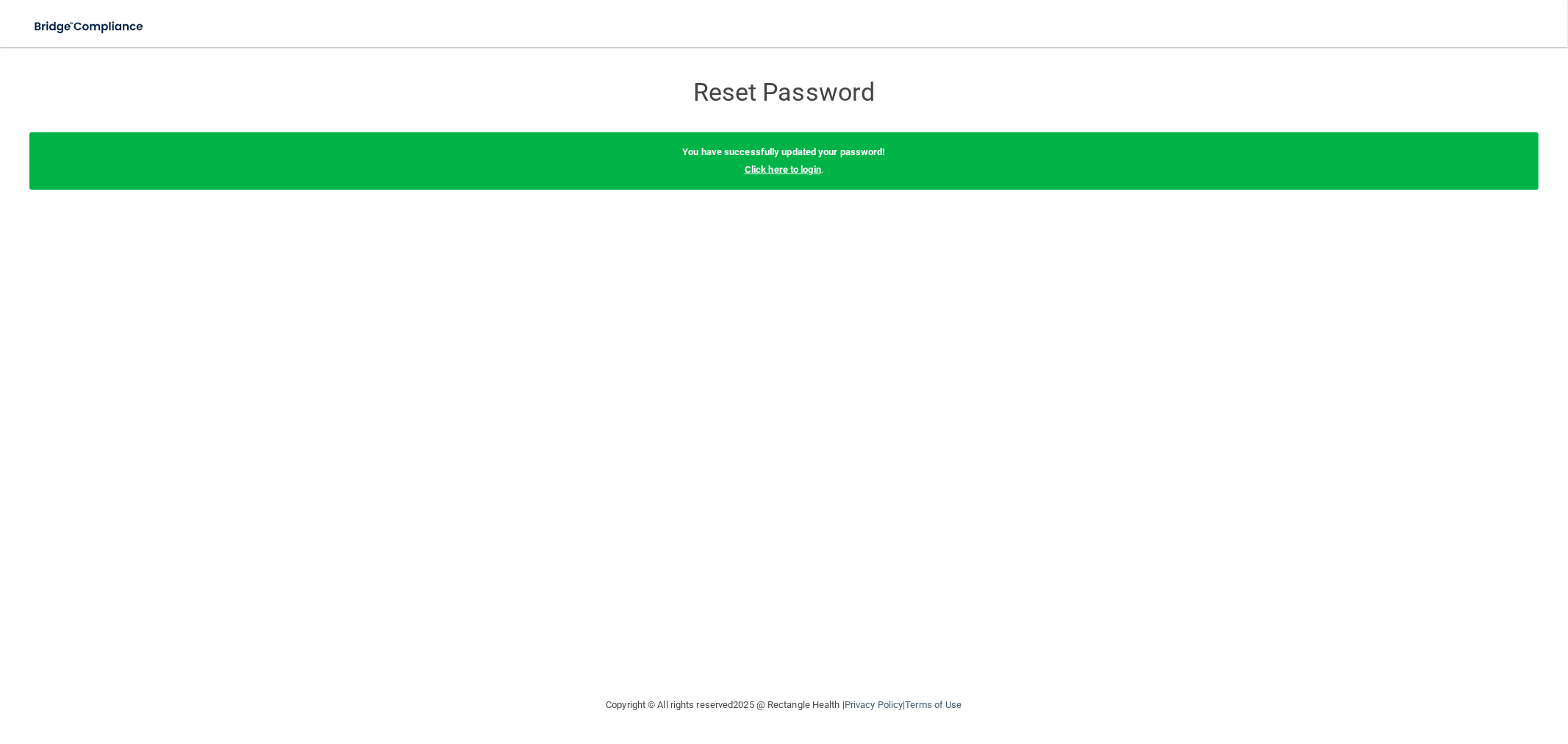
click at [807, 168] on link "Click here to login" at bounding box center [783, 169] width 77 height 11
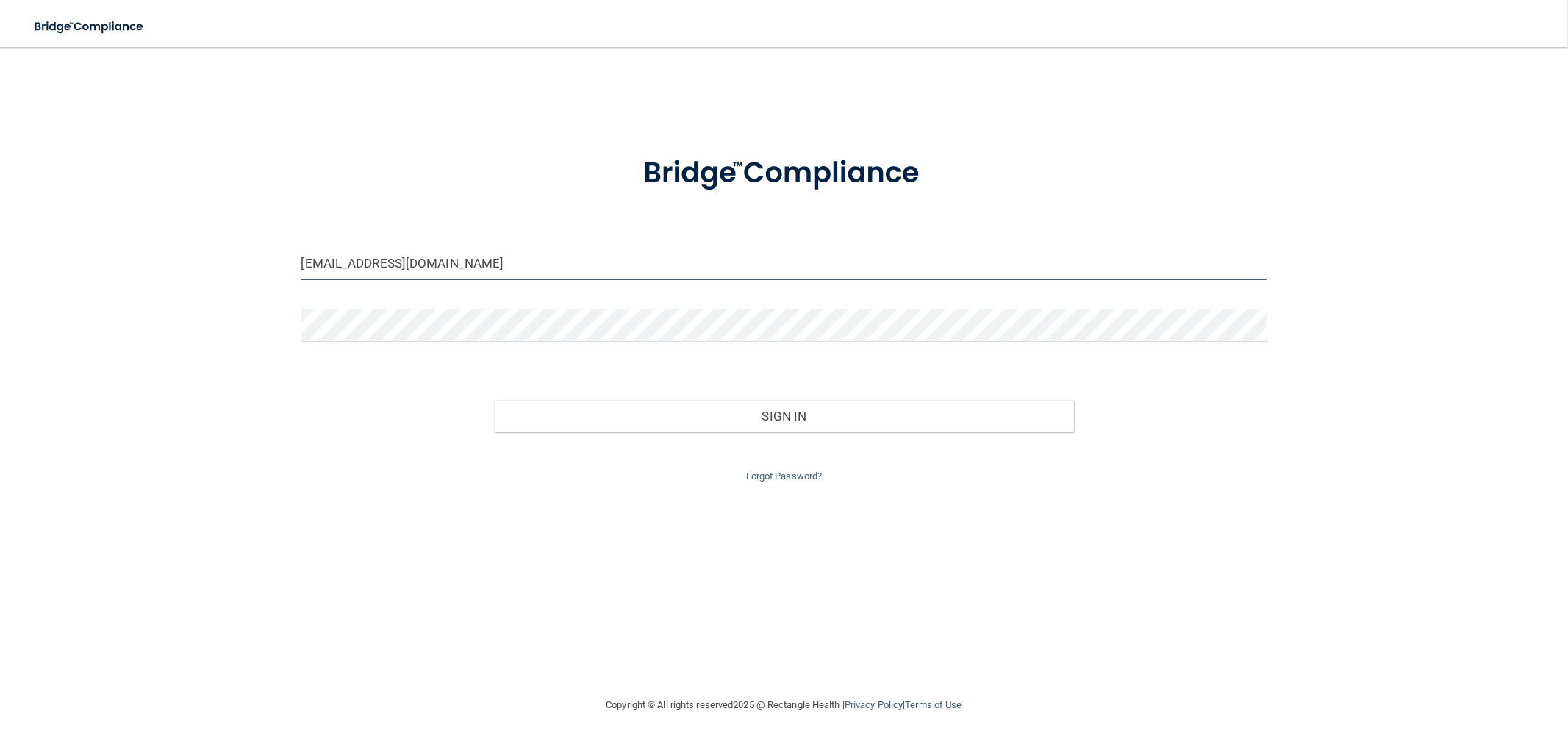
click at [627, 270] on input "[EMAIL_ADDRESS][DOMAIN_NAME]" at bounding box center [784, 264] width 966 height 34
click at [547, 266] on input "clacys@pcihipaa.comc" at bounding box center [784, 264] width 966 height 34
click at [547, 267] on input "clacys@pcihipaa.comc" at bounding box center [784, 264] width 966 height 34
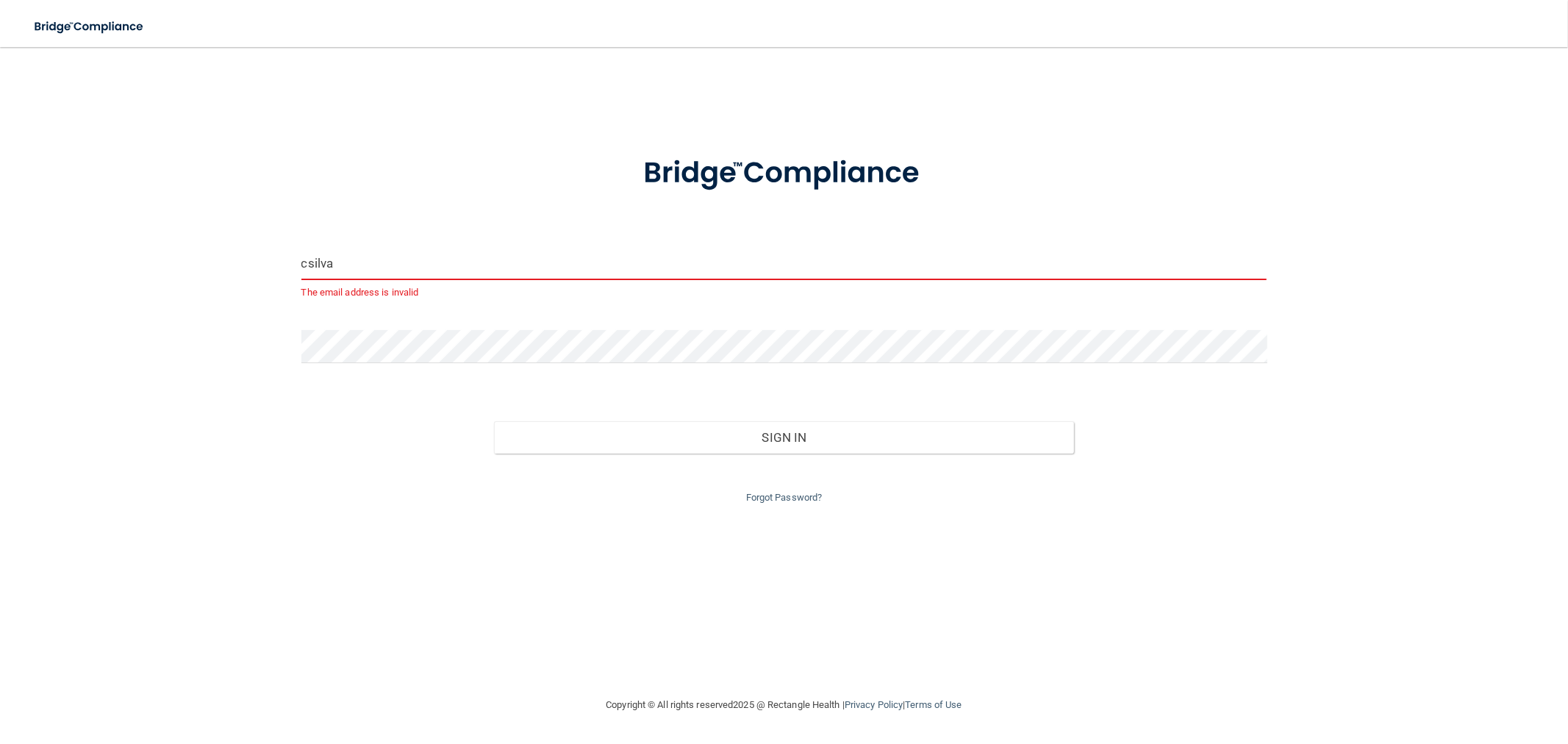
type input "[EMAIL_ADDRESS][DOMAIN_NAME]"
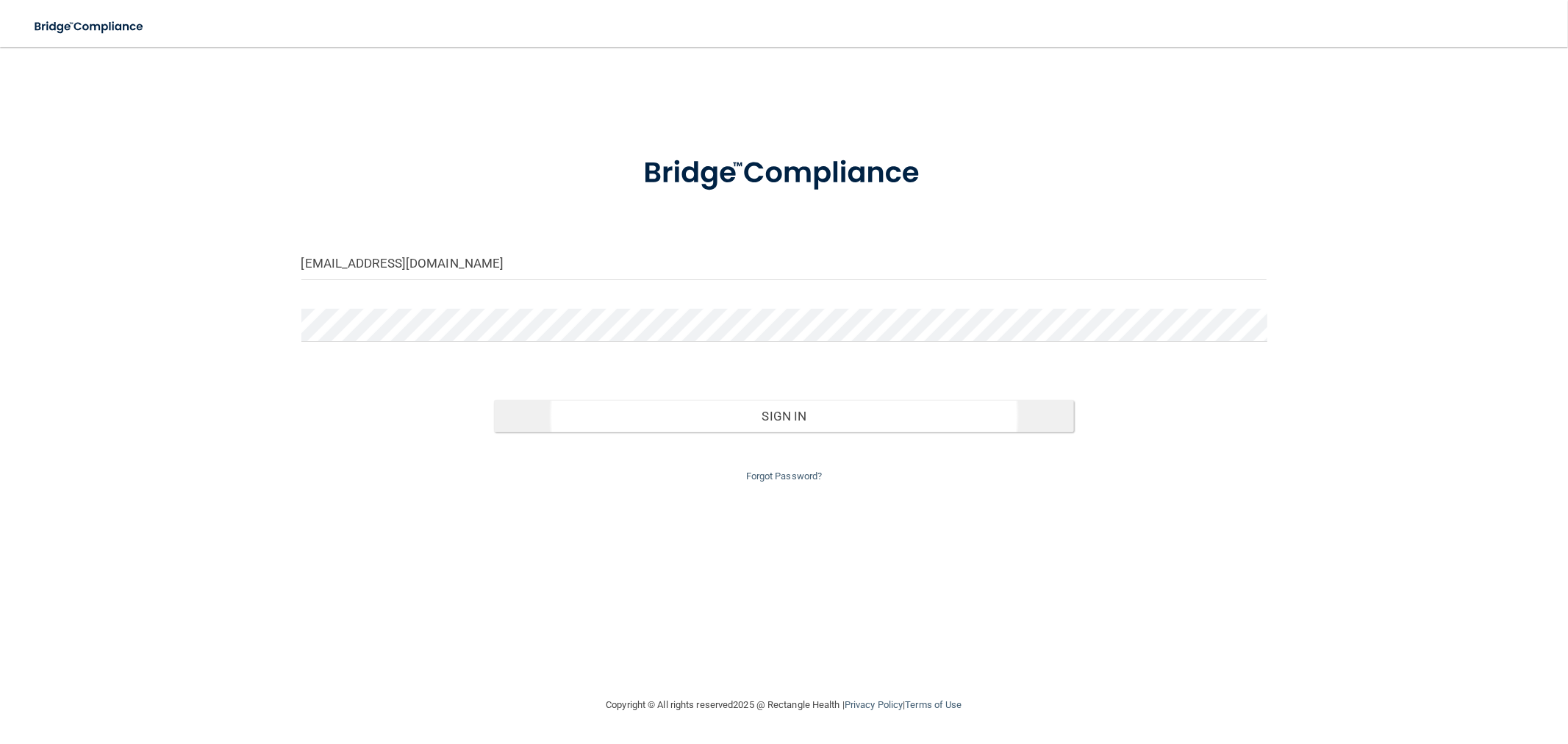
drag, startPoint x: 989, startPoint y: 394, endPoint x: 989, endPoint y: 406, distance: 12.0
click at [989, 394] on div "Sign In" at bounding box center [784, 401] width 988 height 62
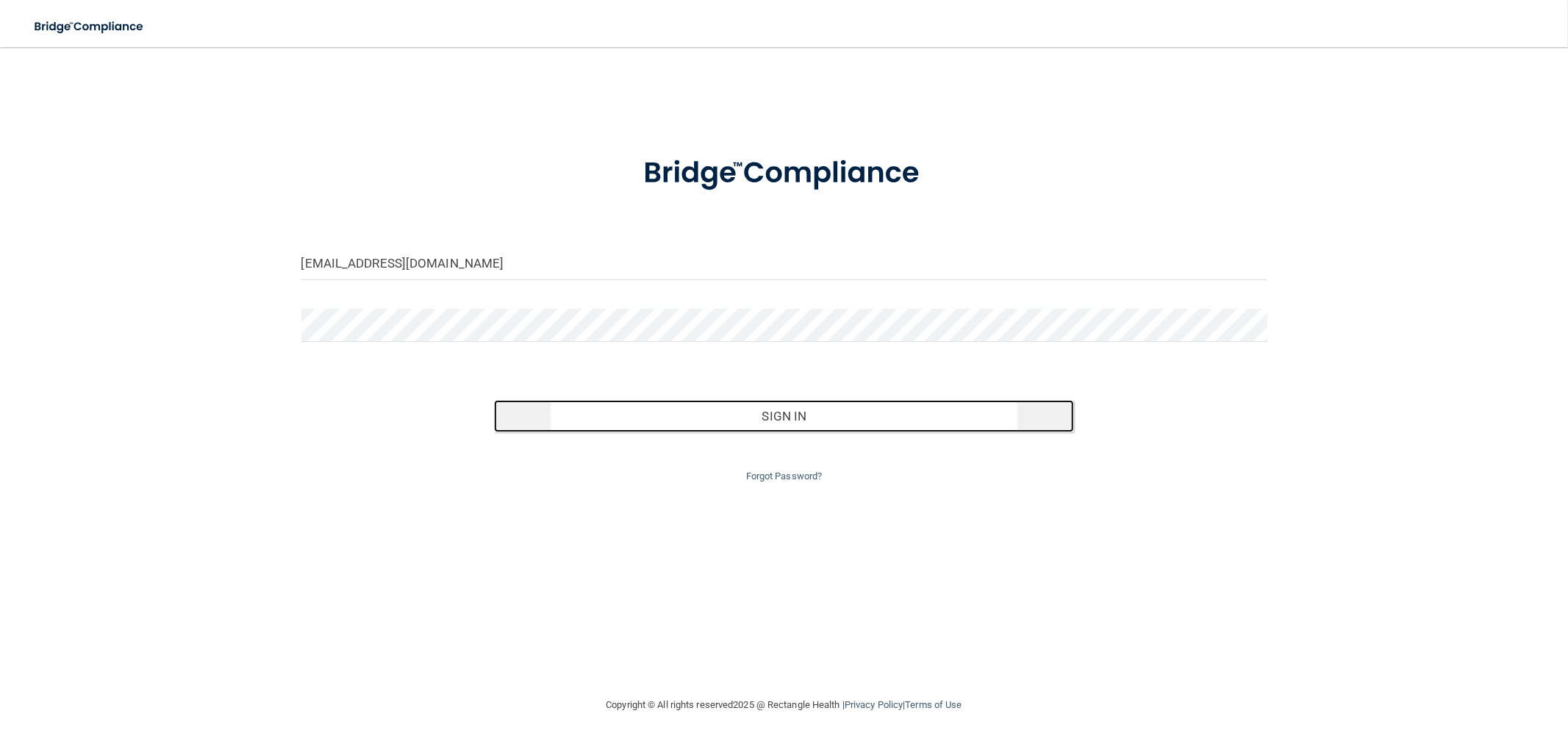
click at [989, 406] on button "Sign In" at bounding box center [784, 416] width 579 height 33
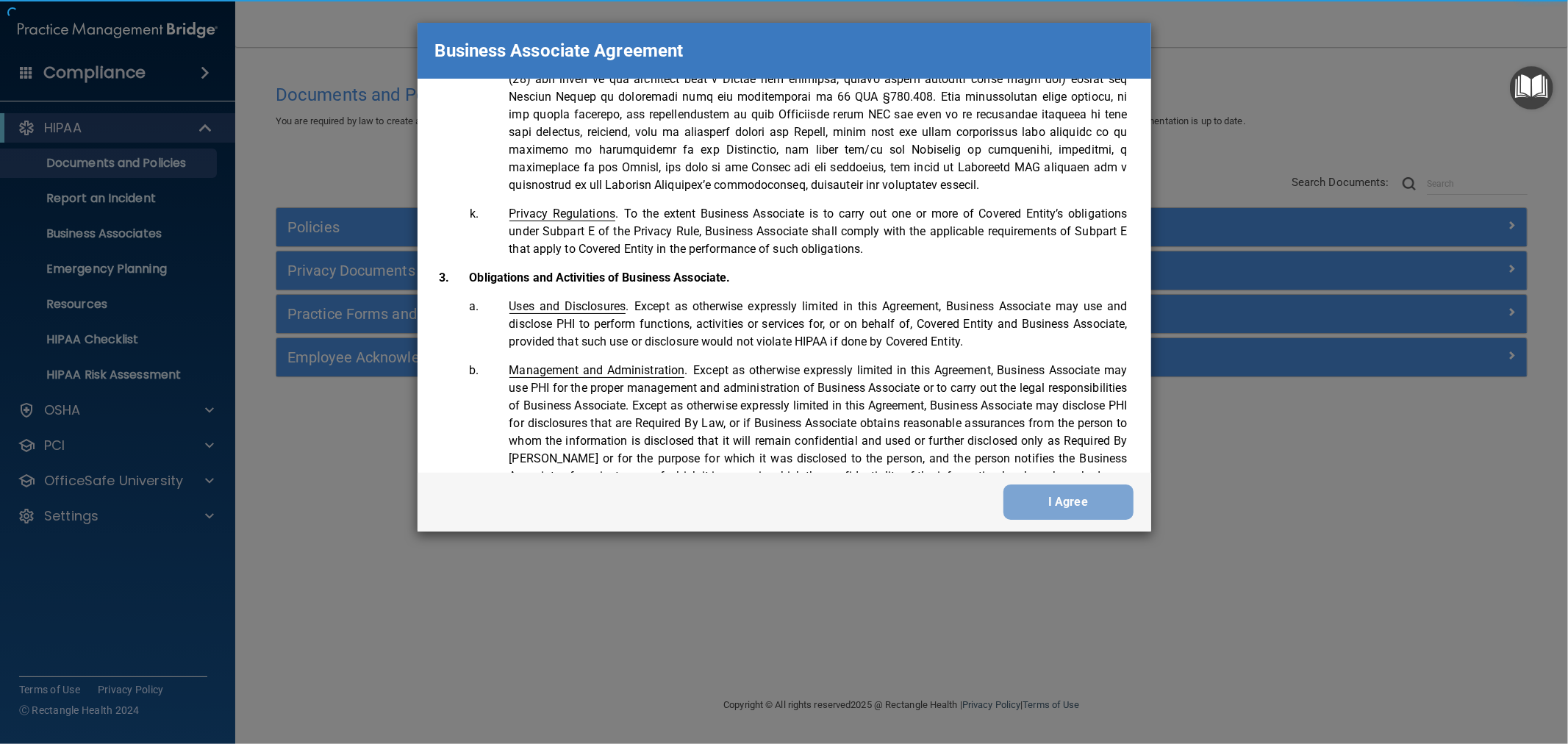
scroll to position [3015, 0]
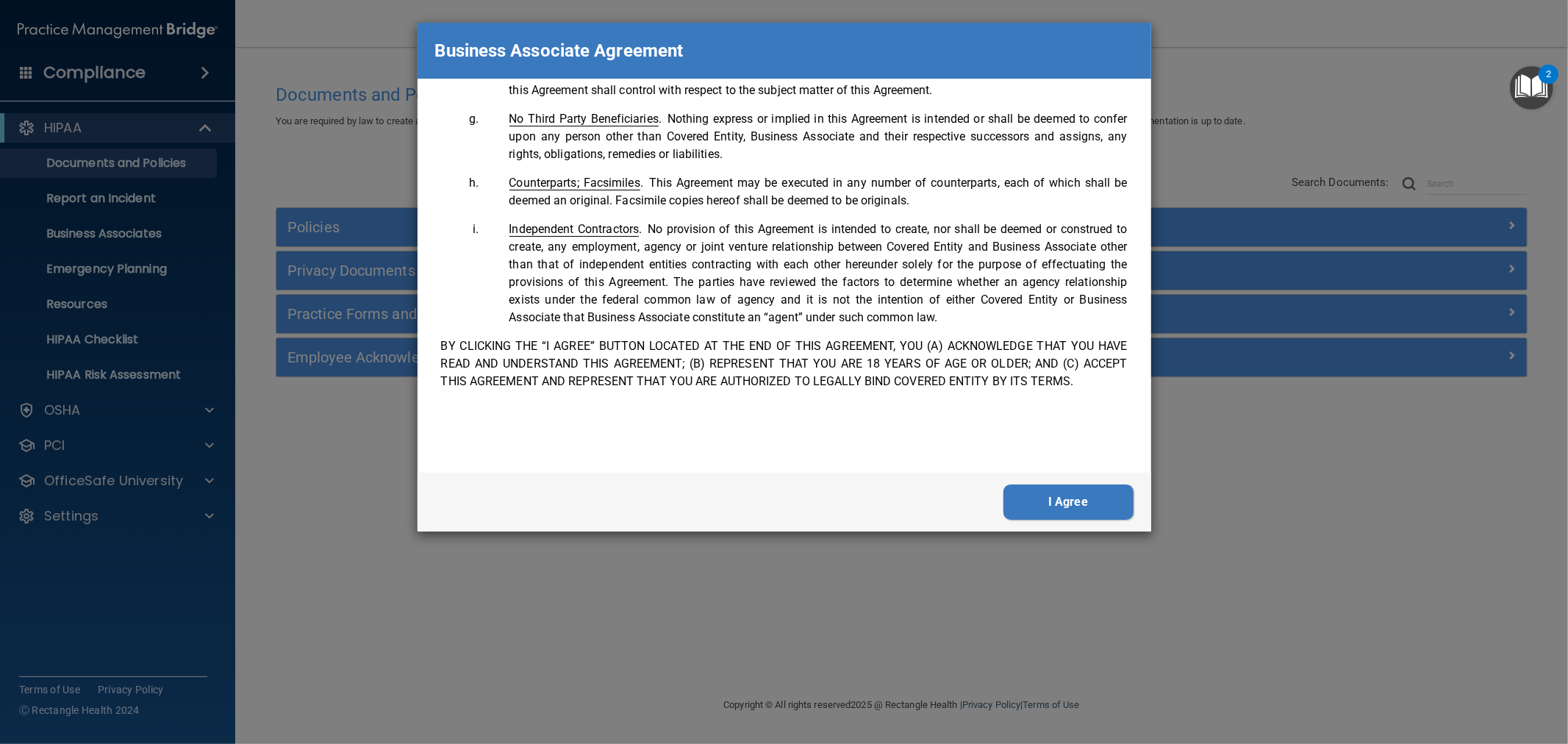
click at [1067, 511] on button "I Agree" at bounding box center [1069, 503] width 130 height 35
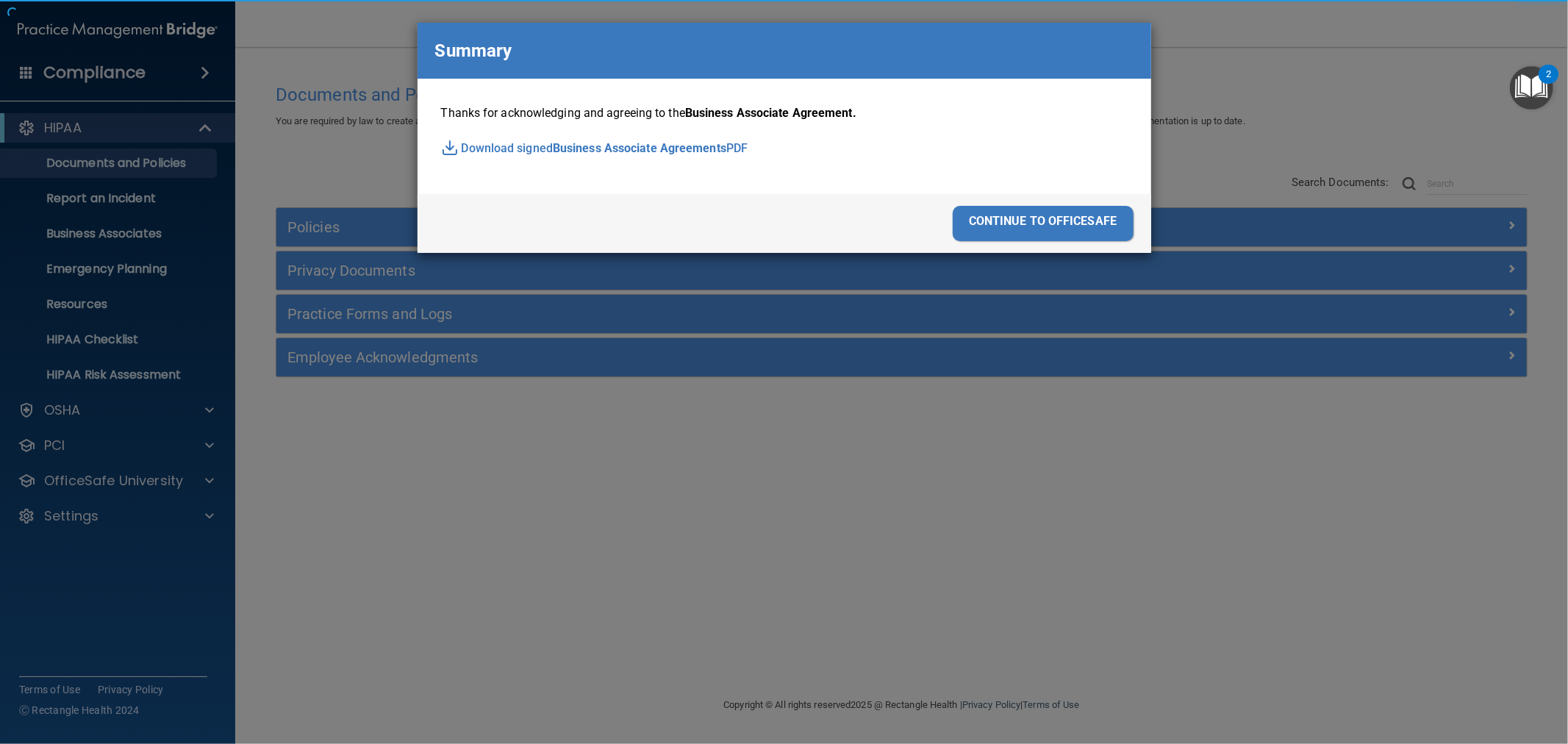
click at [1039, 504] on div "Business Associate Agreement Please sign this updated Business Associate Agreem…" at bounding box center [784, 372] width 1568 height 744
click at [1005, 222] on div "continue to officesafe" at bounding box center [1043, 224] width 181 height 35
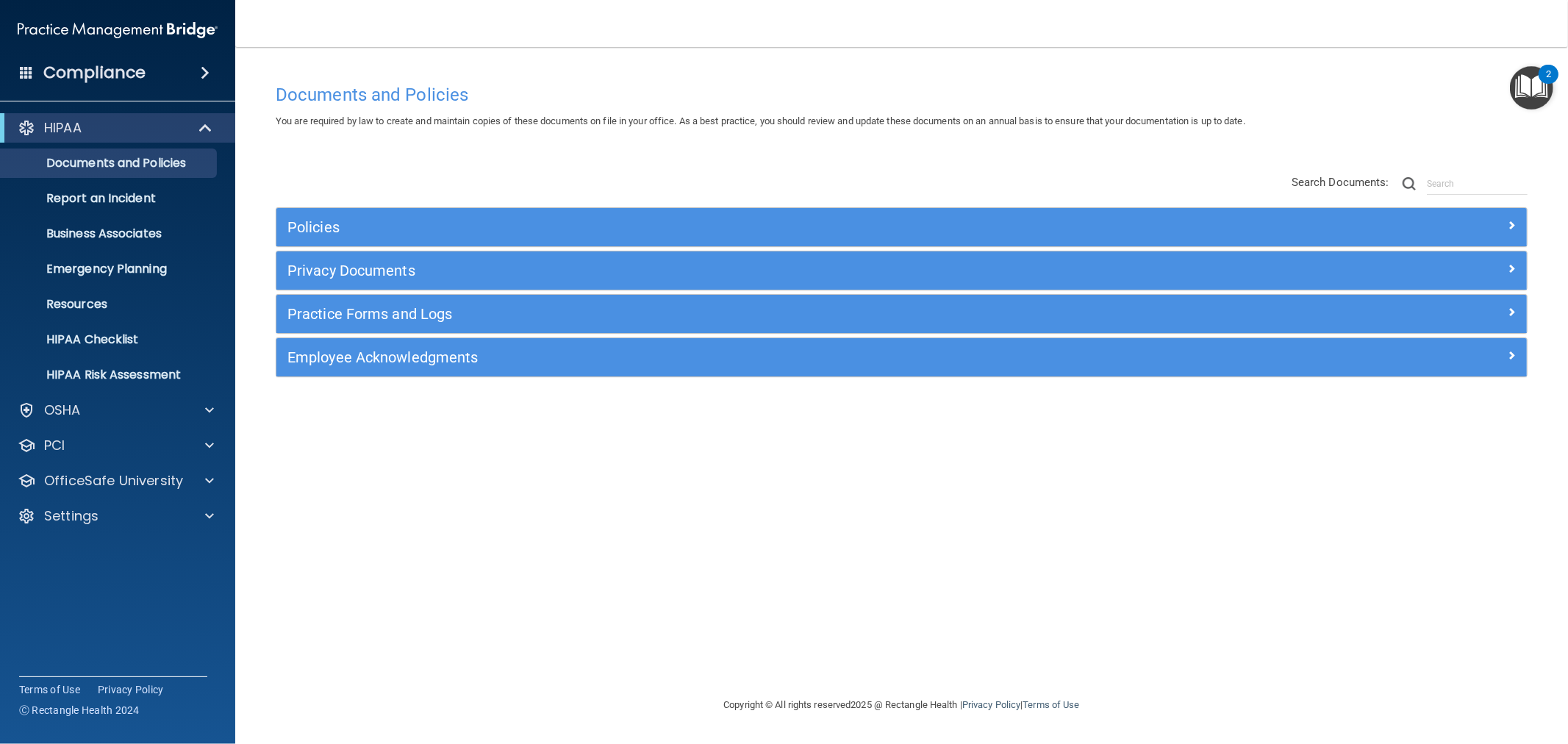
click at [1510, 80] on img "Open Resource Center, 2 new notifications" at bounding box center [1532, 88] width 43 height 43
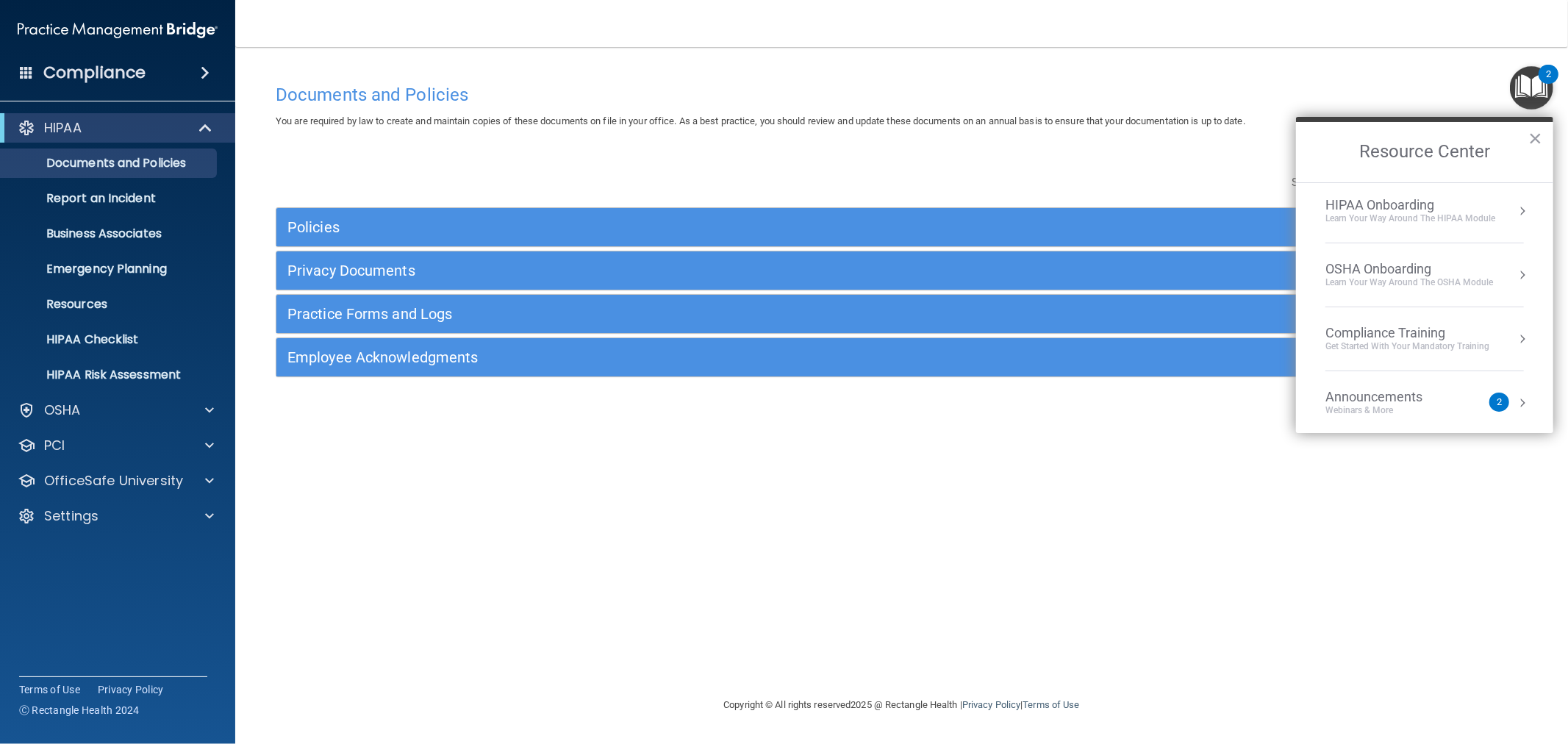
scroll to position [146, 0]
click at [1407, 395] on div "Tell Us What We Can Do to Improve Your Experience" at bounding box center [1425, 402] width 199 height 25
click at [1305, 151] on h2 "Share Your Feedback" at bounding box center [1424, 152] width 257 height 60
click at [1317, 150] on button "Back to Resource Center Home" at bounding box center [1313, 151] width 15 height 15
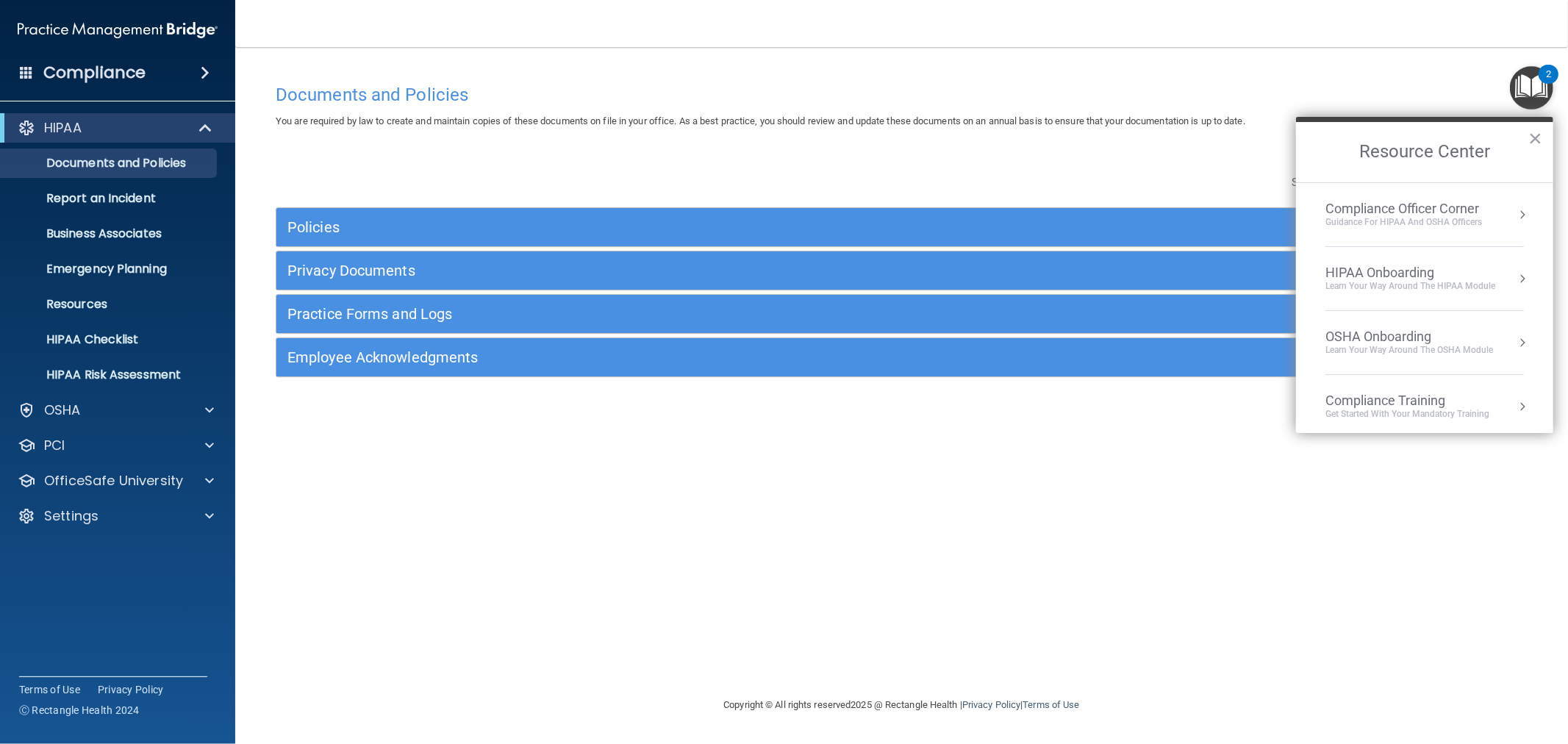
scroll to position [146, 0]
click at [1420, 329] on div "Webinars & More" at bounding box center [1389, 332] width 126 height 13
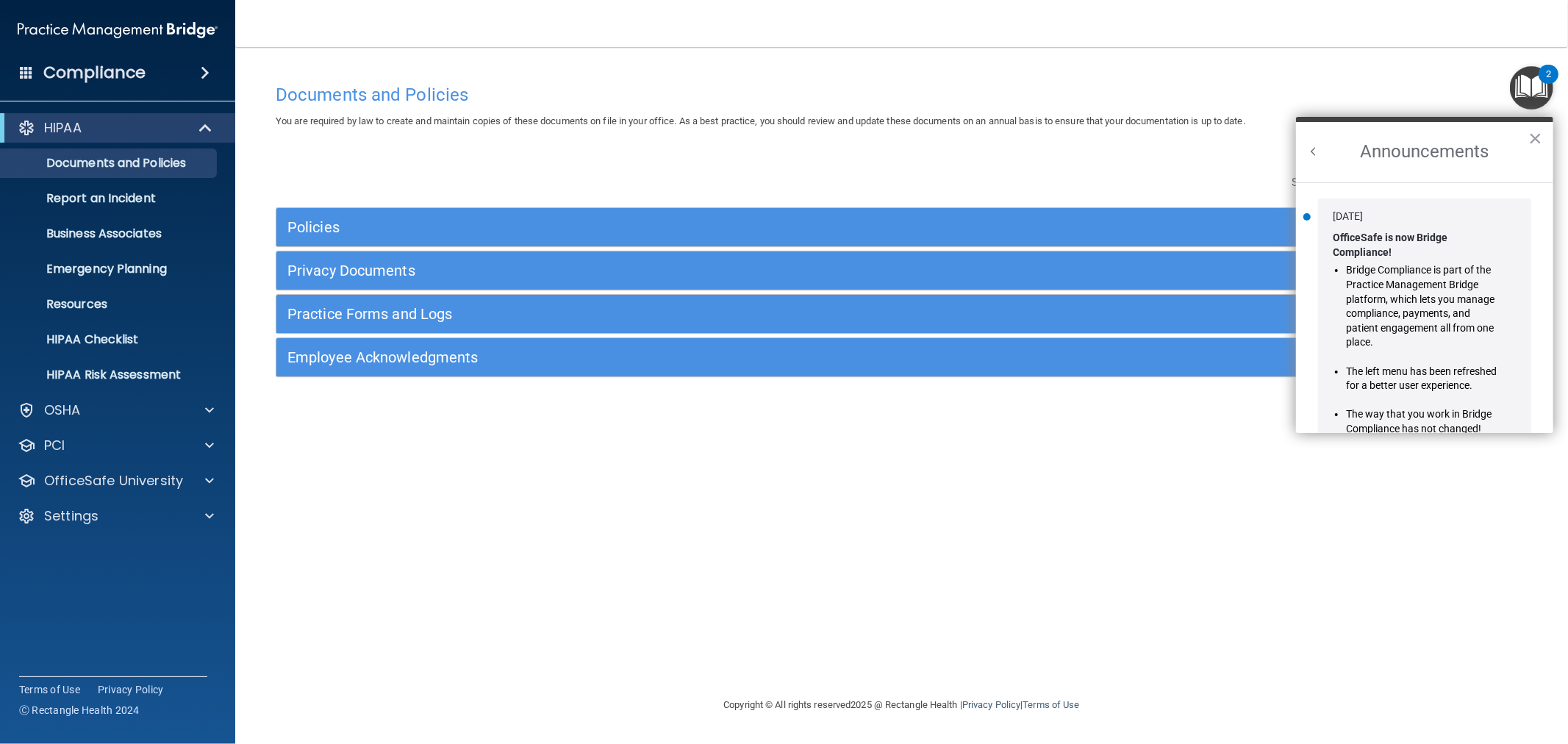
scroll to position [0, 0]
click at [1535, 134] on button "×" at bounding box center [1535, 138] width 14 height 24
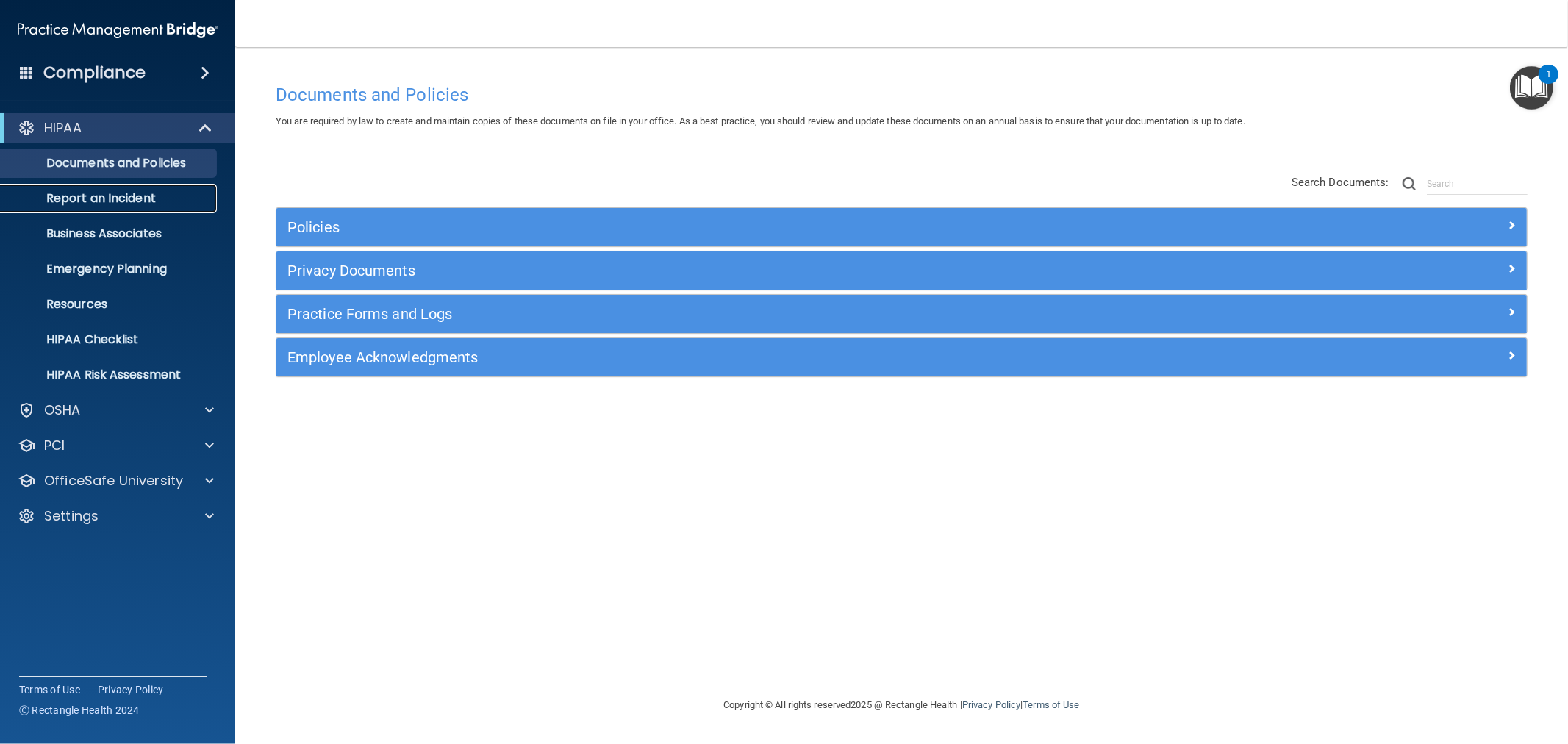
click at [140, 200] on p "Report an Incident" at bounding box center [110, 198] width 201 height 15
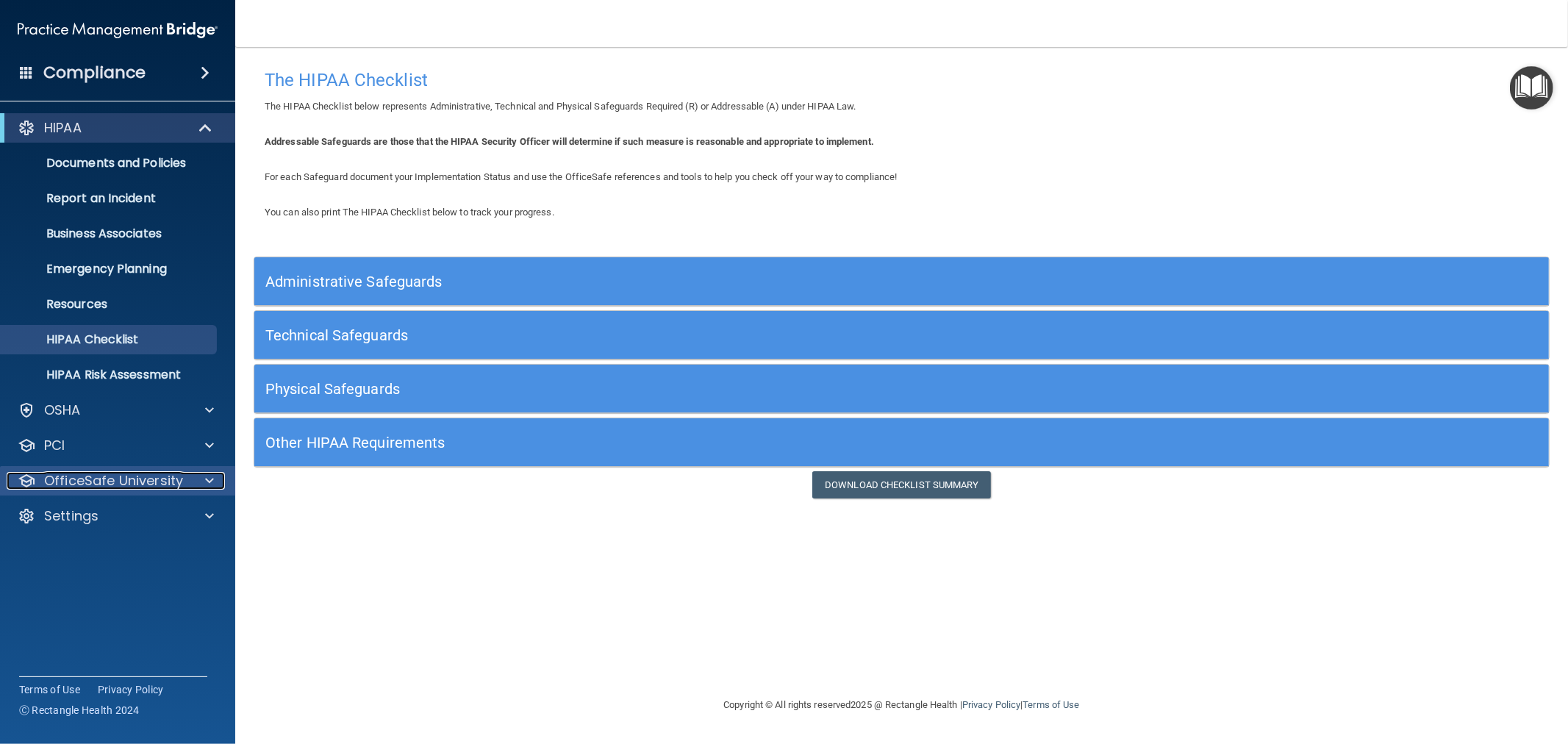
click at [71, 479] on p "OfficeSafe University" at bounding box center [113, 481] width 139 height 18
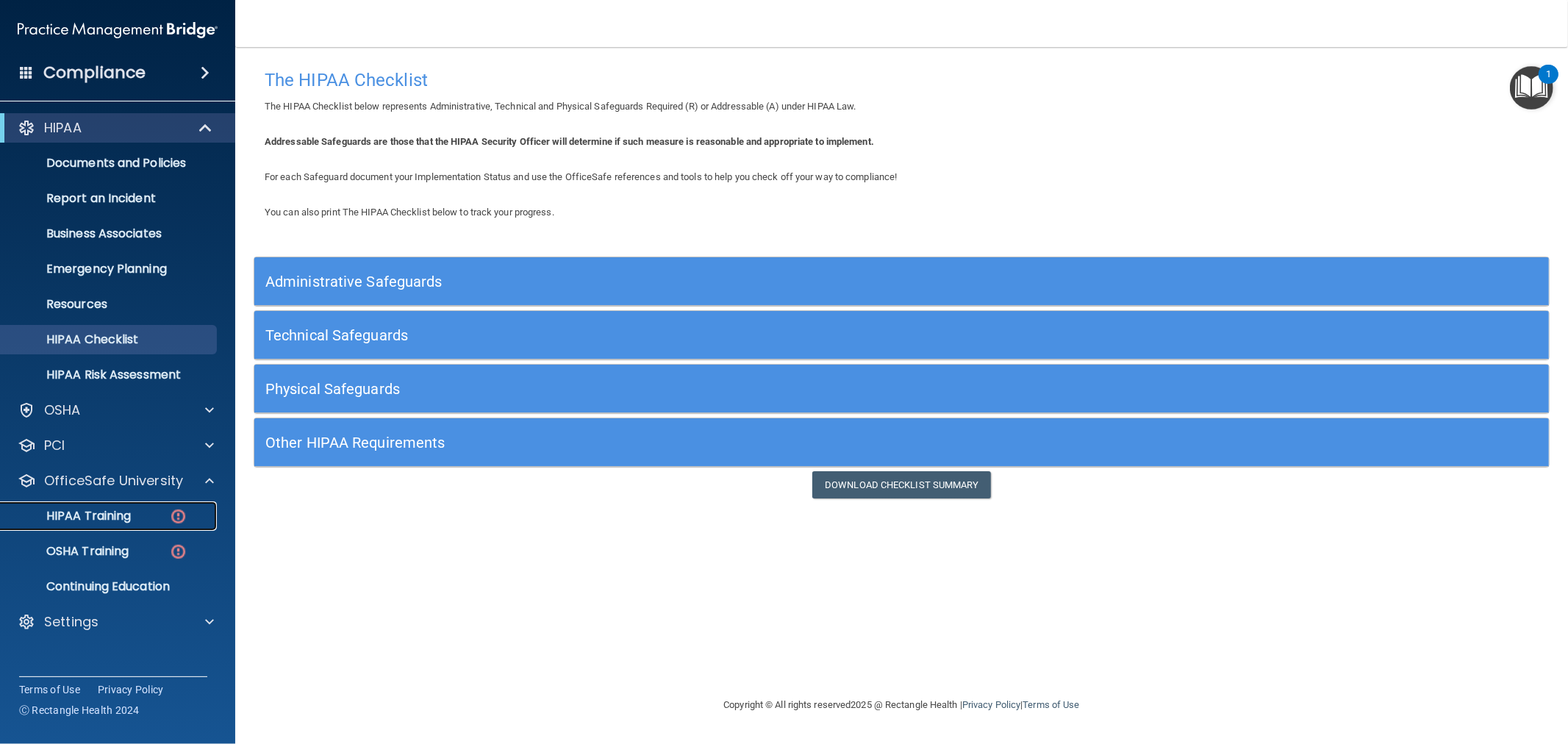
click at [92, 520] on p "HIPAA Training" at bounding box center [70, 516] width 121 height 15
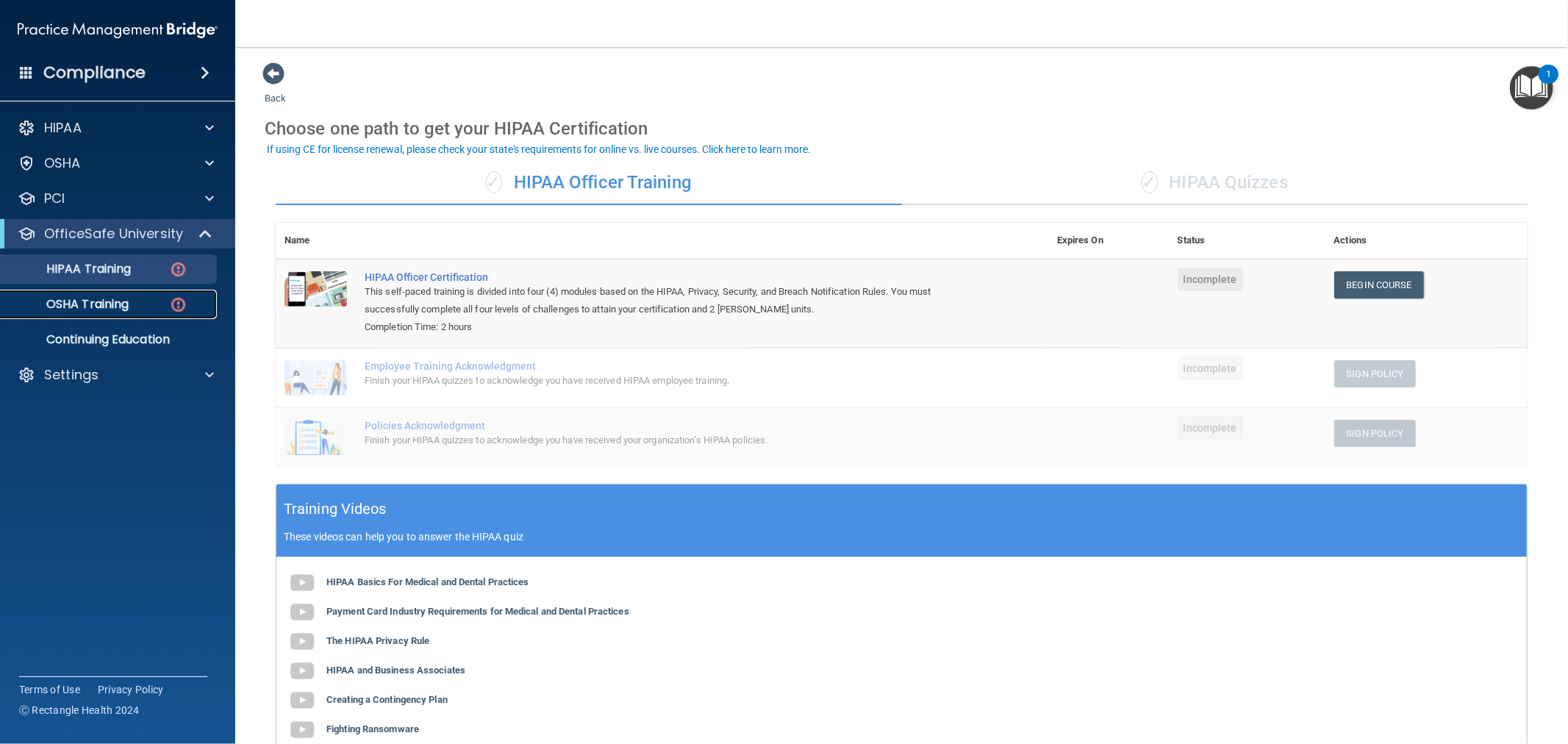
click at [91, 311] on p "OSHA Training" at bounding box center [69, 304] width 119 height 15
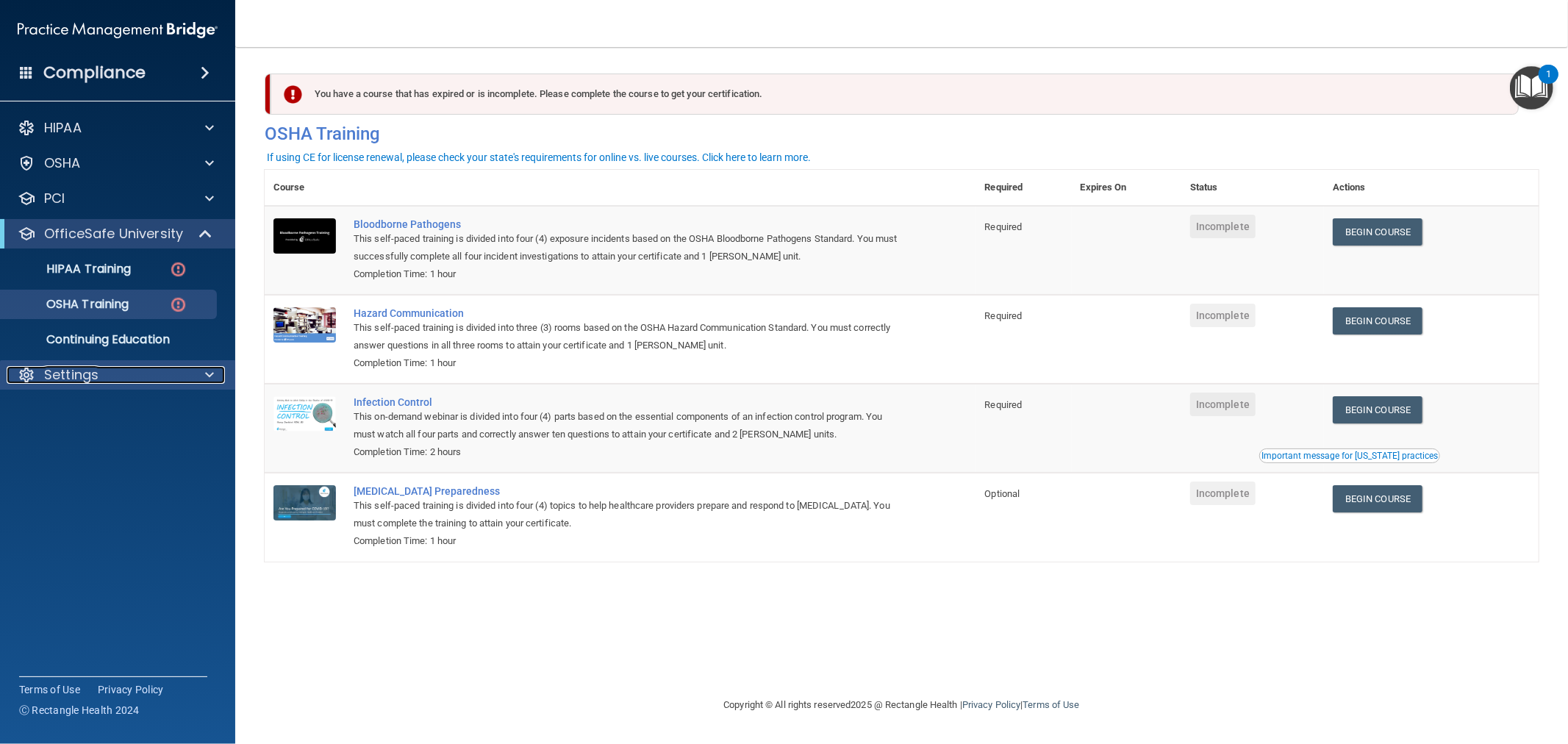
click at [90, 368] on p "Settings" at bounding box center [71, 375] width 54 height 18
click at [74, 413] on p "My Account" at bounding box center [110, 410] width 201 height 15
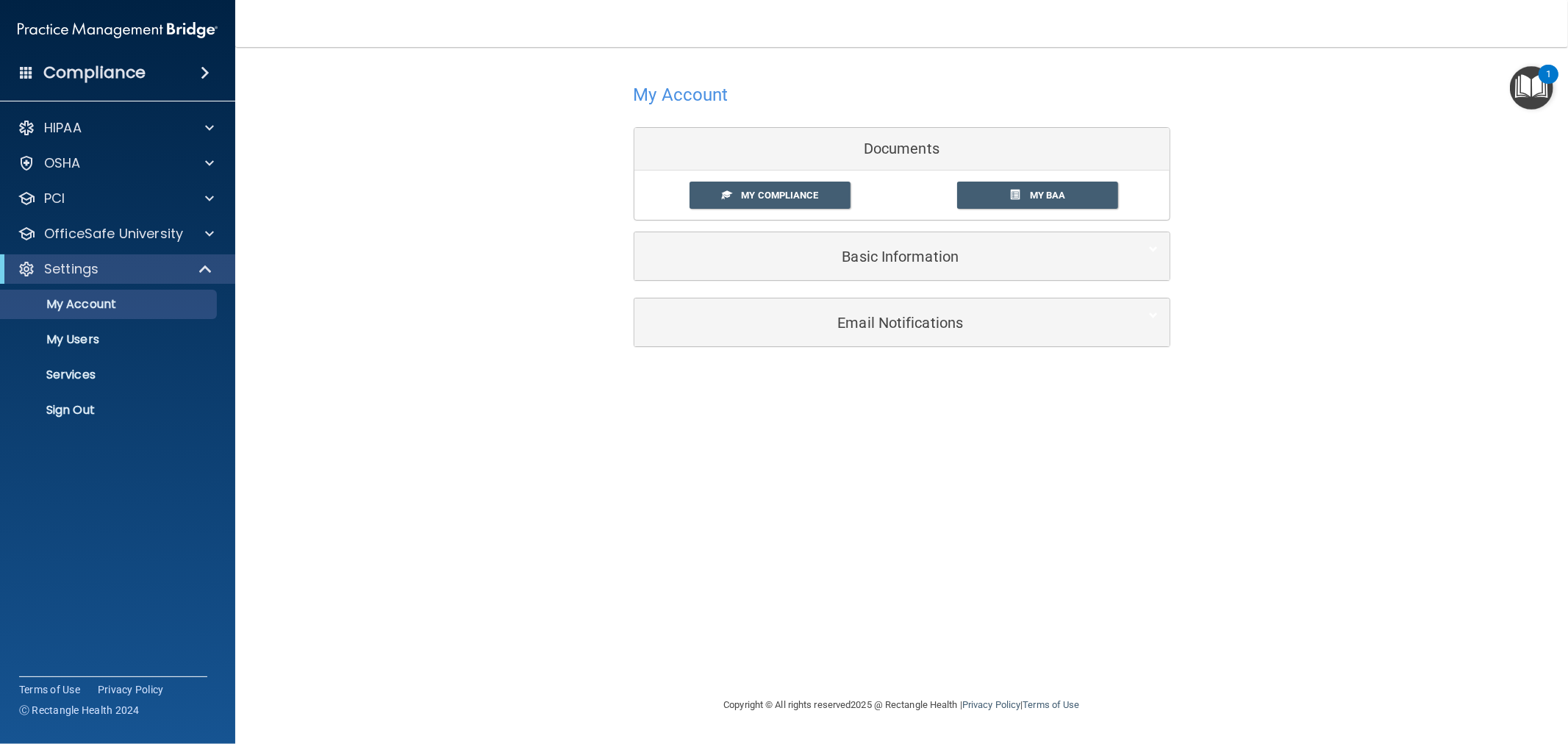
click at [1524, 89] on img "Open Resource Center, 1 new notification" at bounding box center [1532, 88] width 43 height 43
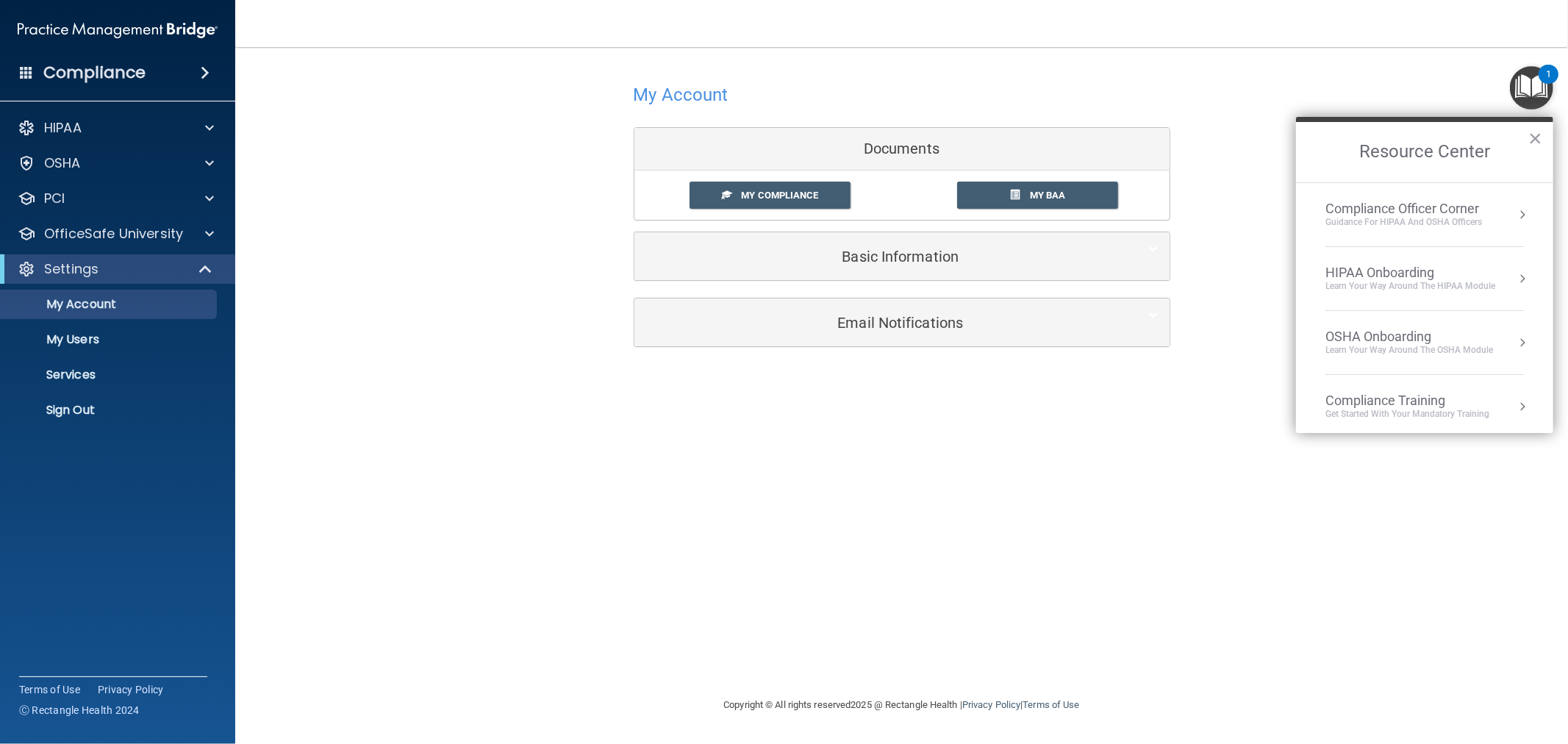
click at [1391, 215] on div "Compliance Officer Corner" at bounding box center [1404, 209] width 157 height 16
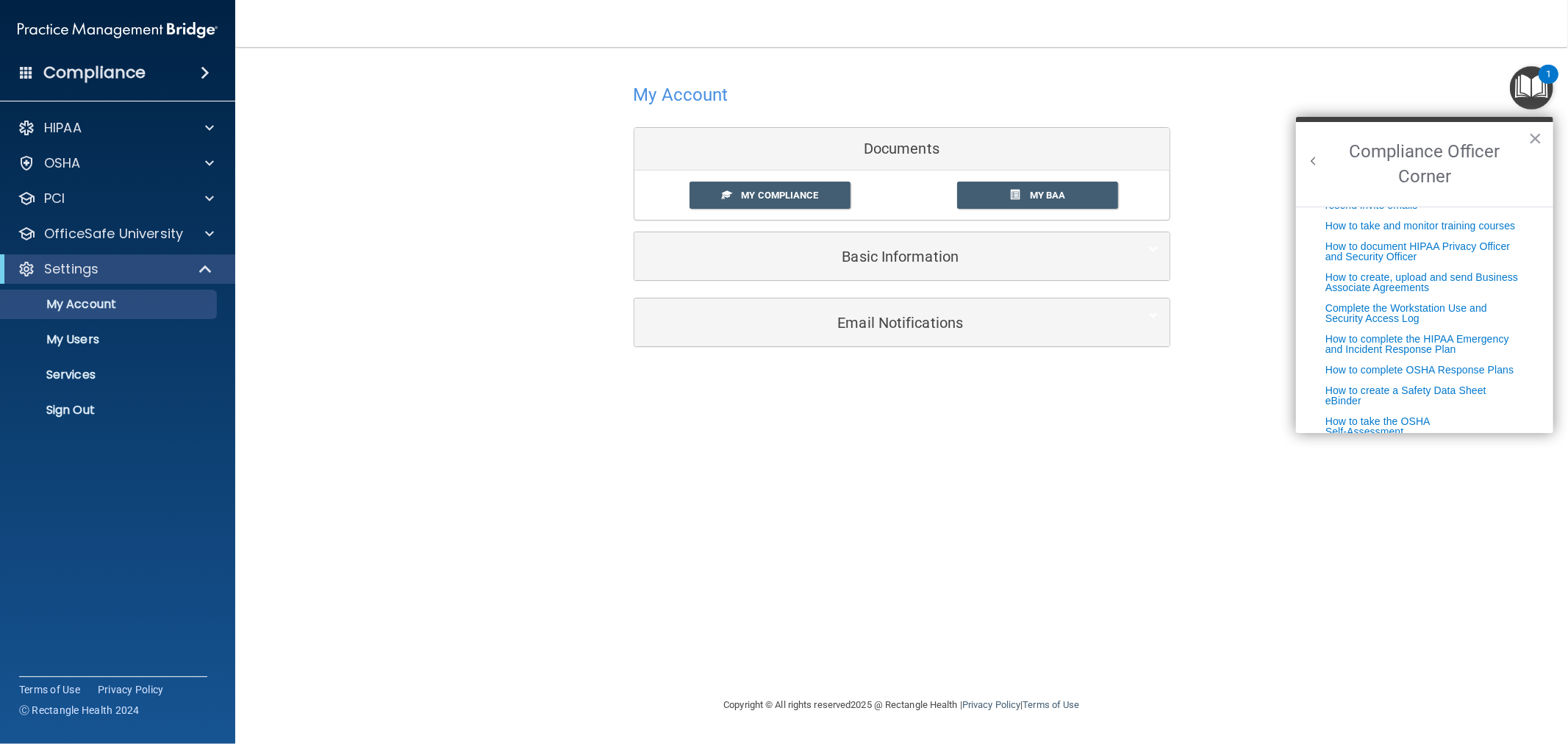
scroll to position [375, 0]
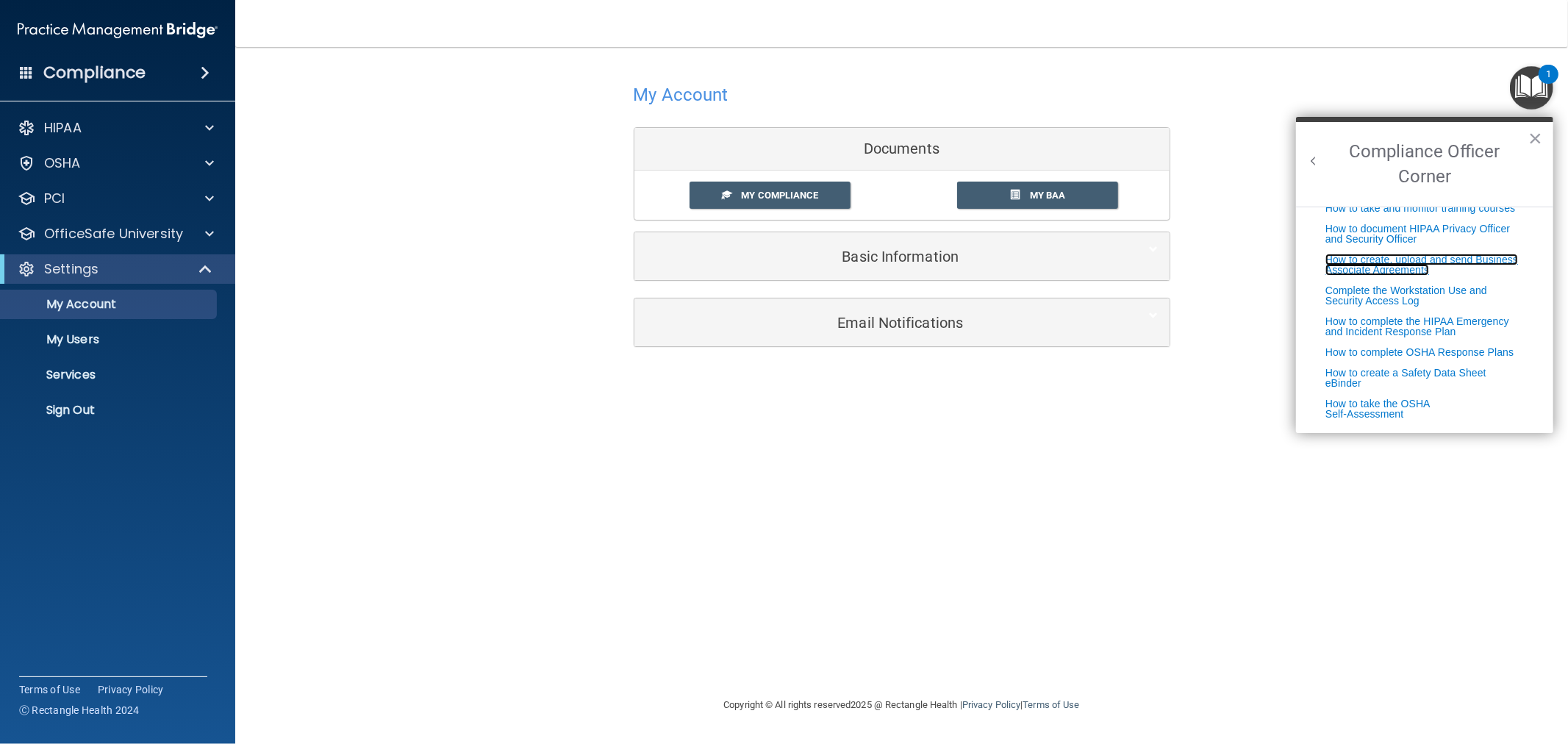
click at [1406, 259] on link "How to create, upload and send Business Associate Agreements" at bounding box center [1422, 265] width 193 height 22
click at [1201, 507] on div "My Account Documents My Compliance My Compliance My BAA Basic Information Full …" at bounding box center [902, 372] width 1274 height 620
click at [1535, 138] on button "×" at bounding box center [1535, 138] width 14 height 24
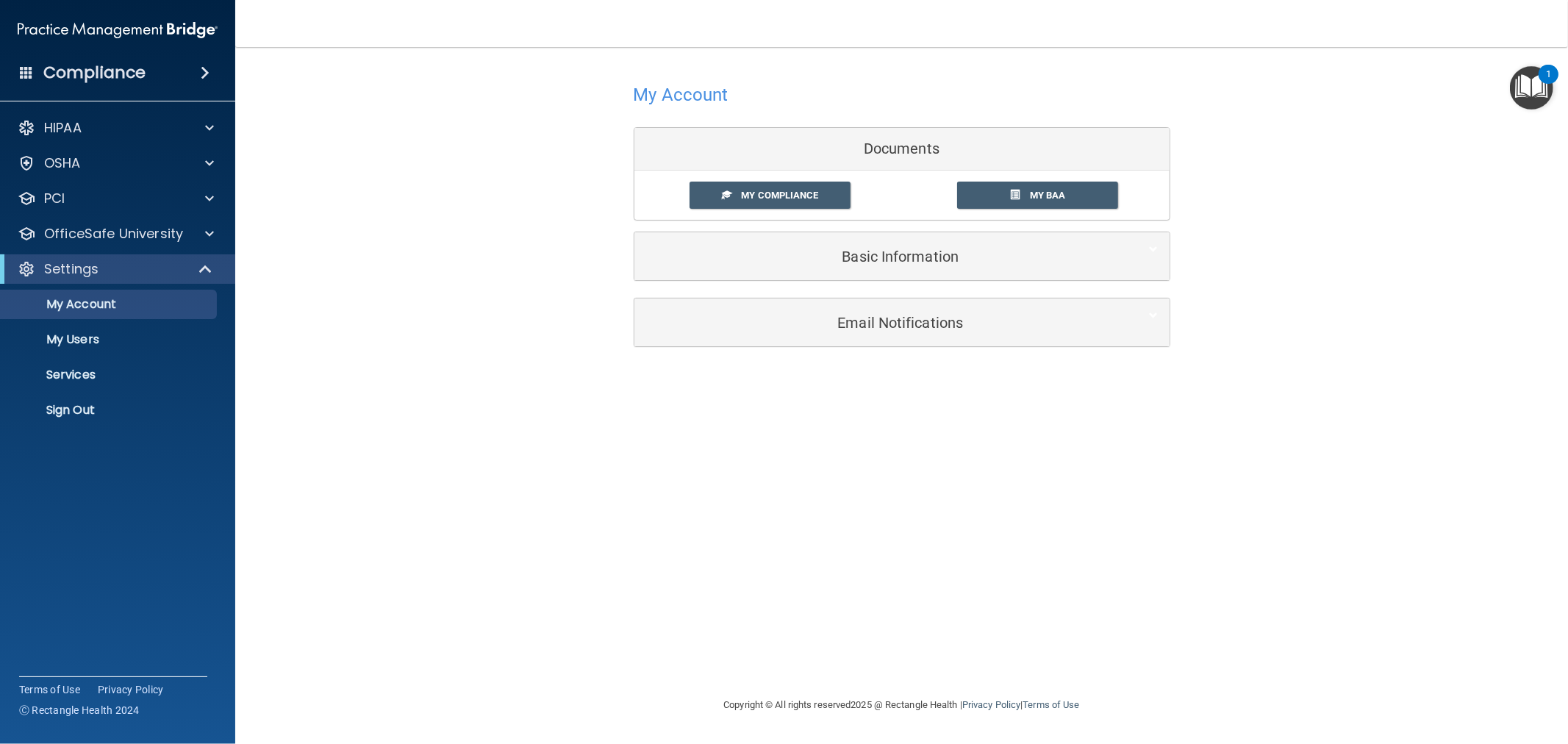
click at [1527, 110] on div "My Account Documents My Compliance My Compliance My BAA Basic Information Full …" at bounding box center [902, 213] width 1274 height 303
click at [1527, 98] on img "Open Resource Center, 1 new notification" at bounding box center [1532, 88] width 43 height 43
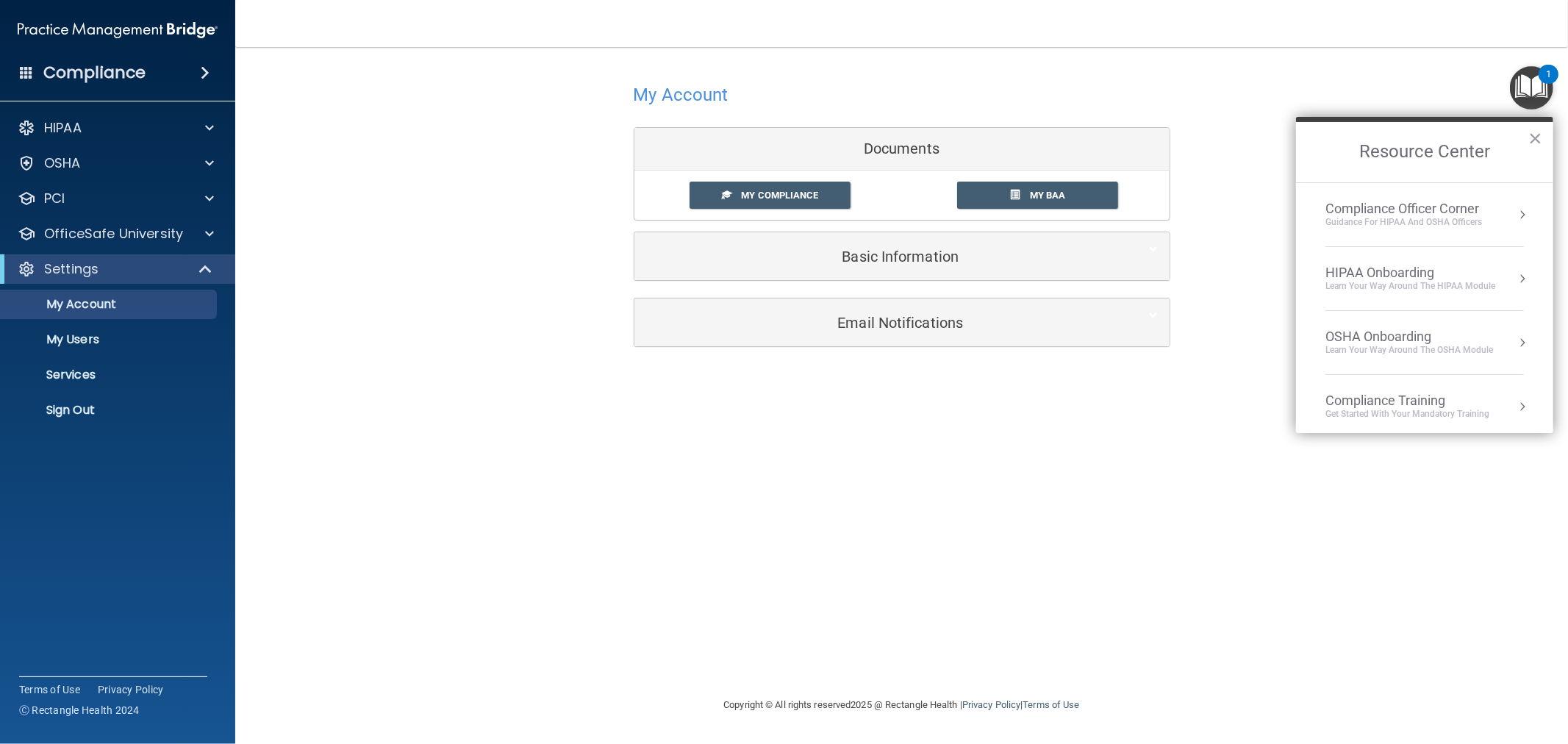
click at [1527, 98] on img "Open Resource Center, 1 new notification" at bounding box center [1532, 88] width 43 height 43
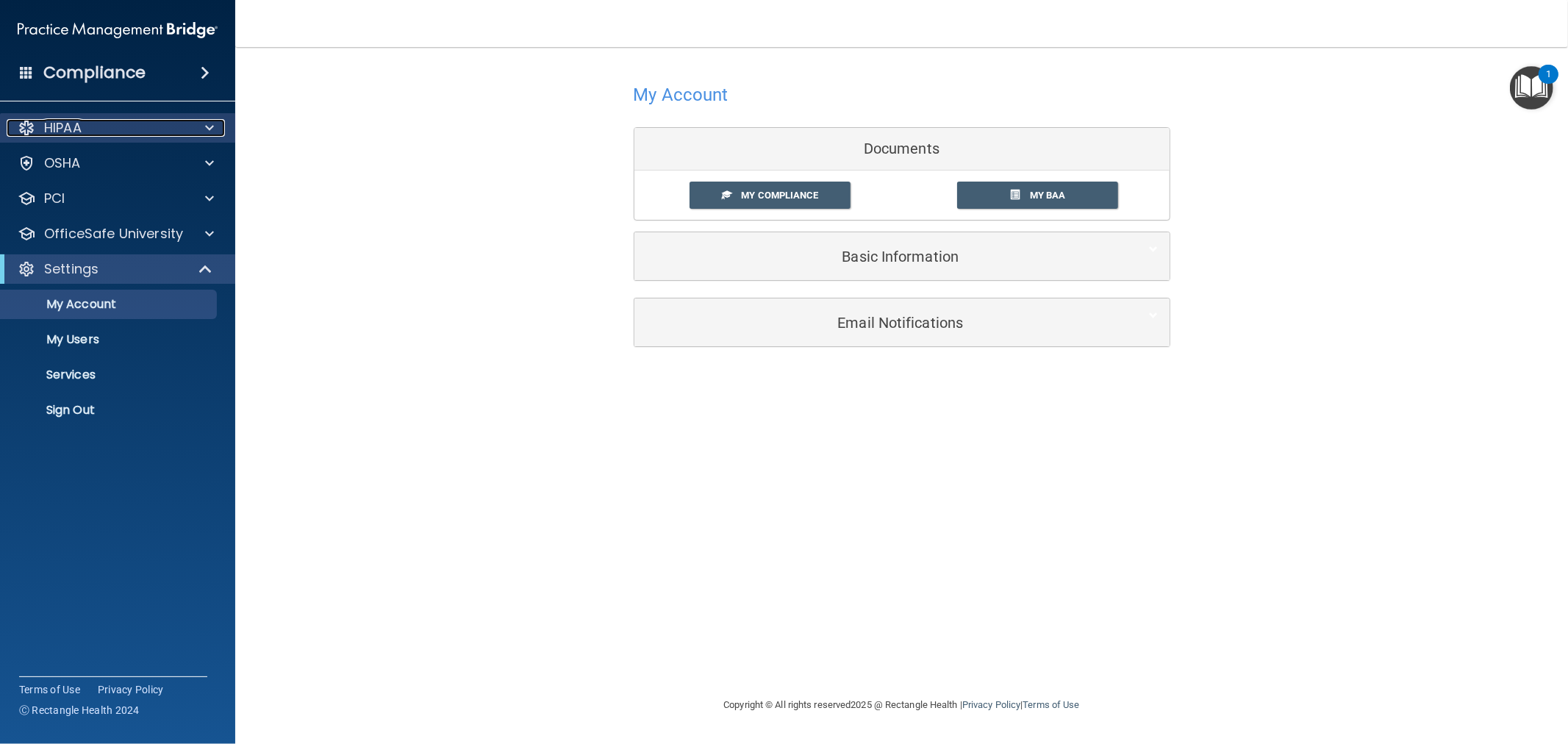
click at [122, 132] on div "HIPAA" at bounding box center [98, 128] width 182 height 18
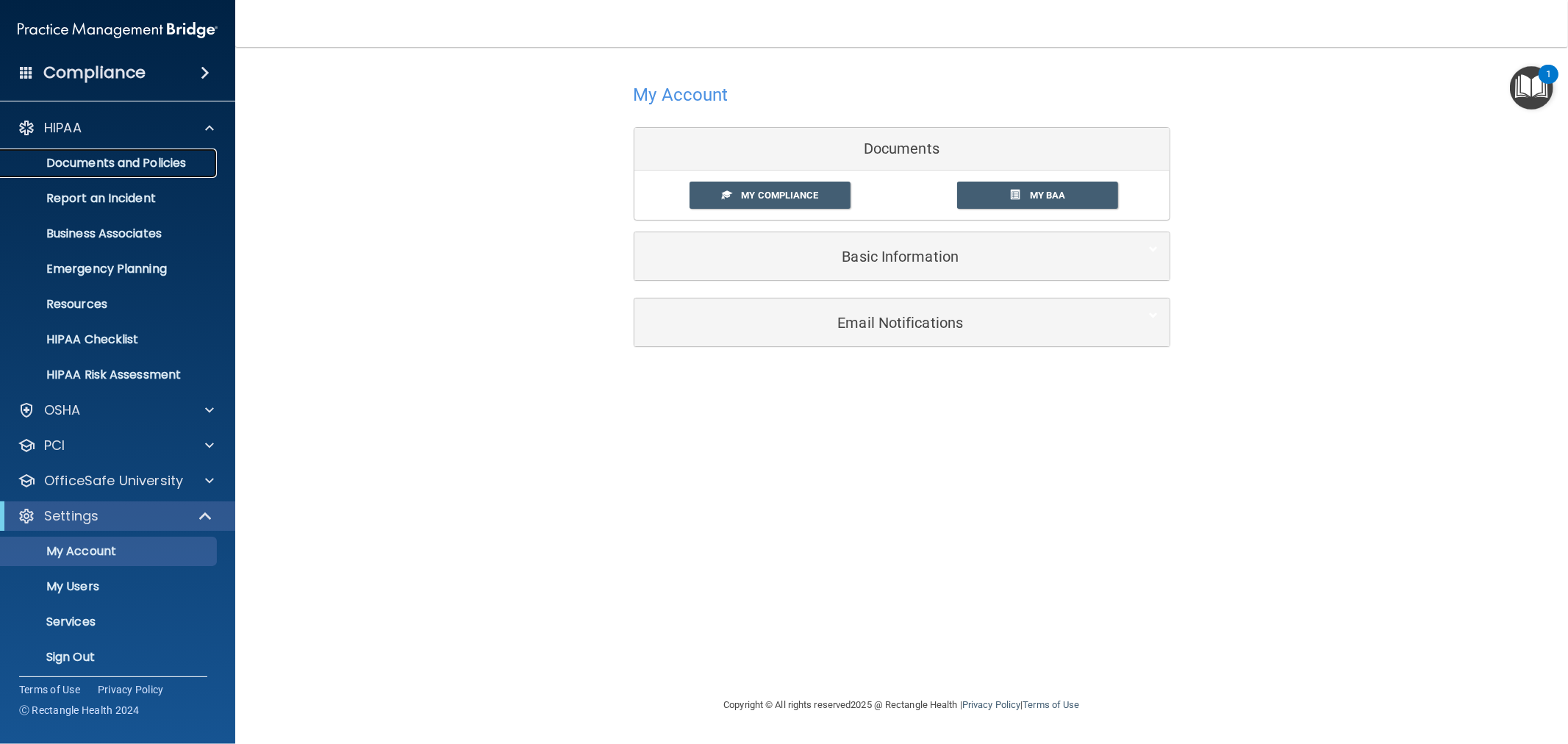
click at [103, 160] on p "Documents and Policies" at bounding box center [110, 163] width 201 height 15
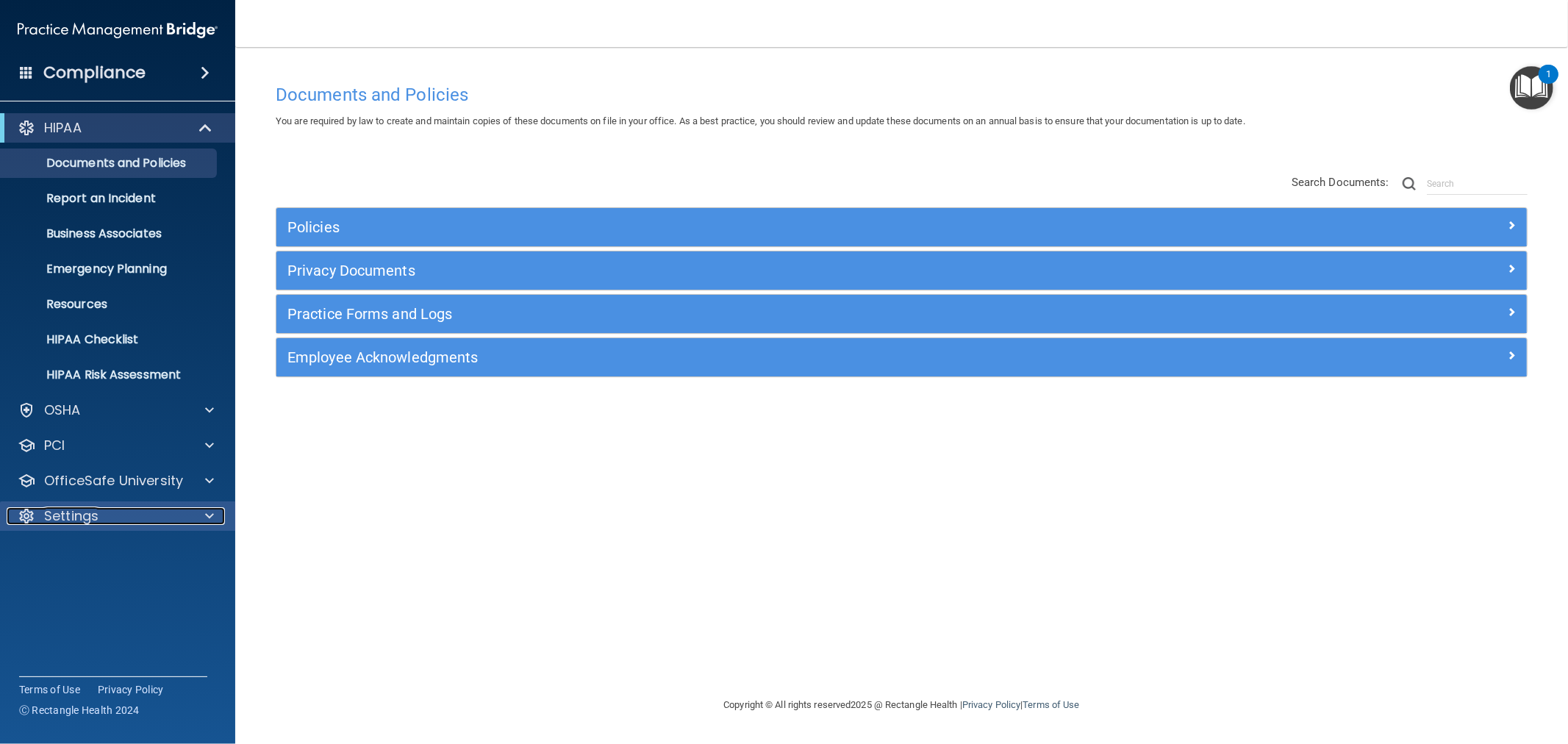
click at [156, 520] on div "Settings" at bounding box center [98, 516] width 182 height 18
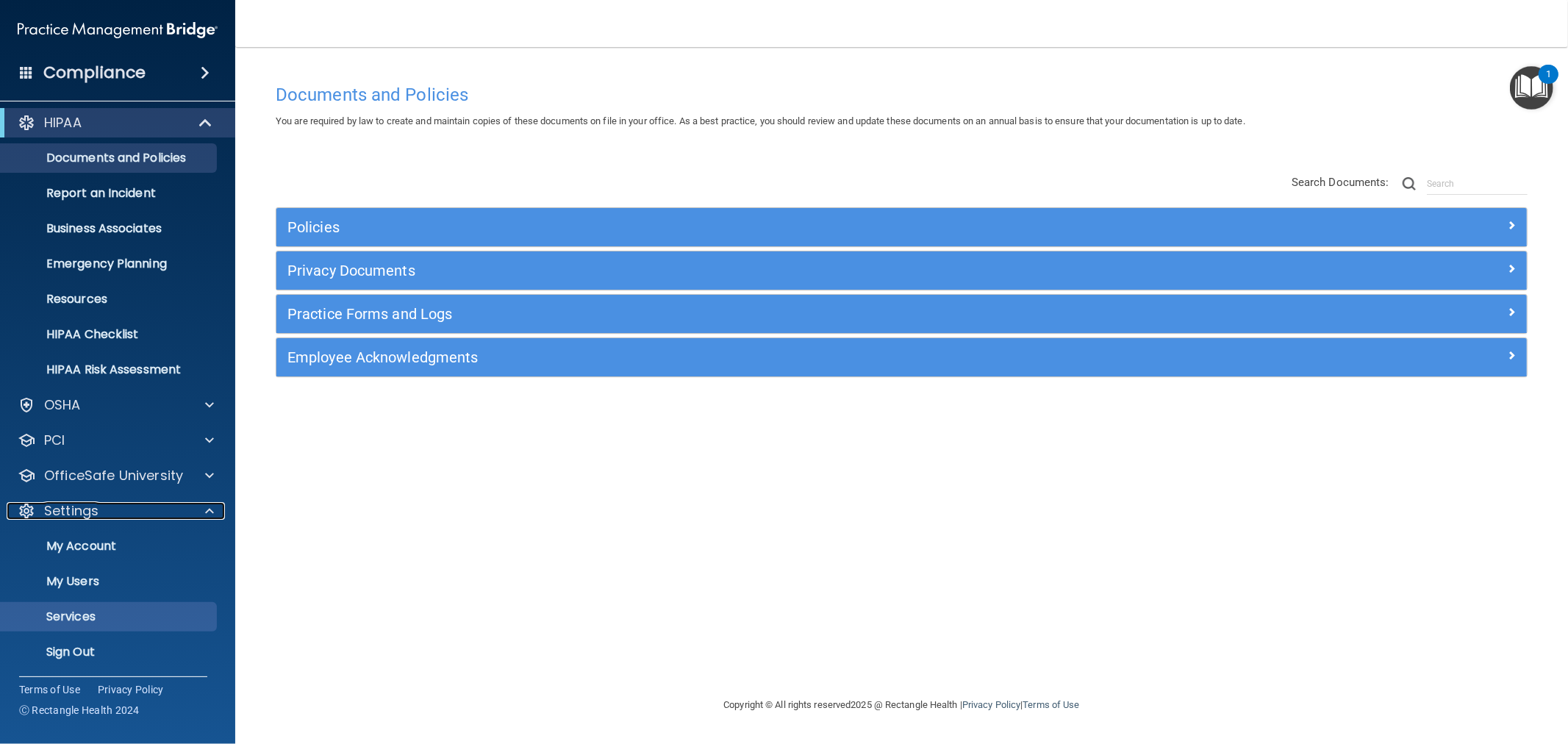
scroll to position [6, 0]
click at [91, 644] on p "Sign Out" at bounding box center [110, 651] width 201 height 15
